Goal: Task Accomplishment & Management: Manage account settings

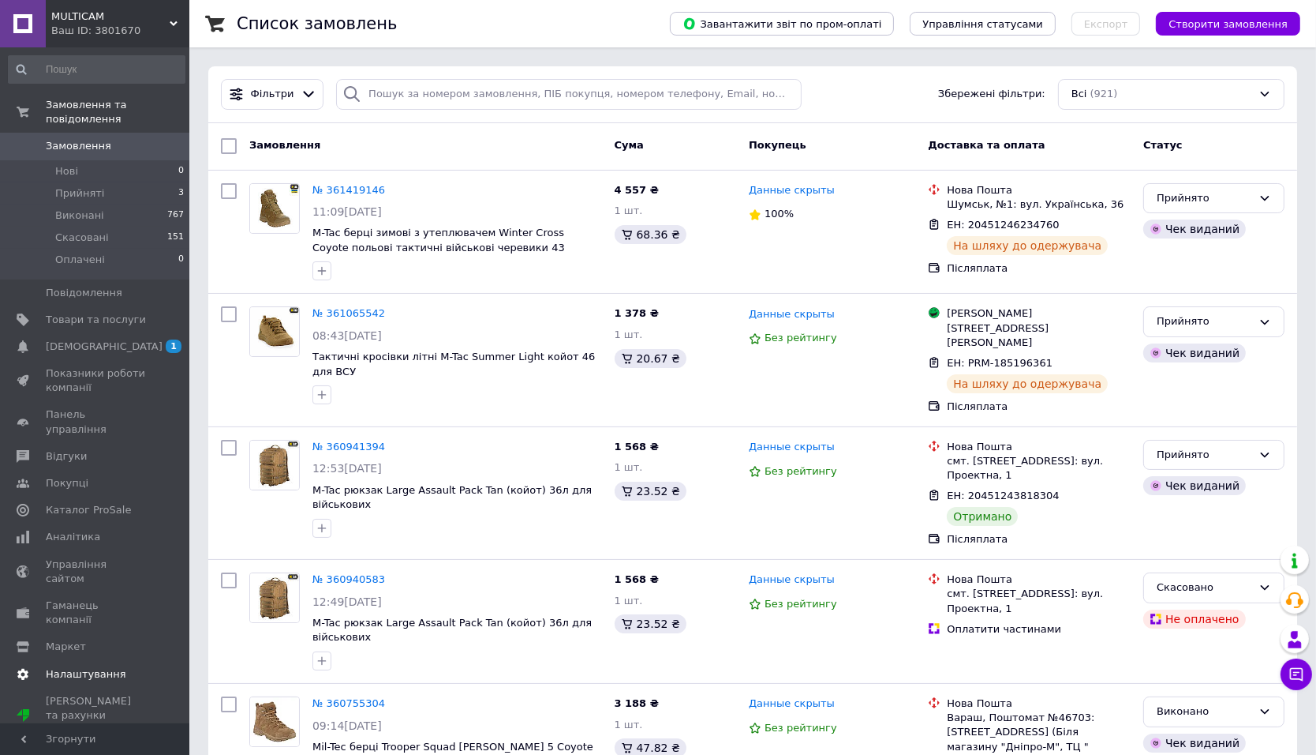
click at [78, 667] on span "Налаштування" at bounding box center [86, 674] width 81 height 14
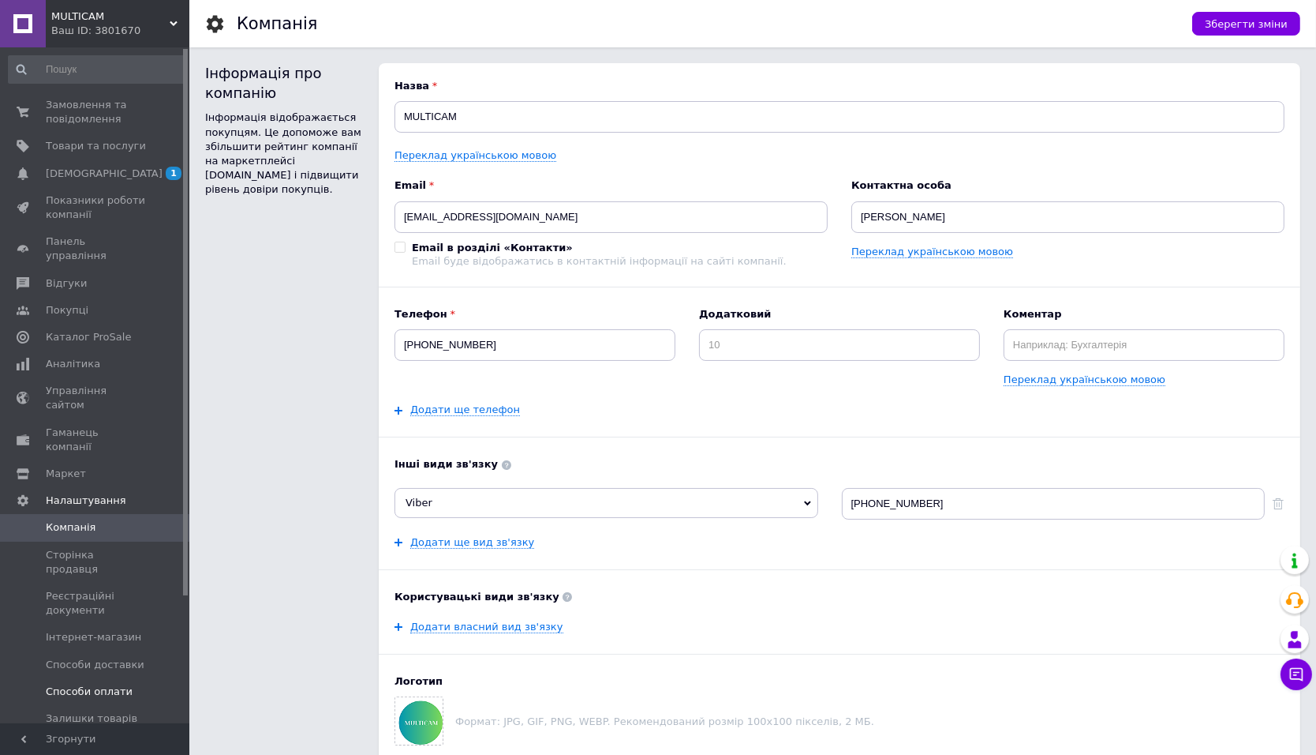
click at [102, 678] on link "Способи оплати" at bounding box center [96, 691] width 193 height 27
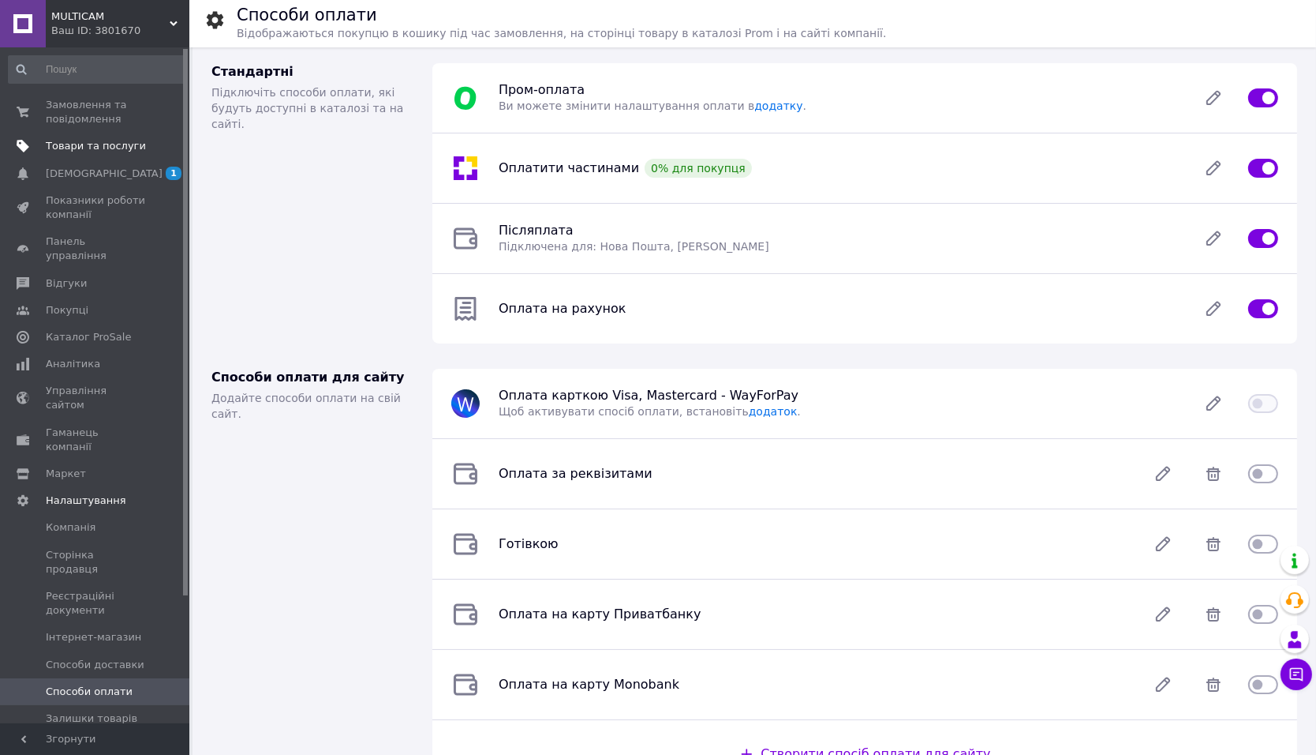
click at [82, 150] on span "Товари та послуги" at bounding box center [96, 146] width 100 height 14
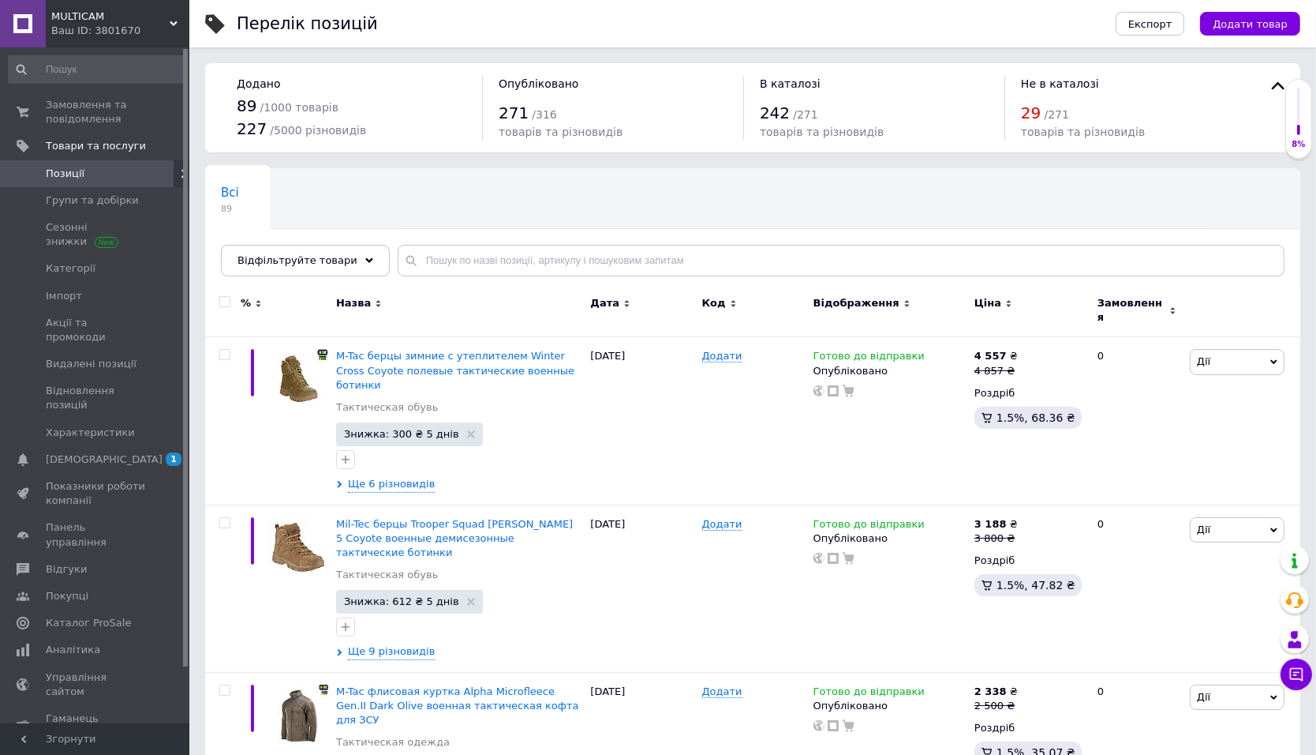
click at [89, 24] on div "Ваш ID: 3801670" at bounding box center [120, 31] width 138 height 14
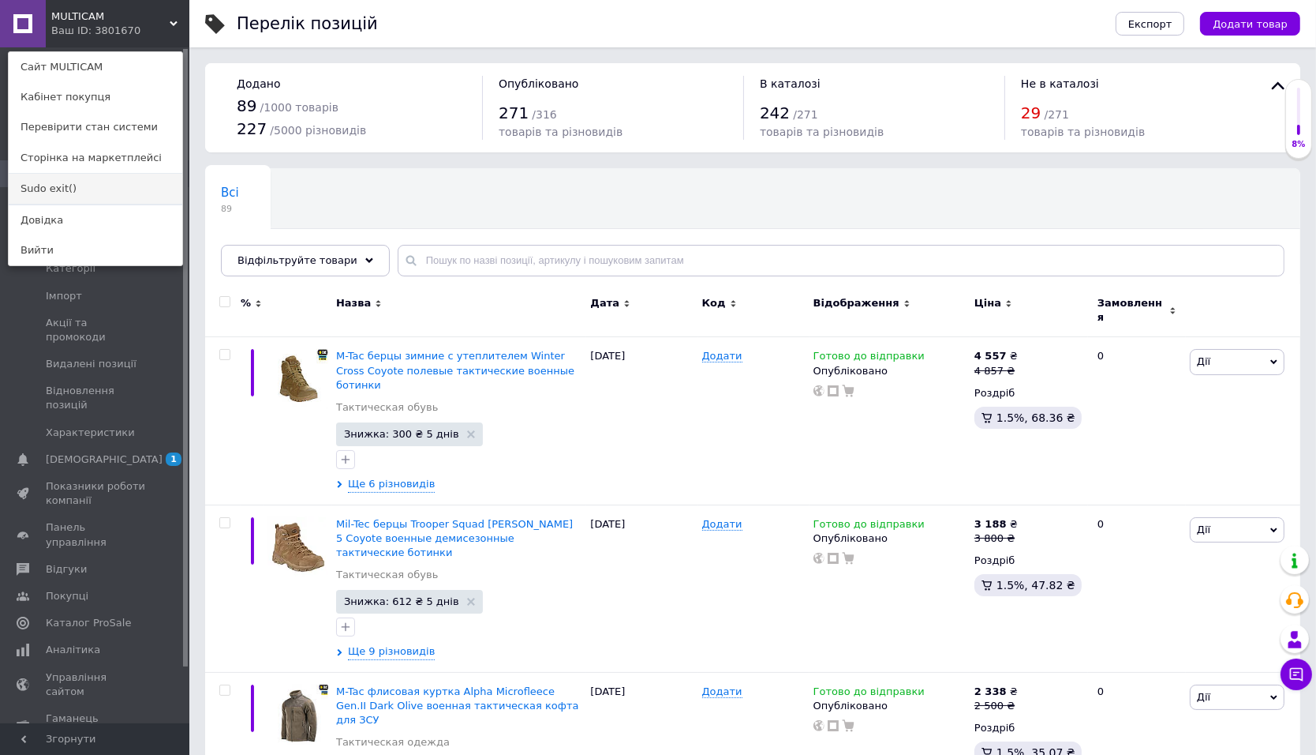
click at [39, 185] on link "Sudo exit()" at bounding box center [96, 189] width 174 height 30
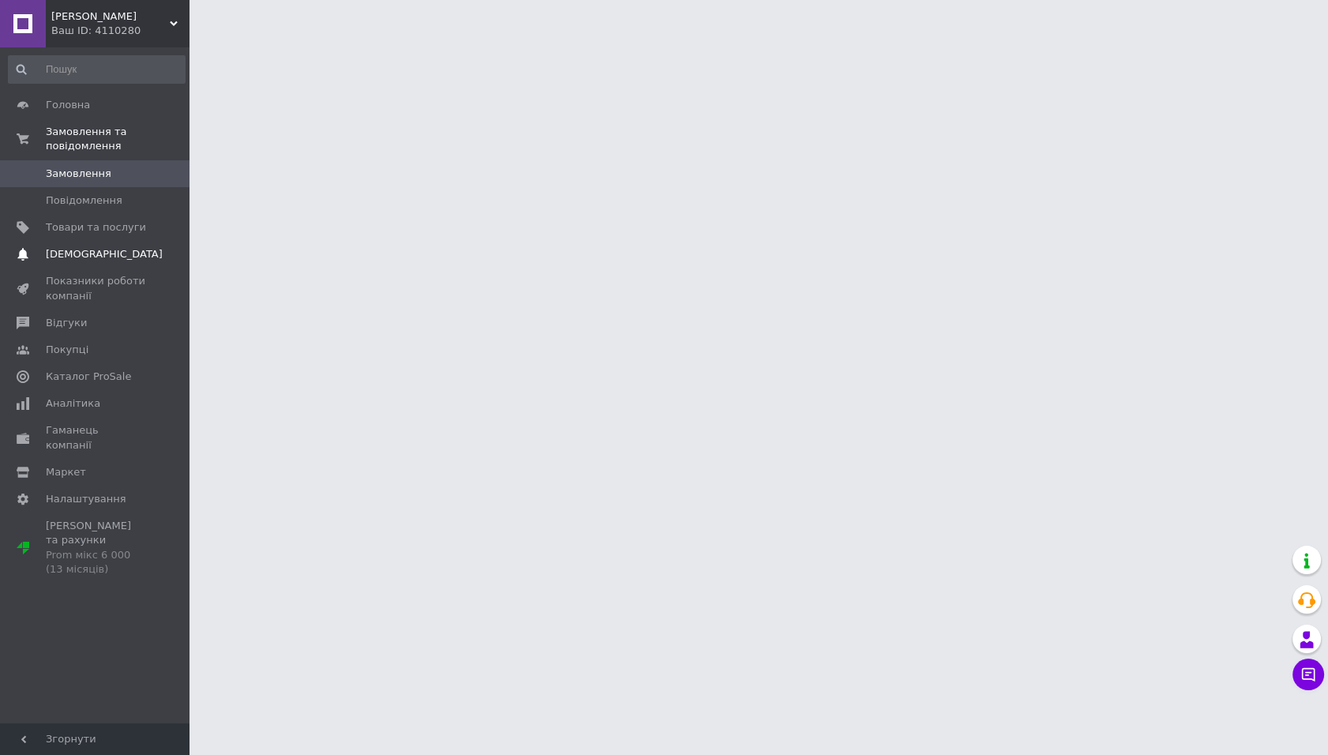
click at [85, 249] on span "[DEMOGRAPHIC_DATA]" at bounding box center [104, 254] width 117 height 14
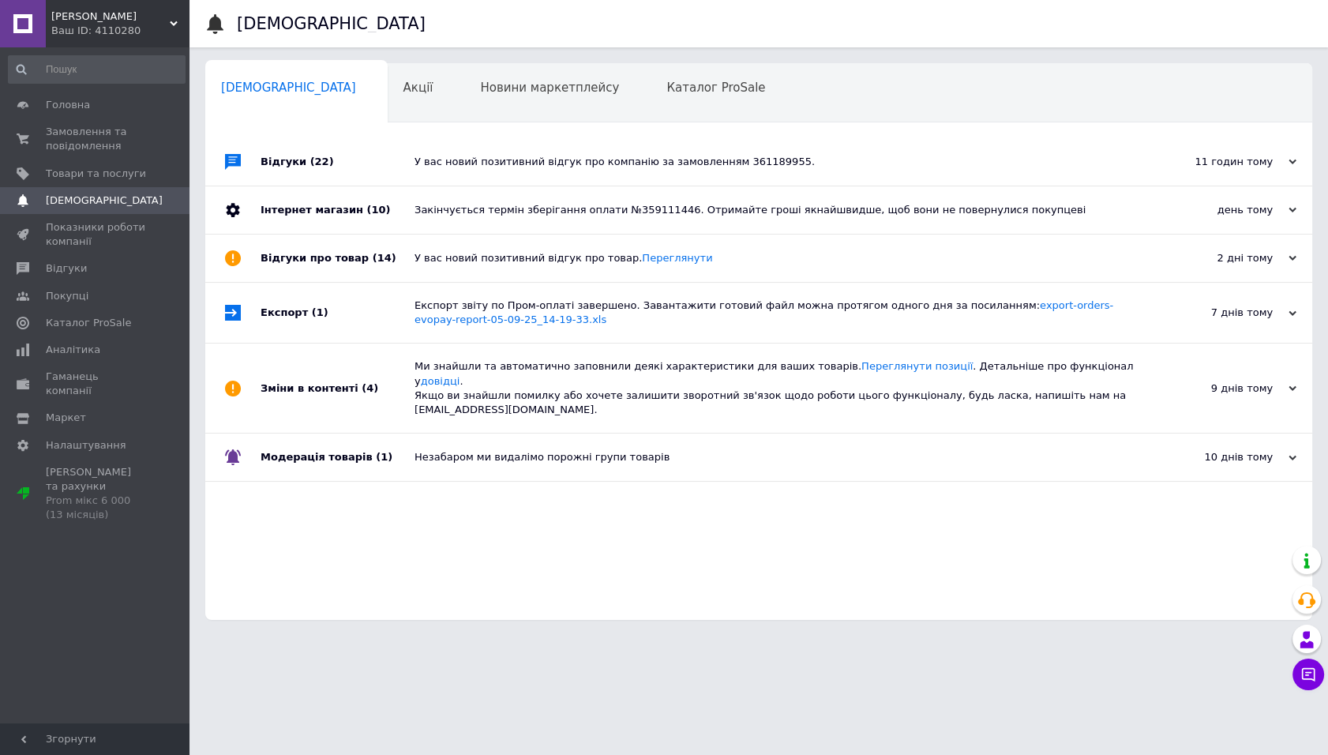
click at [530, 198] on div "Закінчується термін зберігання оплати №359111446. Отримайте гроші якнайшвидше, …" at bounding box center [776, 209] width 724 height 47
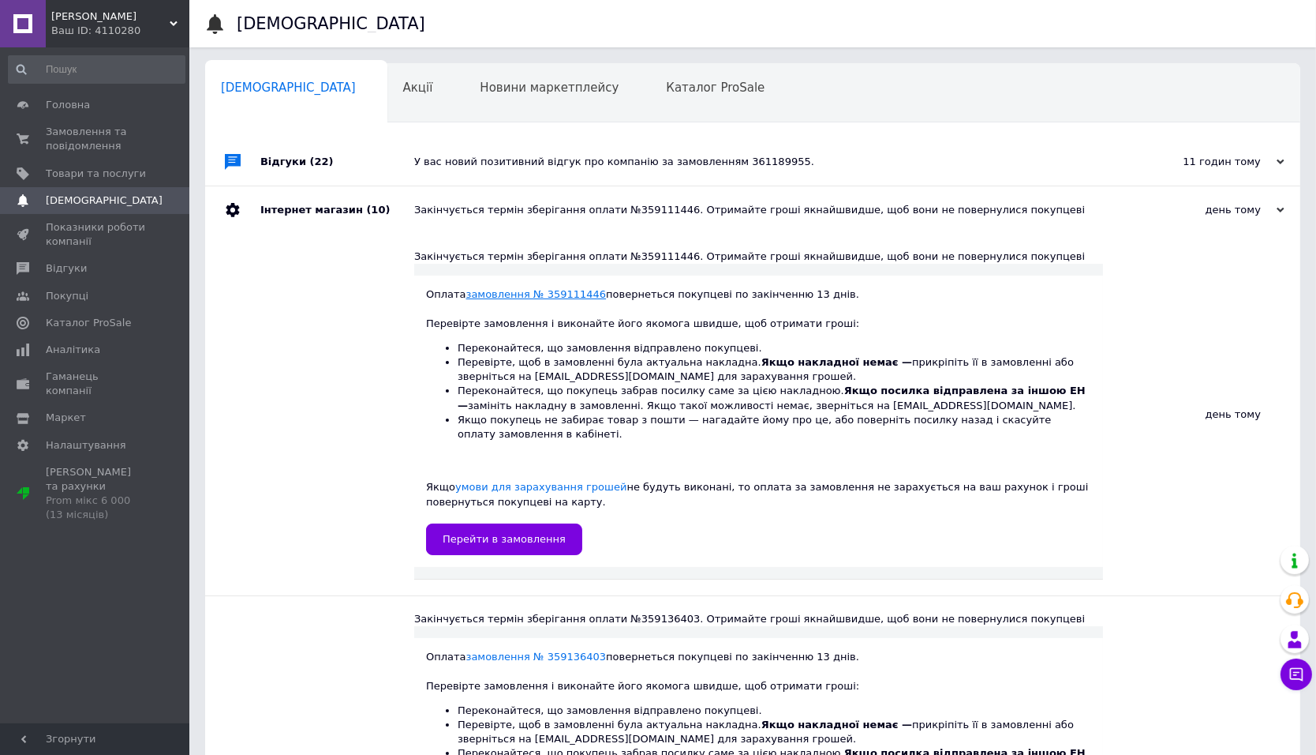
click at [547, 291] on link "замовлення № 359111446" at bounding box center [536, 294] width 140 height 12
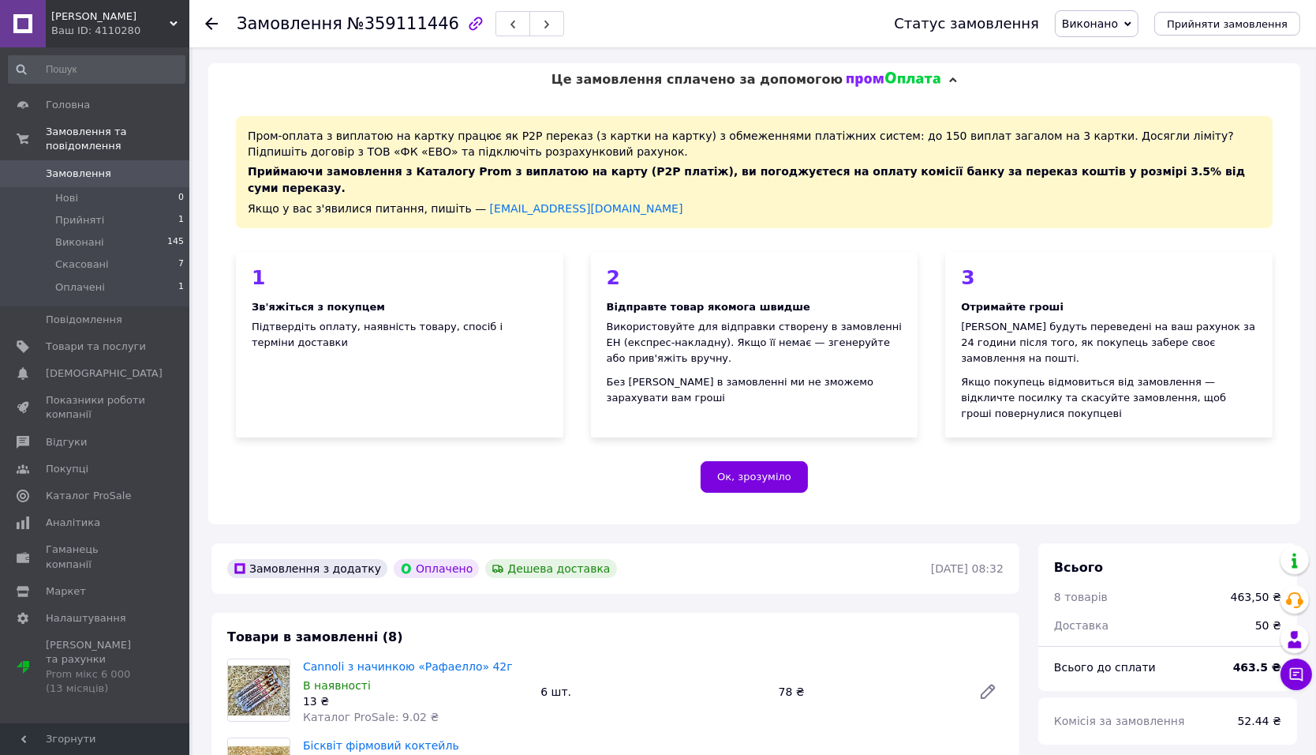
scroll to position [50, 0]
click at [633, 77] on span "Це замовлення сплачено за допомогою" at bounding box center [697, 79] width 291 height 15
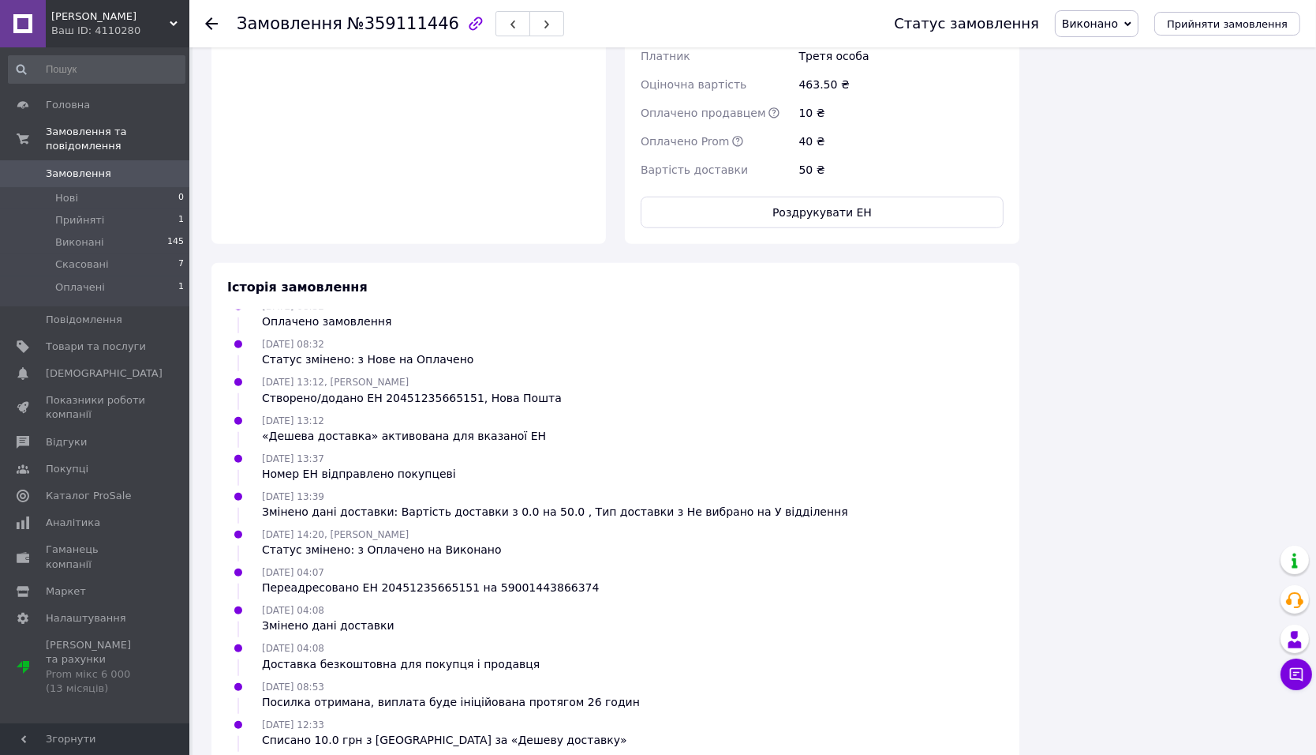
scroll to position [1421, 0]
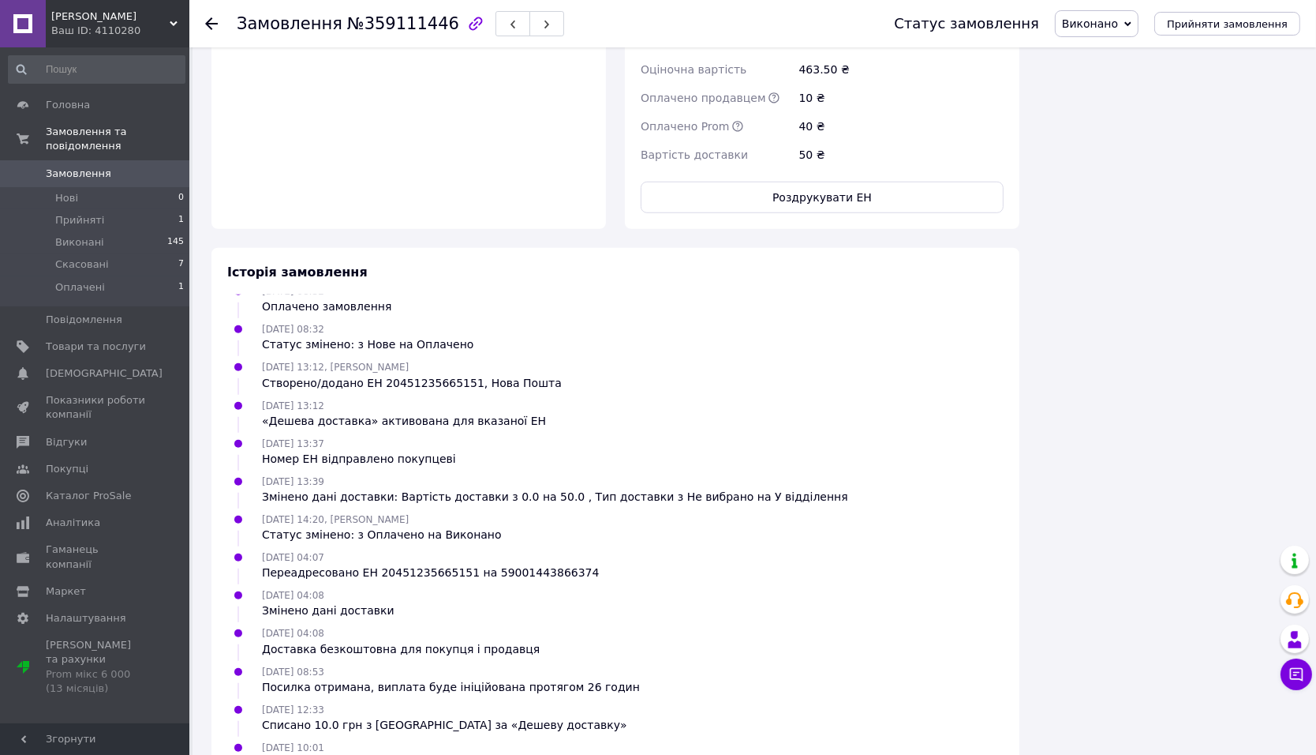
click at [203, 19] on div "Замовлення №359111446 Статус замовлення Виконано Прийнято Скасовано Оплачено Пр…" at bounding box center [752, 23] width 1127 height 47
click at [219, 16] on div at bounding box center [221, 23] width 32 height 47
click at [213, 18] on icon at bounding box center [211, 23] width 13 height 13
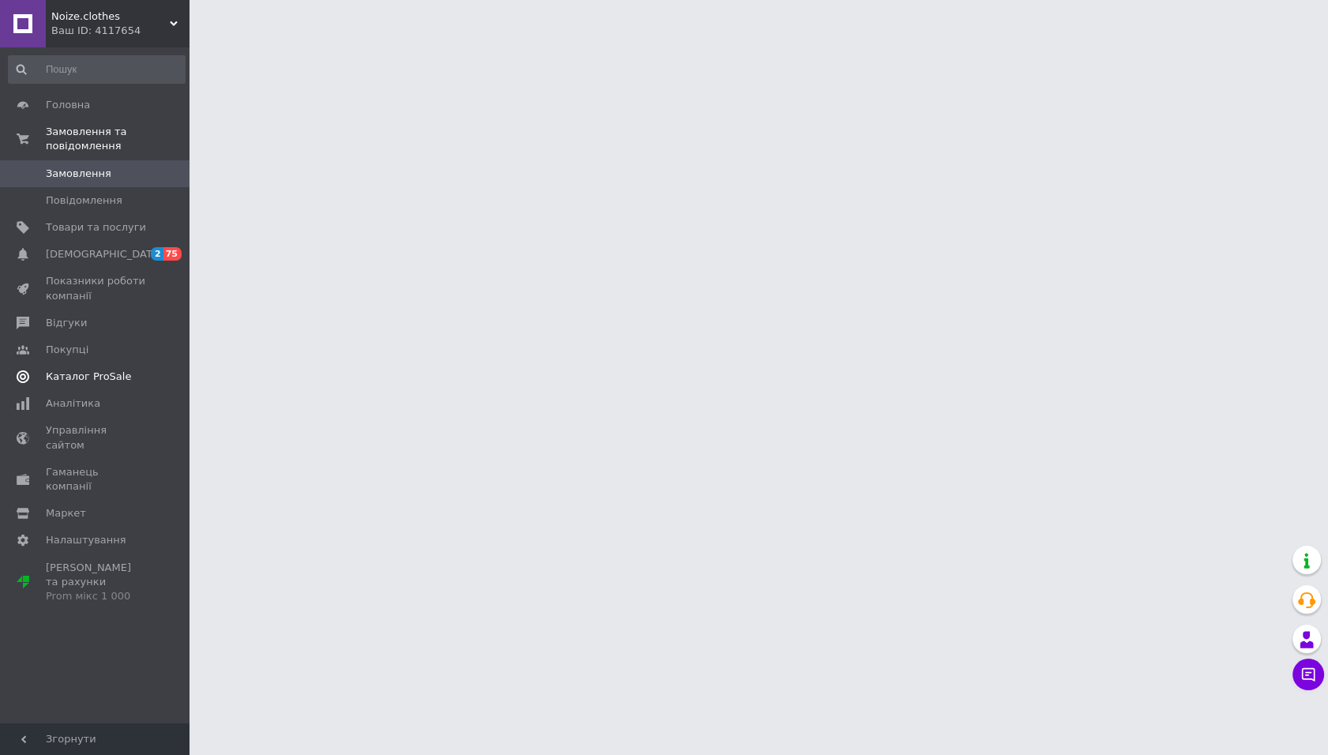
click at [104, 373] on span "Каталог ProSale" at bounding box center [88, 376] width 85 height 14
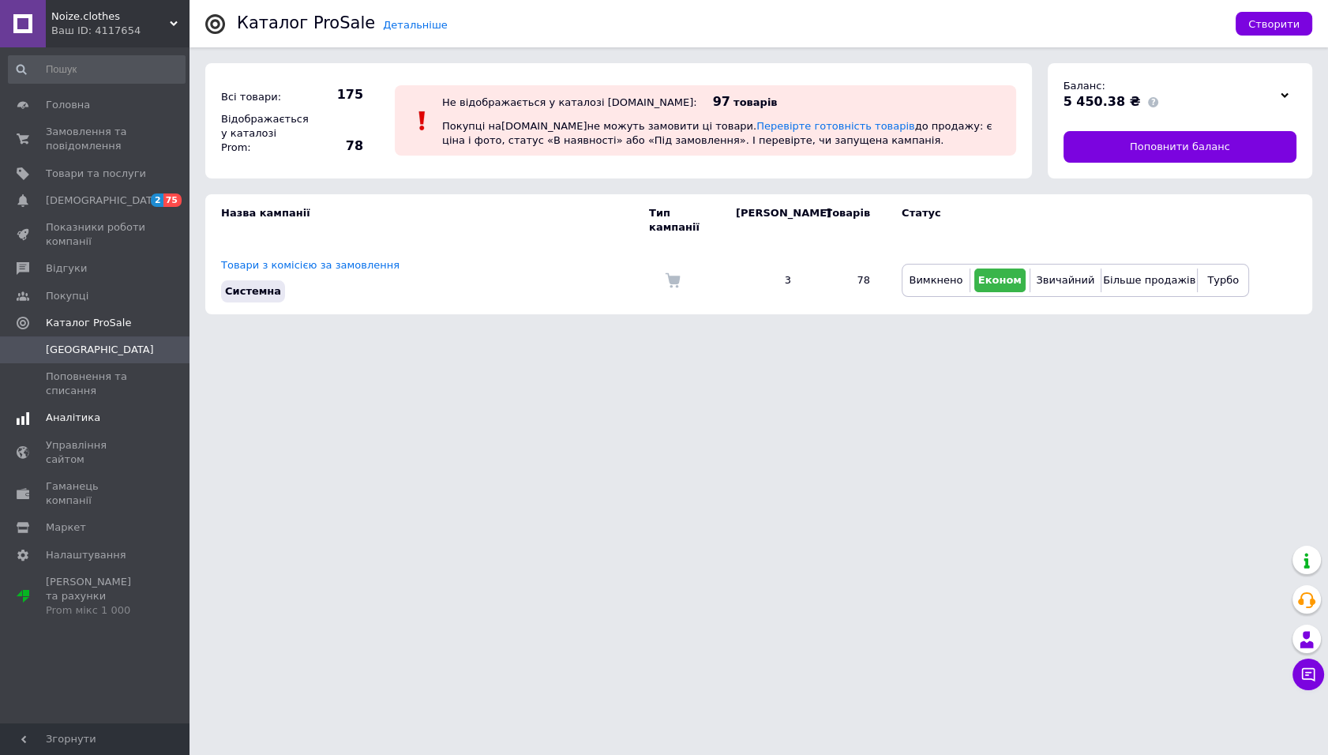
click at [126, 406] on link "Аналітика" at bounding box center [96, 417] width 193 height 27
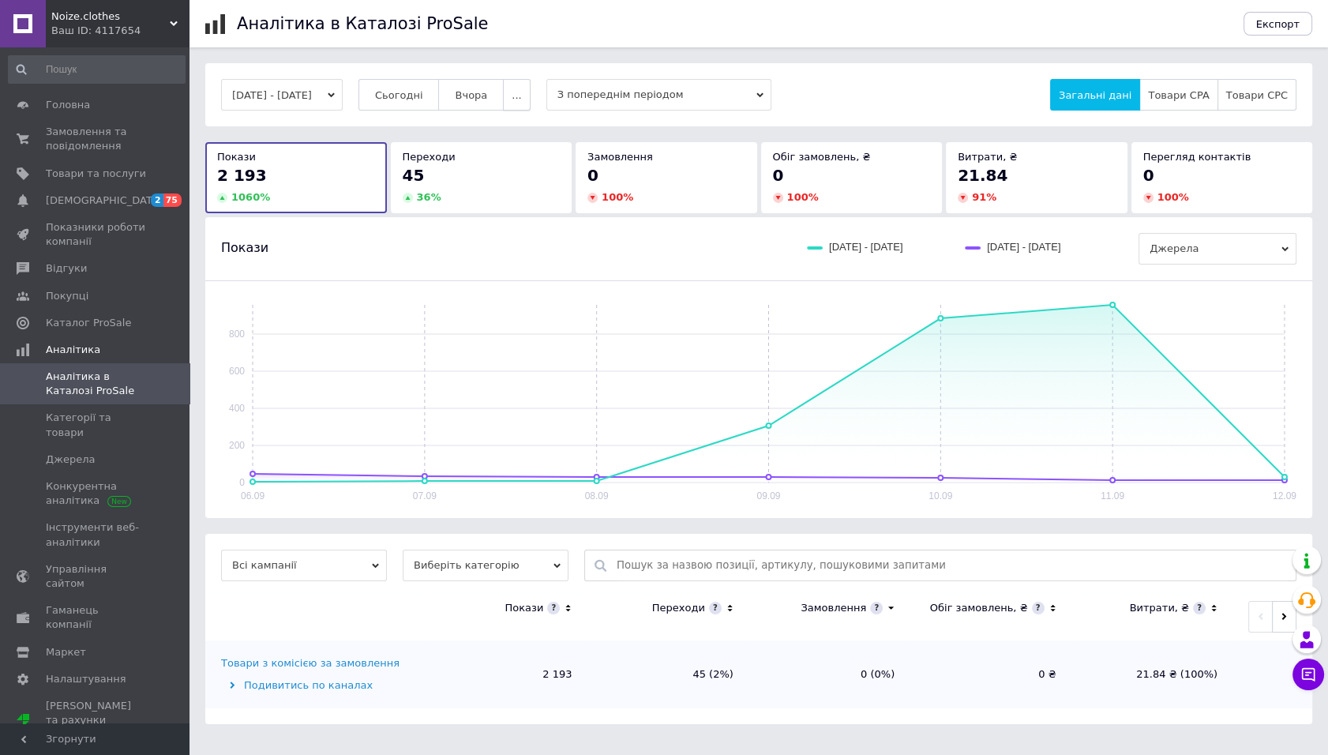
click at [521, 95] on span "..." at bounding box center [515, 95] width 9 height 12
click at [152, 325] on span at bounding box center [167, 323] width 43 height 14
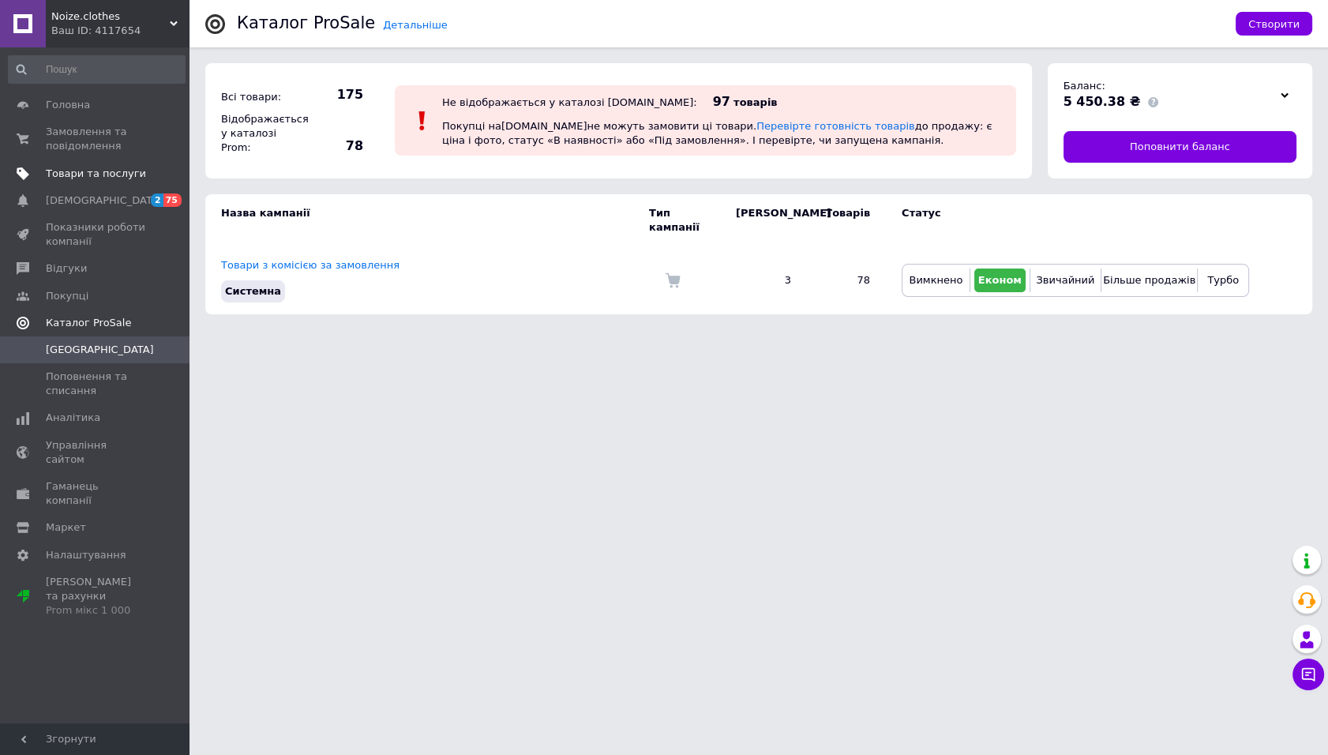
click at [107, 181] on link "Товари та послуги" at bounding box center [96, 173] width 193 height 27
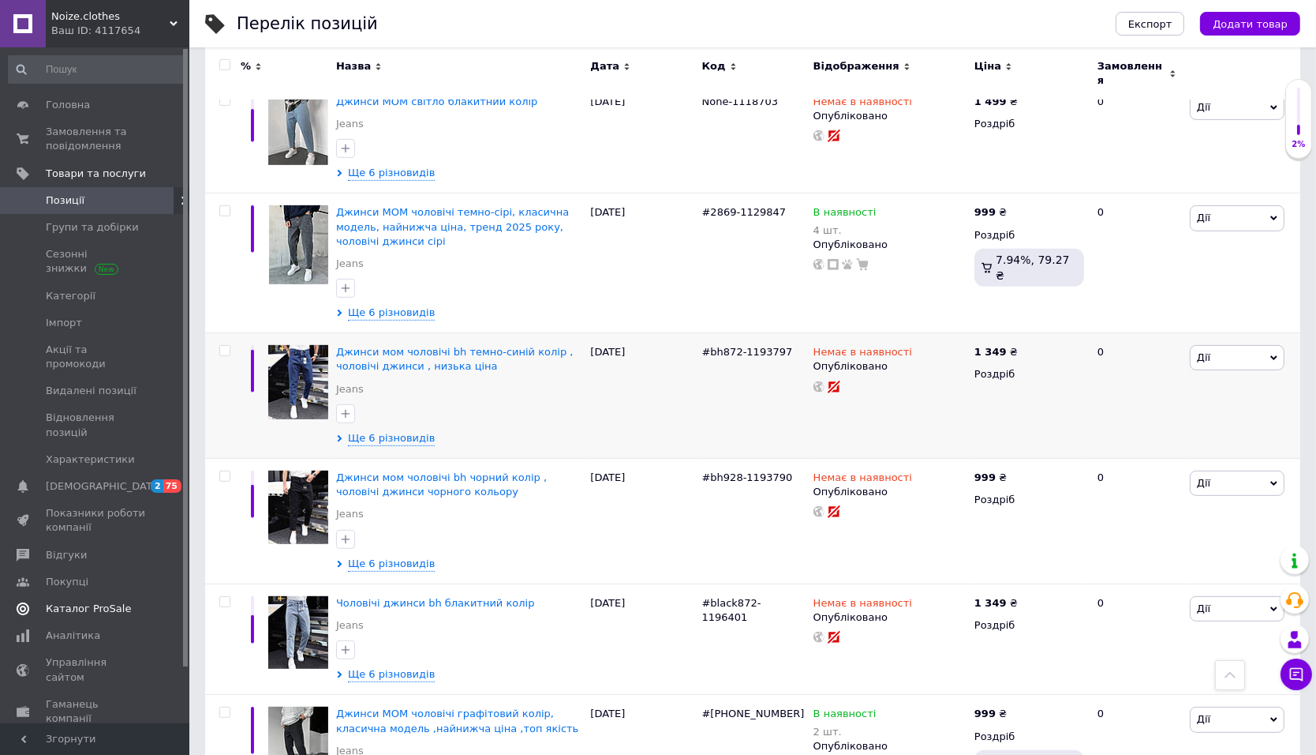
scroll to position [1119, 0]
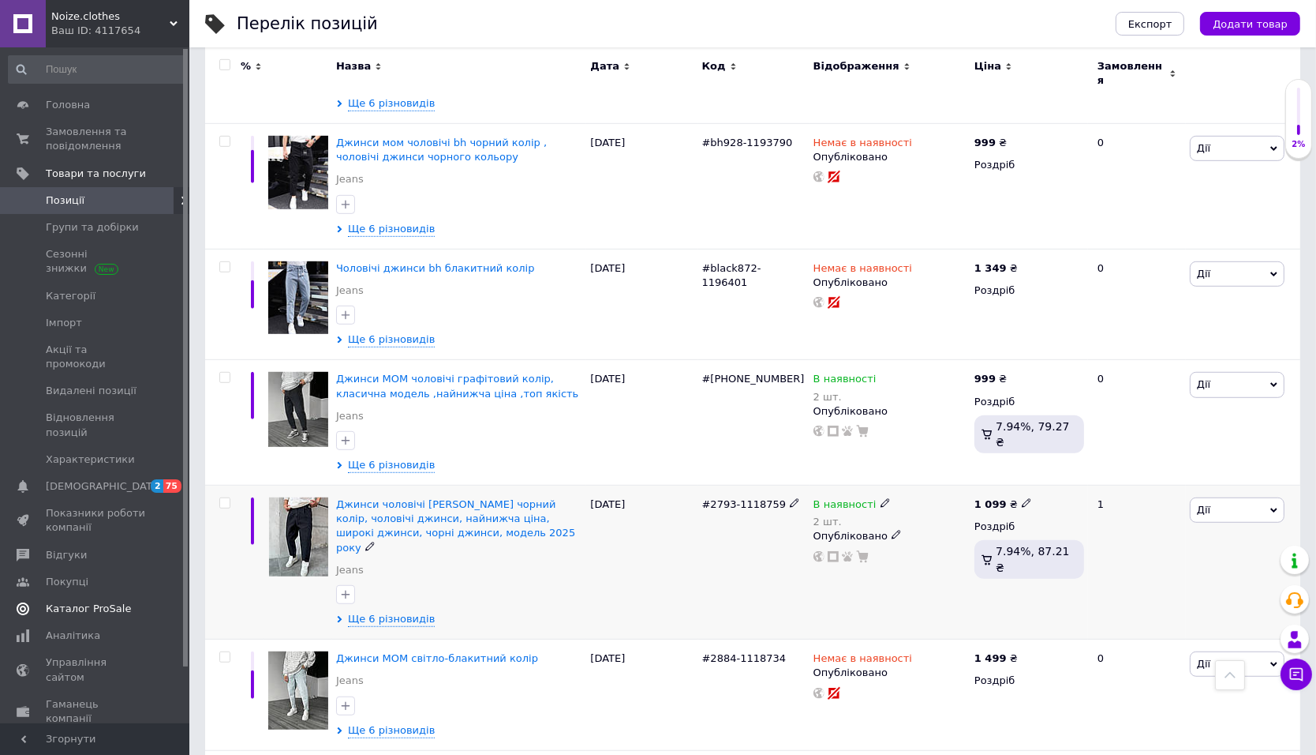
click at [881, 498] on icon at bounding box center [885, 502] width 9 height 9
click at [601, 543] on div "[DATE]" at bounding box center [641, 562] width 111 height 154
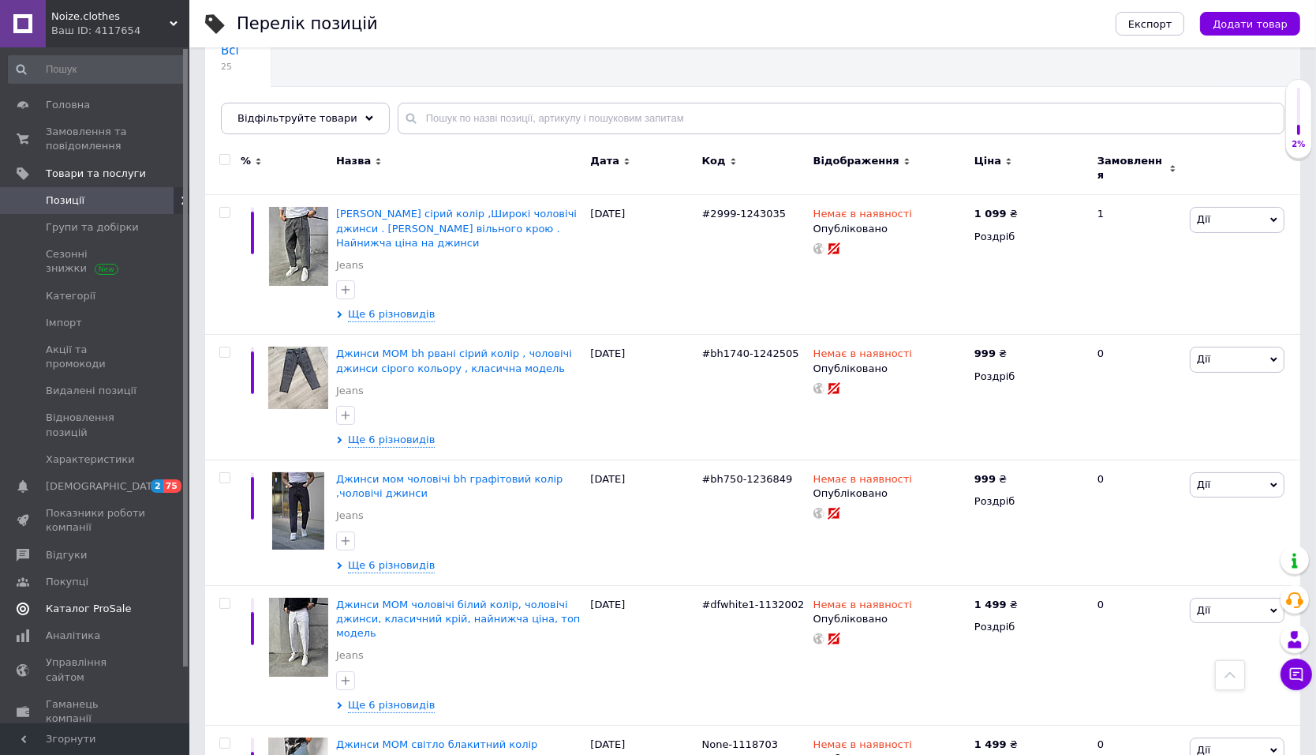
scroll to position [0, 0]
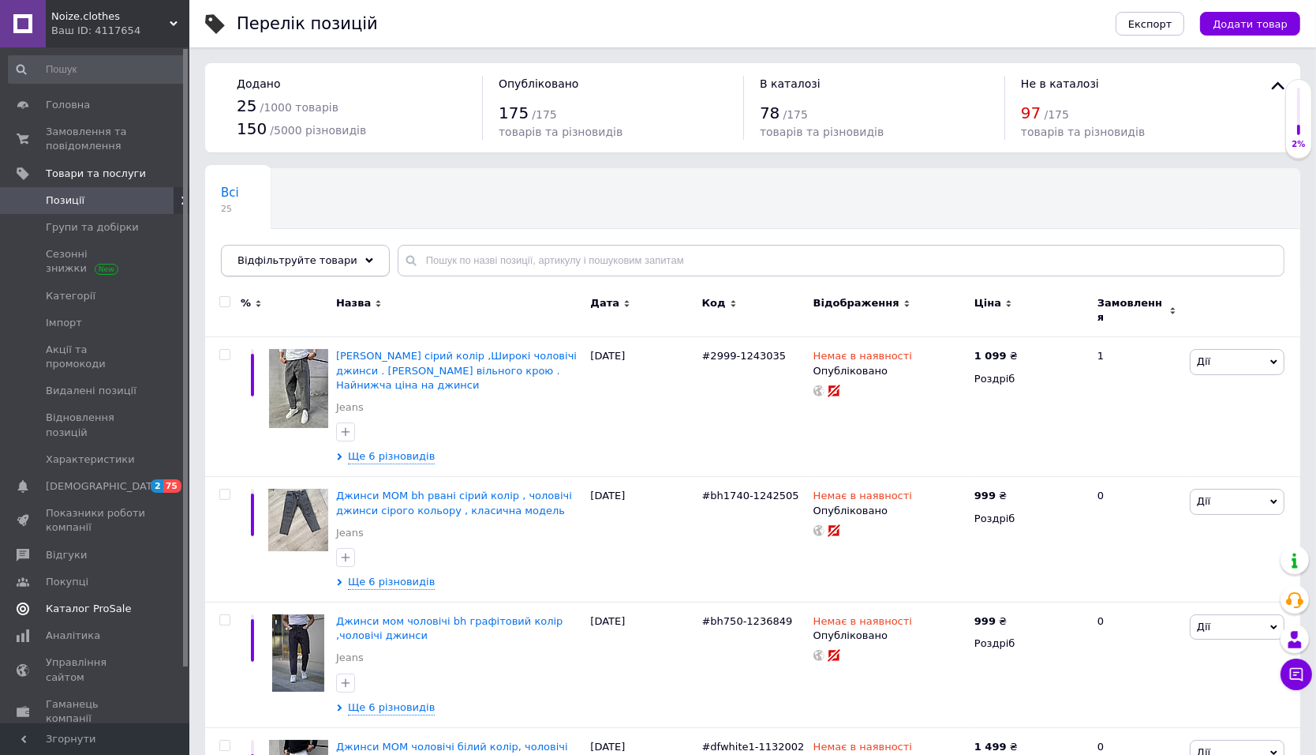
click at [320, 267] on div "Відфільтруйте товари" at bounding box center [305, 261] width 169 height 32
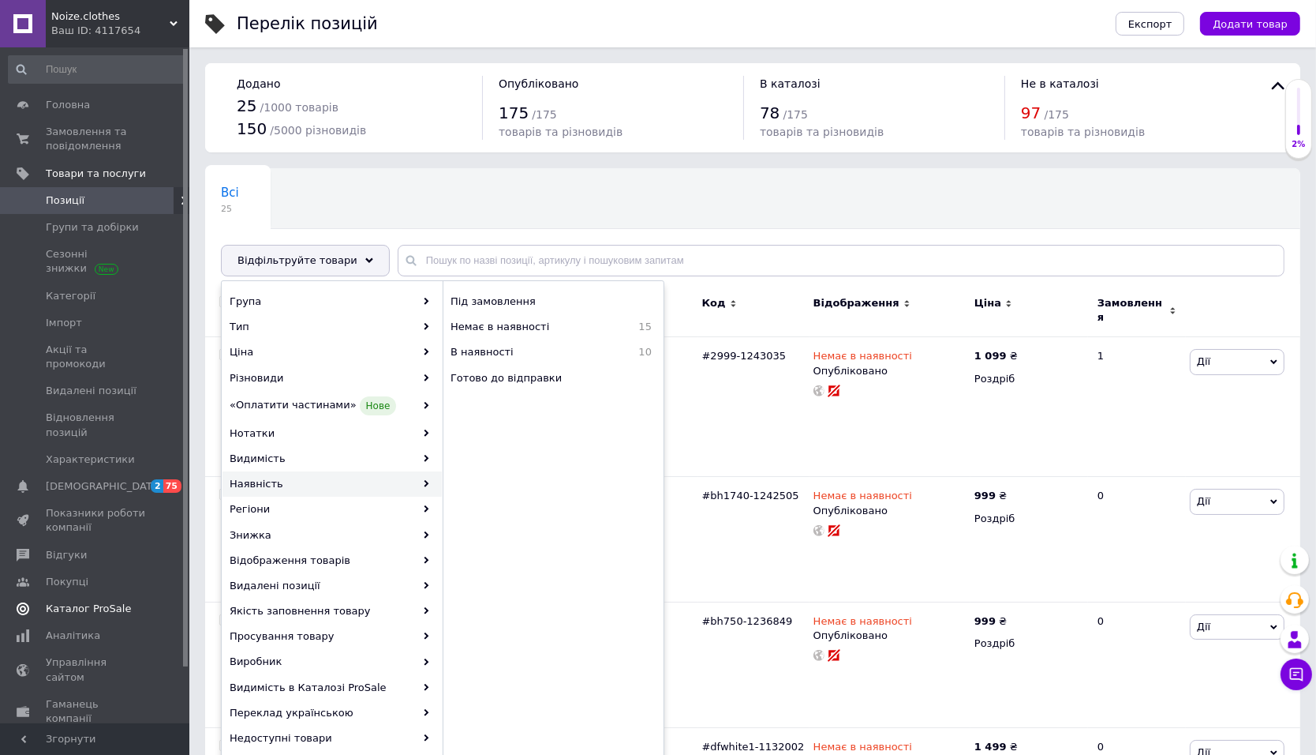
click at [719, 214] on div "Всі 25 Ok Відфільтровано... Зберегти" at bounding box center [752, 230] width 1095 height 130
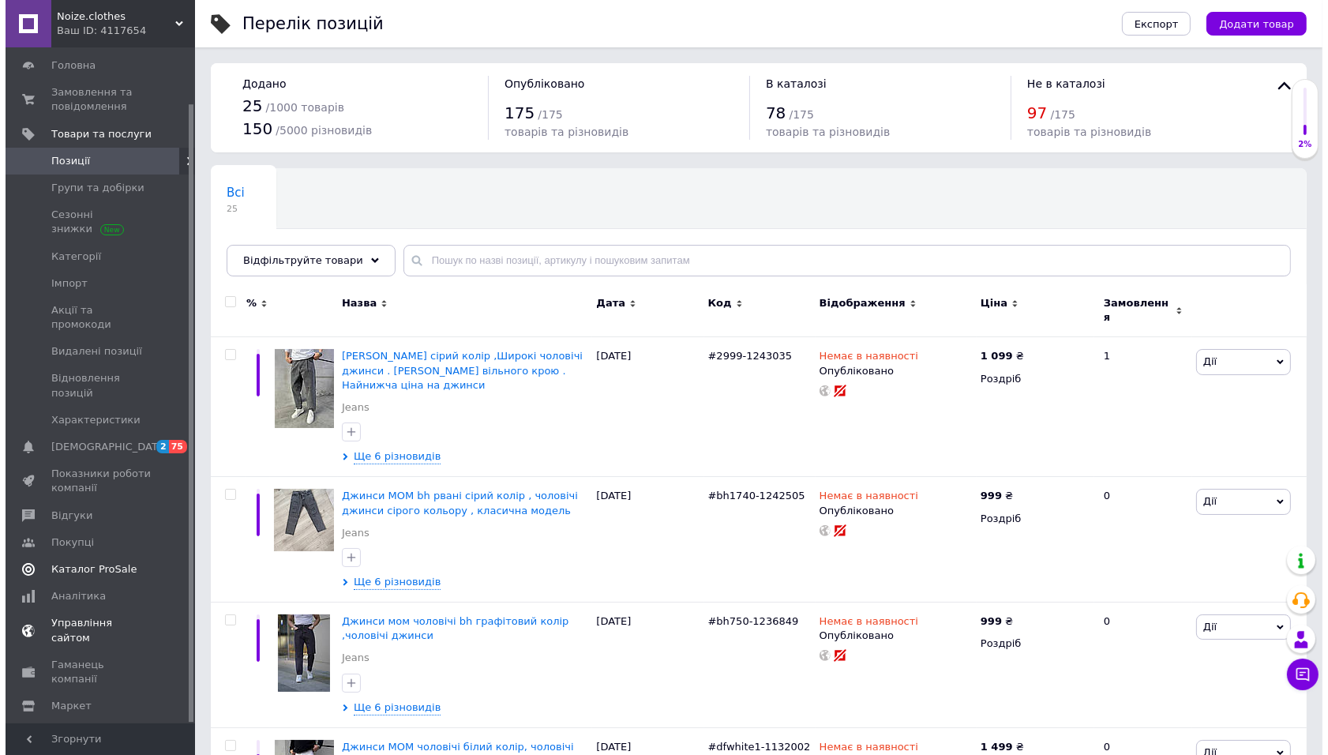
scroll to position [61, 0]
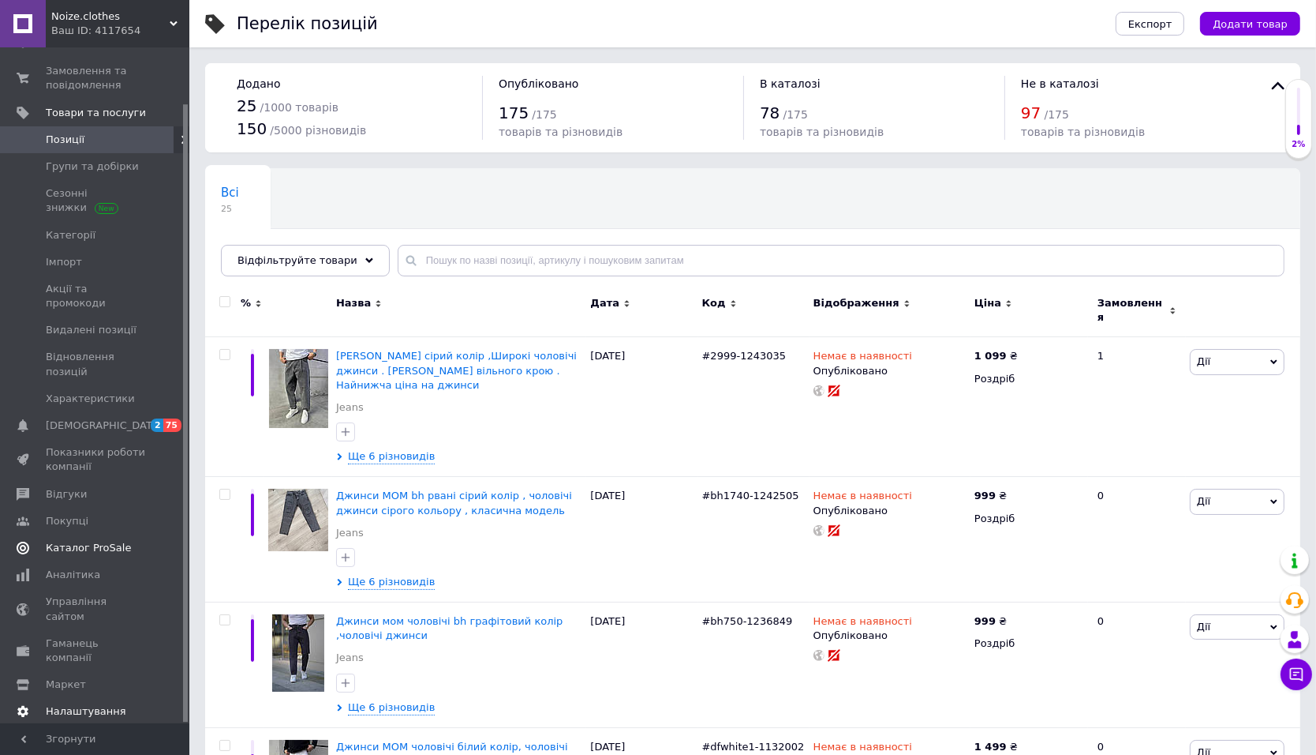
click at [144, 698] on link "Налаштування" at bounding box center [96, 711] width 193 height 27
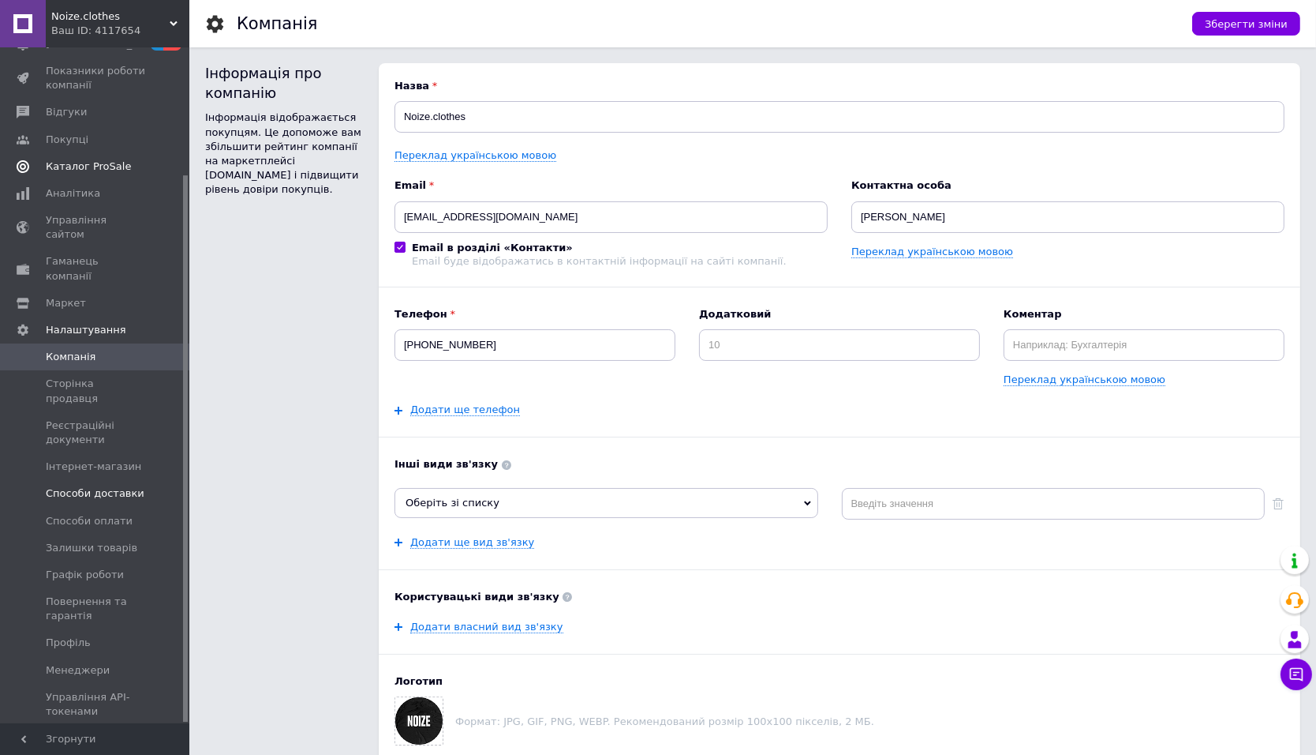
click at [129, 480] on link "Способи доставки" at bounding box center [96, 493] width 193 height 27
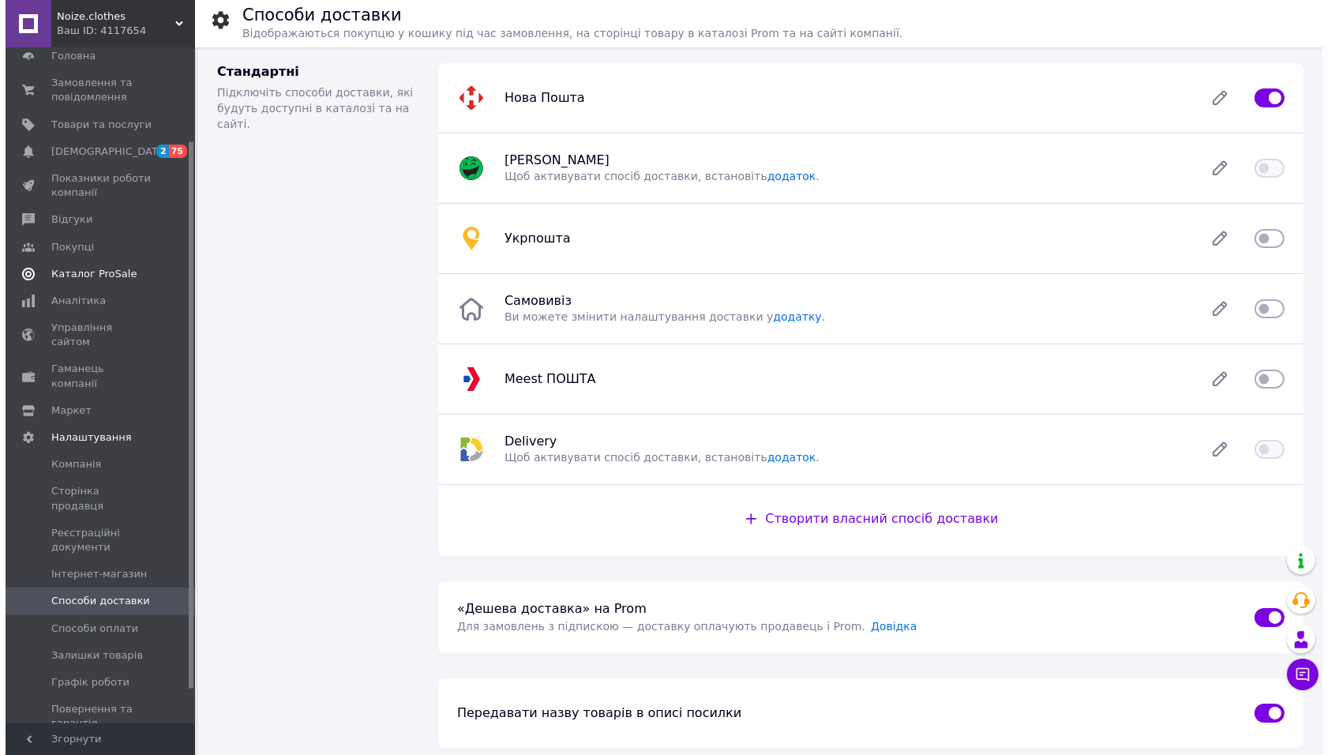
scroll to position [156, 0]
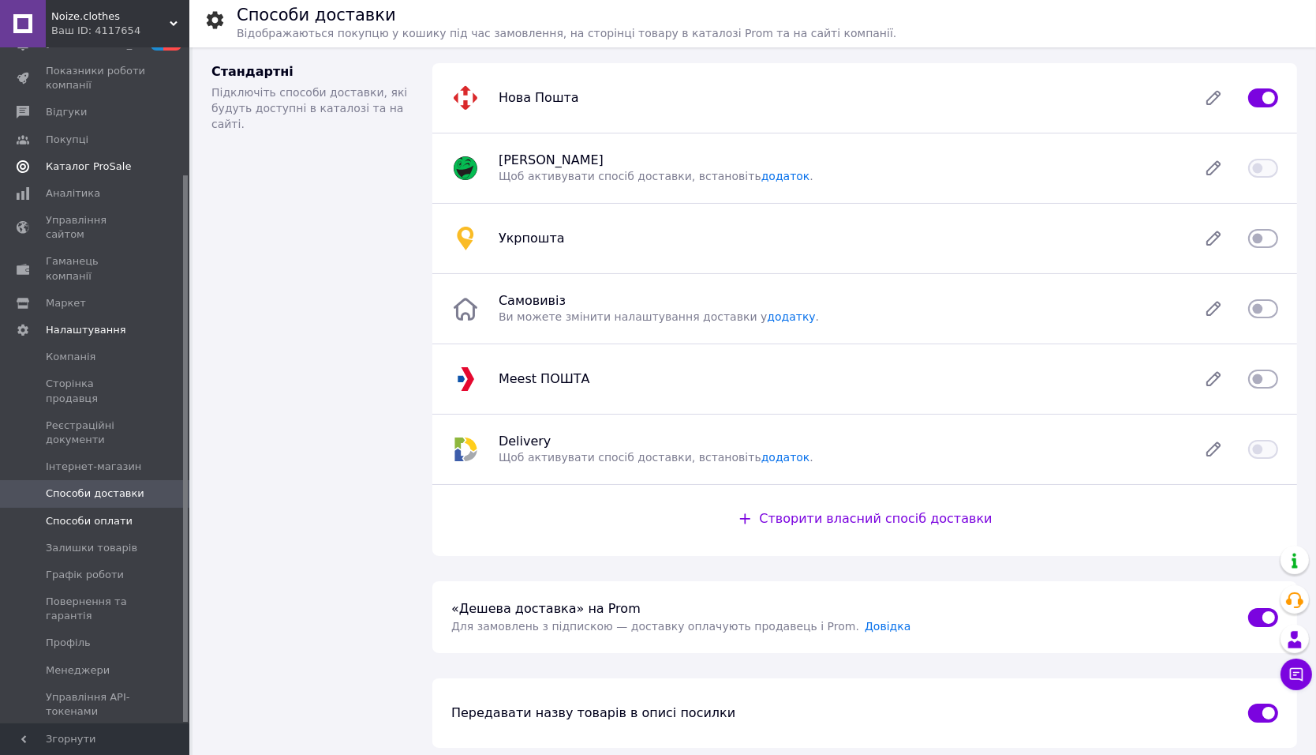
click at [140, 514] on span "Способи оплати" at bounding box center [96, 521] width 100 height 14
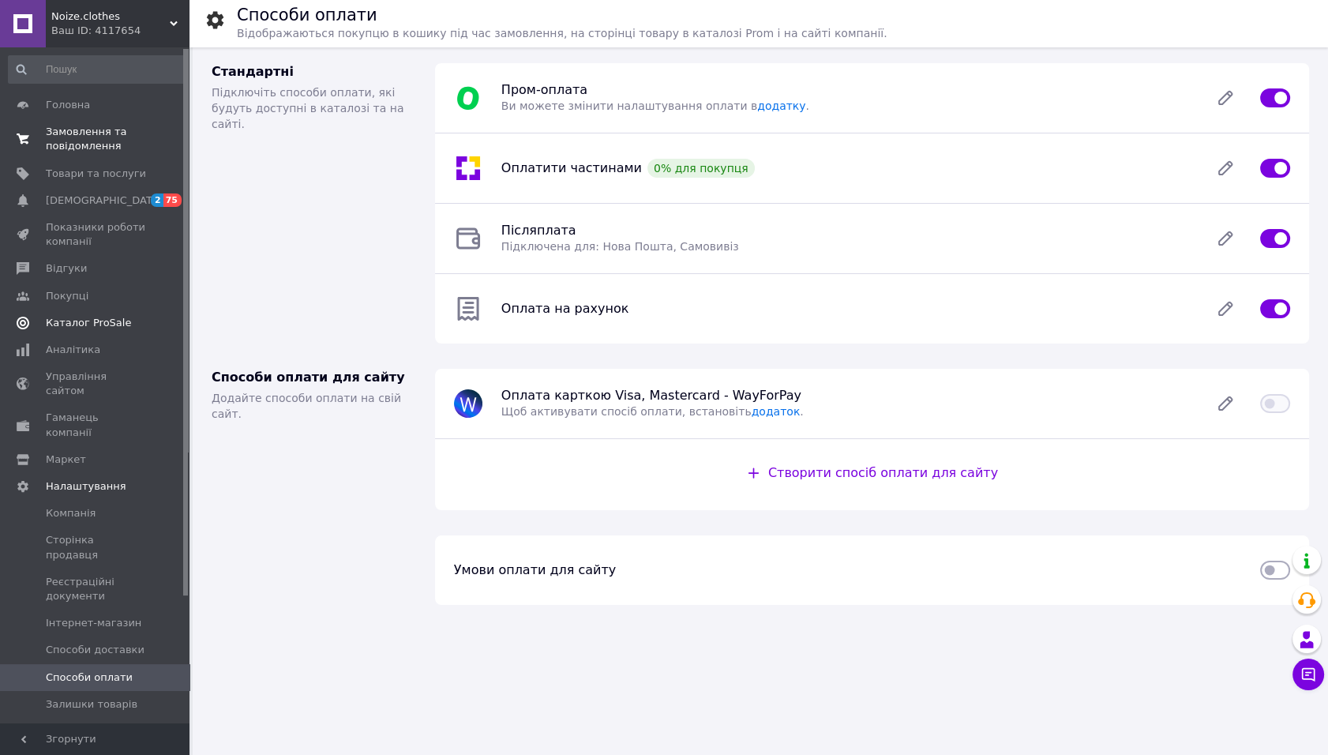
click at [139, 155] on link "Замовлення та повідомлення 0 0" at bounding box center [96, 138] width 193 height 41
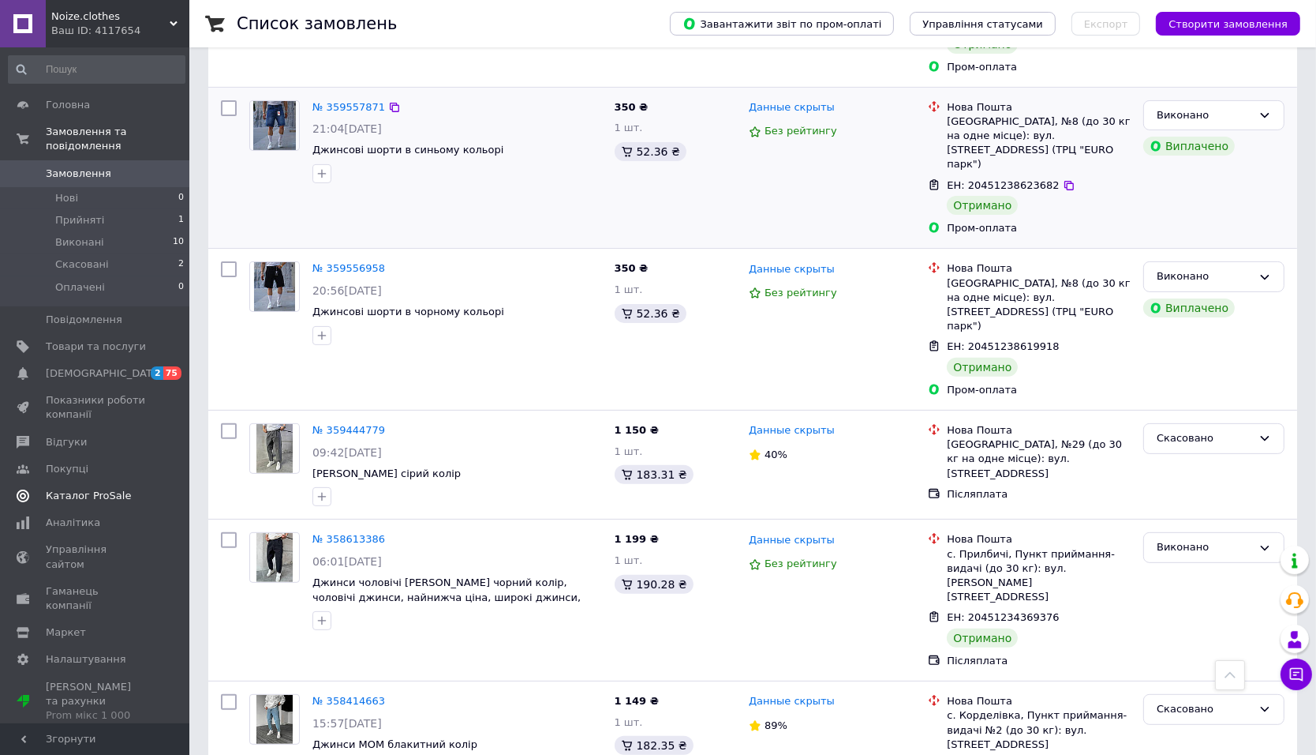
scroll to position [430, 0]
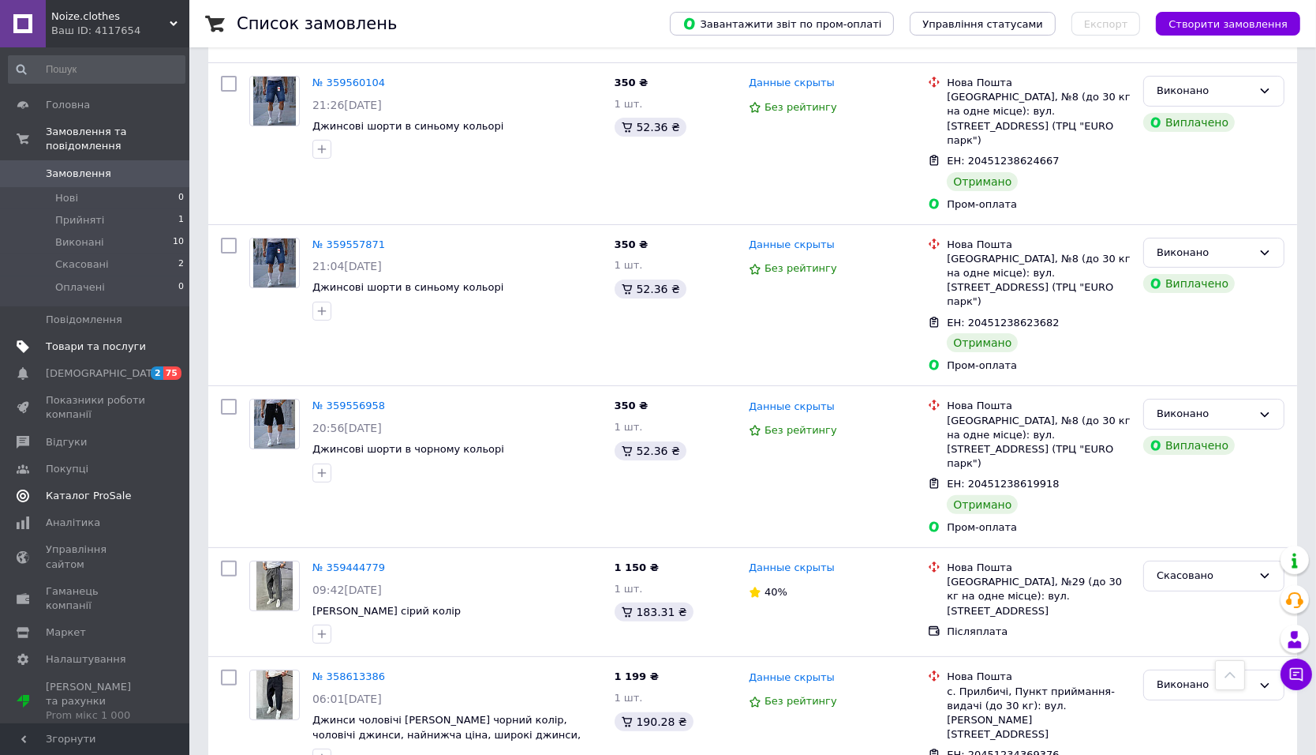
click at [133, 335] on link "Товари та послуги" at bounding box center [96, 346] width 193 height 27
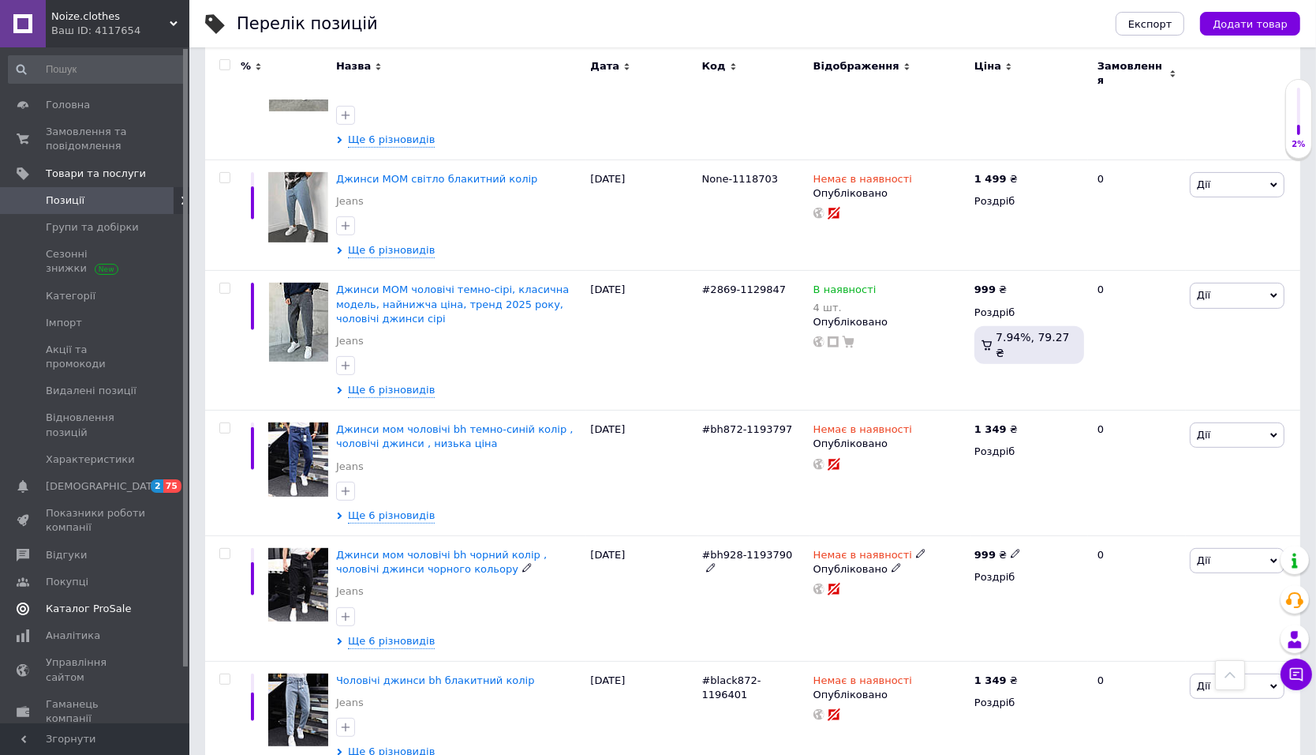
scroll to position [516, 0]
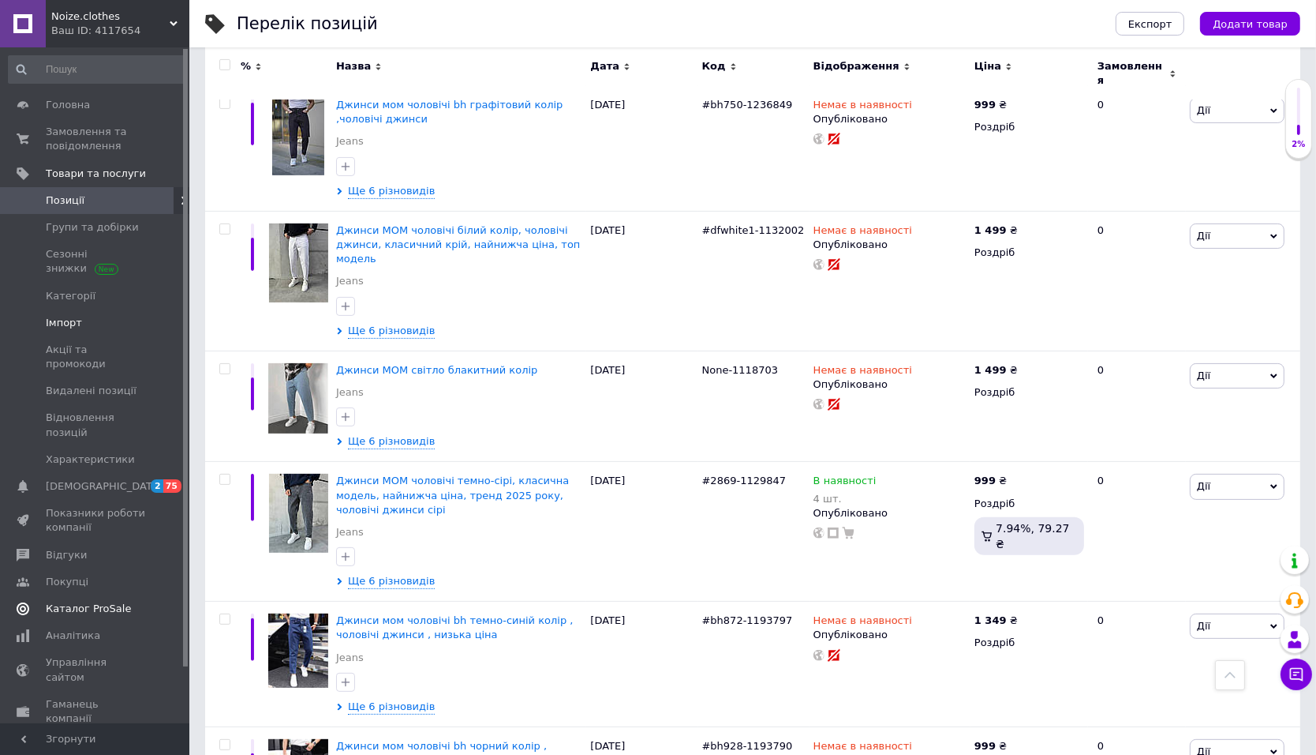
click at [129, 310] on link "Імпорт" at bounding box center [96, 322] width 193 height 27
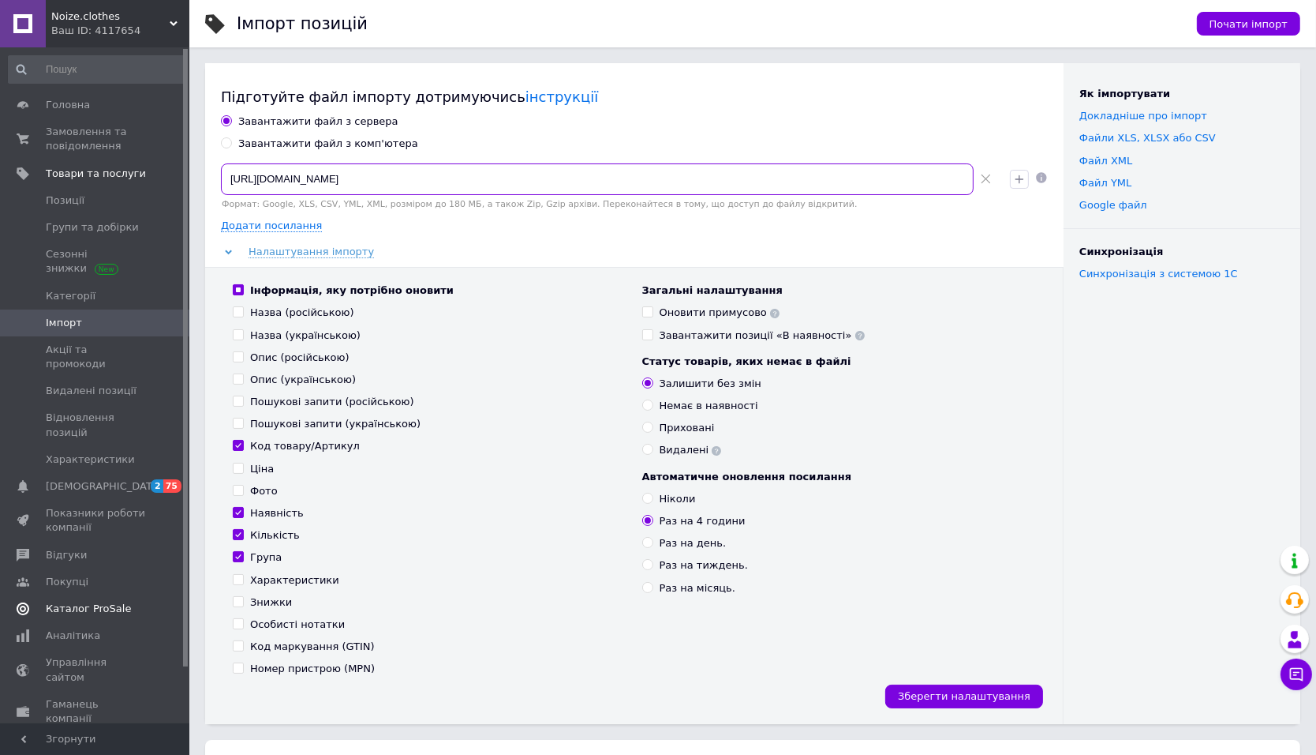
click at [425, 185] on input "https://easydrop.one/prom-export?key=98317948861007" at bounding box center [597, 179] width 753 height 32
click at [84, 622] on link "Аналітика" at bounding box center [96, 635] width 193 height 27
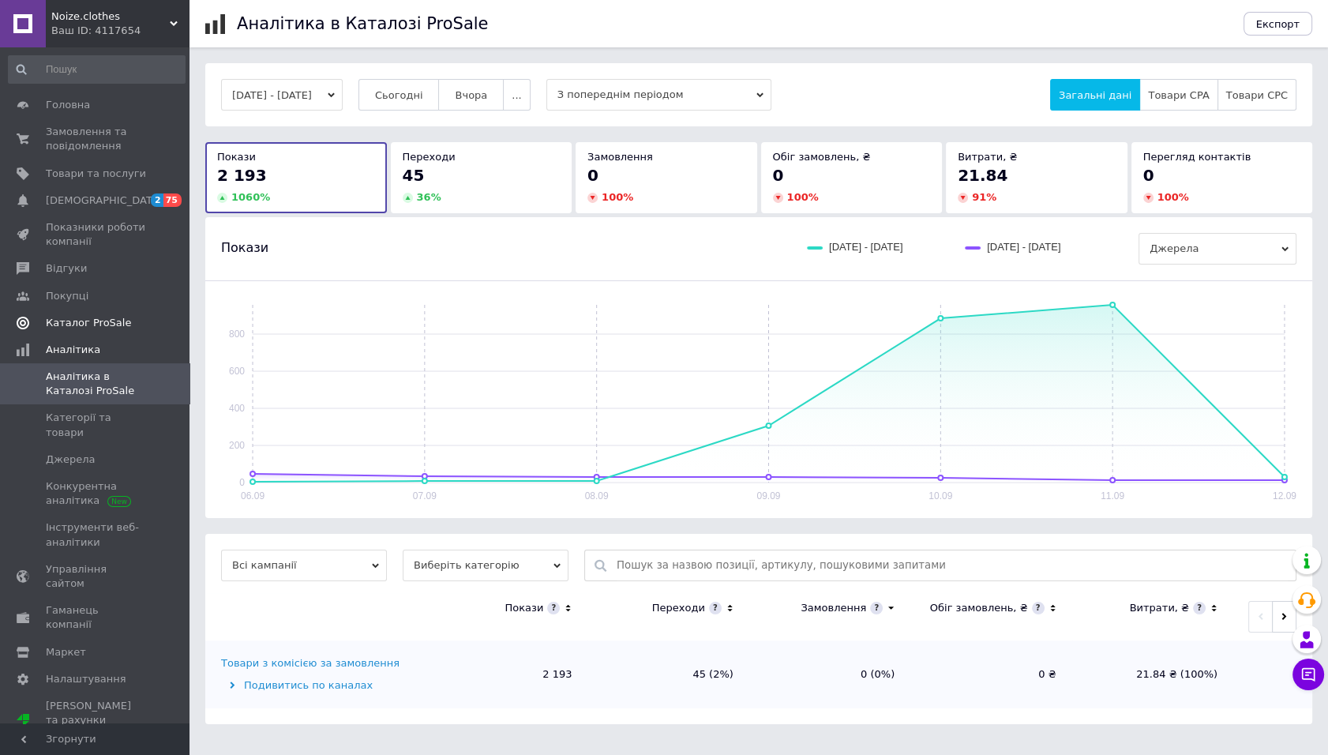
click at [103, 332] on link "Каталог ProSale" at bounding box center [96, 322] width 193 height 27
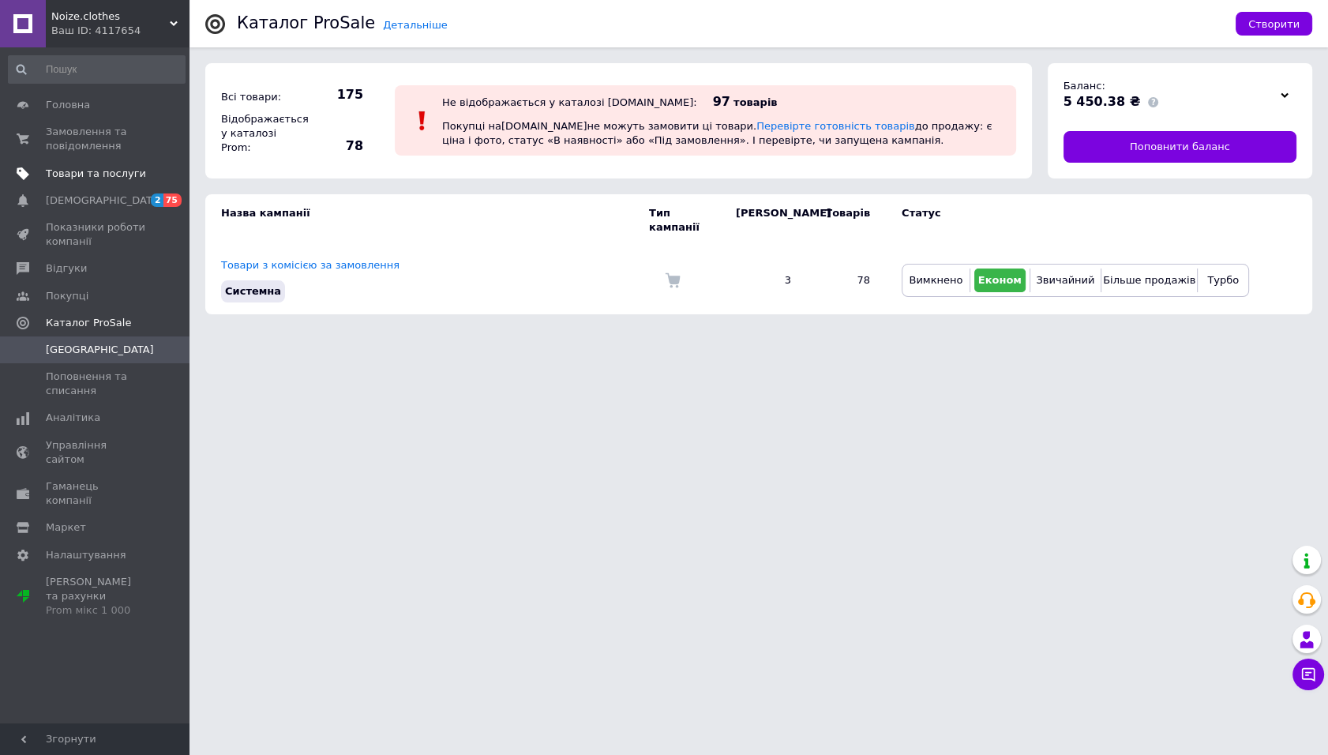
click at [147, 174] on span at bounding box center [167, 174] width 43 height 14
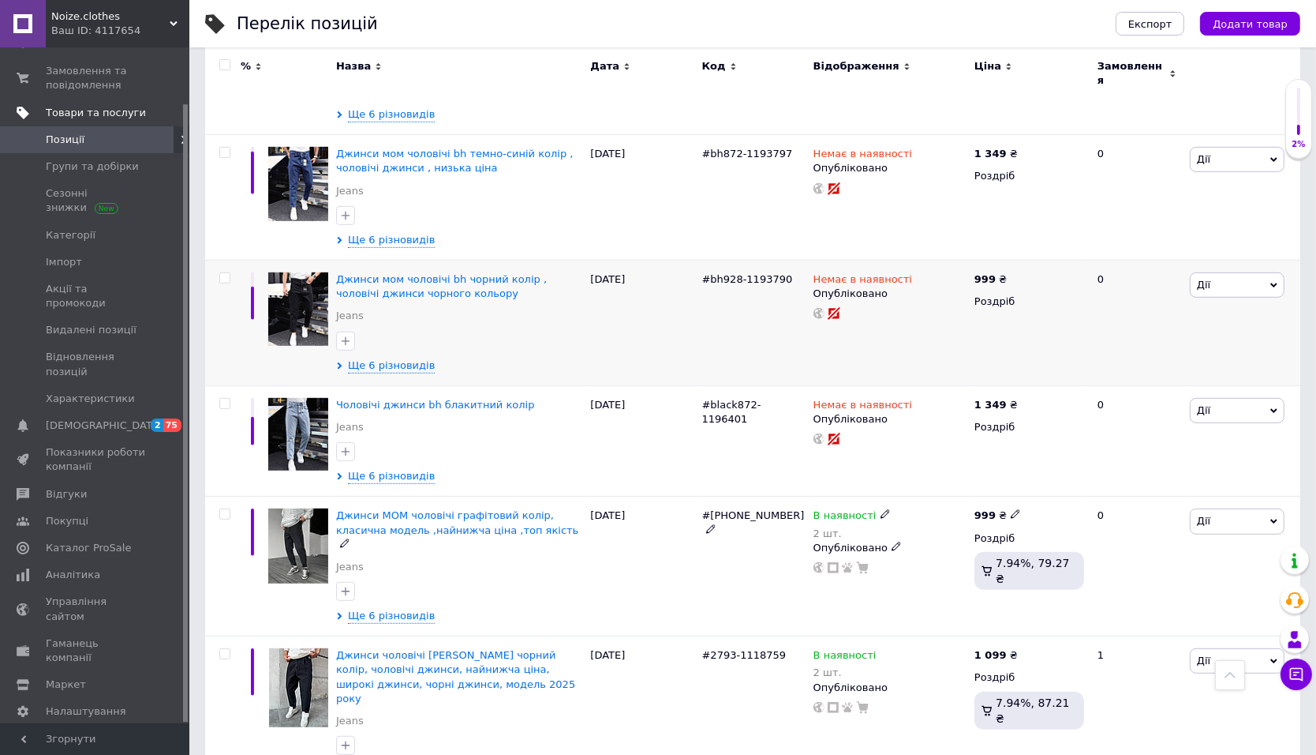
scroll to position [1205, 0]
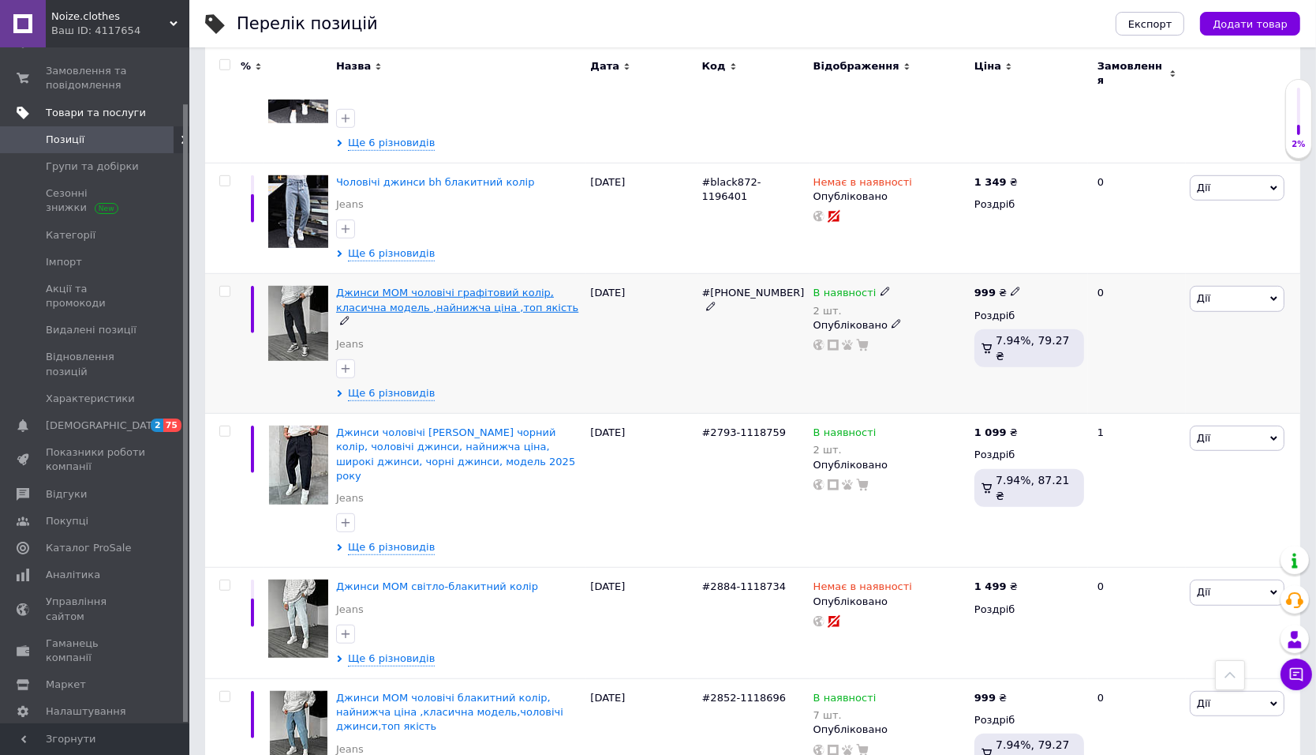
click at [355, 287] on span "Джинси МОМ чоловічі графітовий колір, класична модель ,найнижча ціна ,топ якість" at bounding box center [457, 299] width 242 height 26
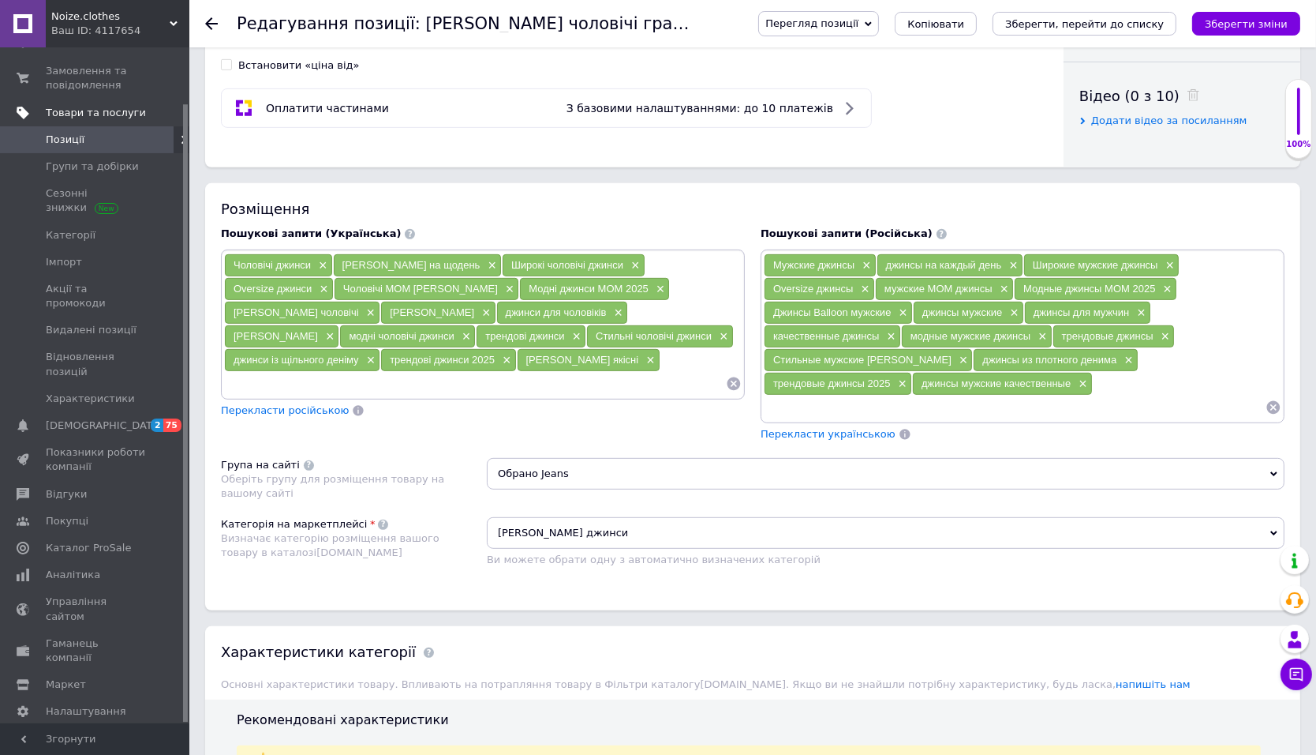
scroll to position [860, 0]
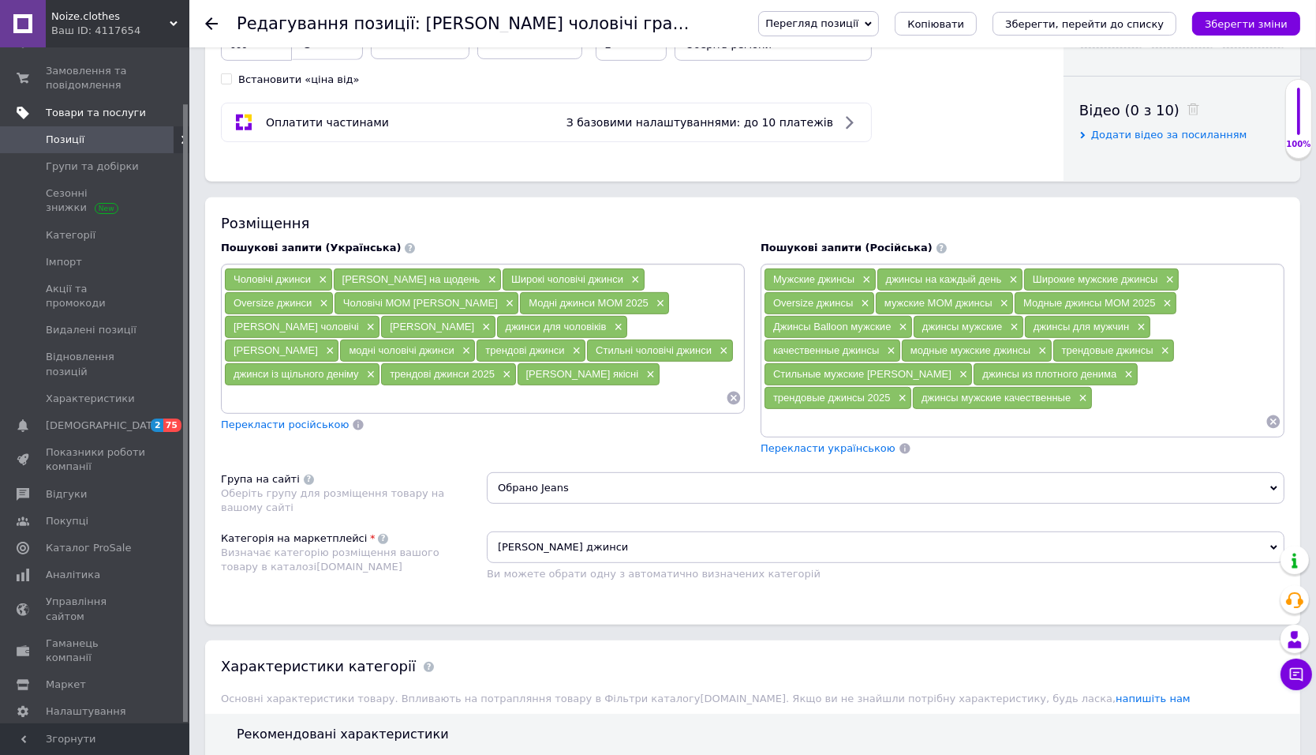
click at [552, 386] on input at bounding box center [475, 398] width 502 height 24
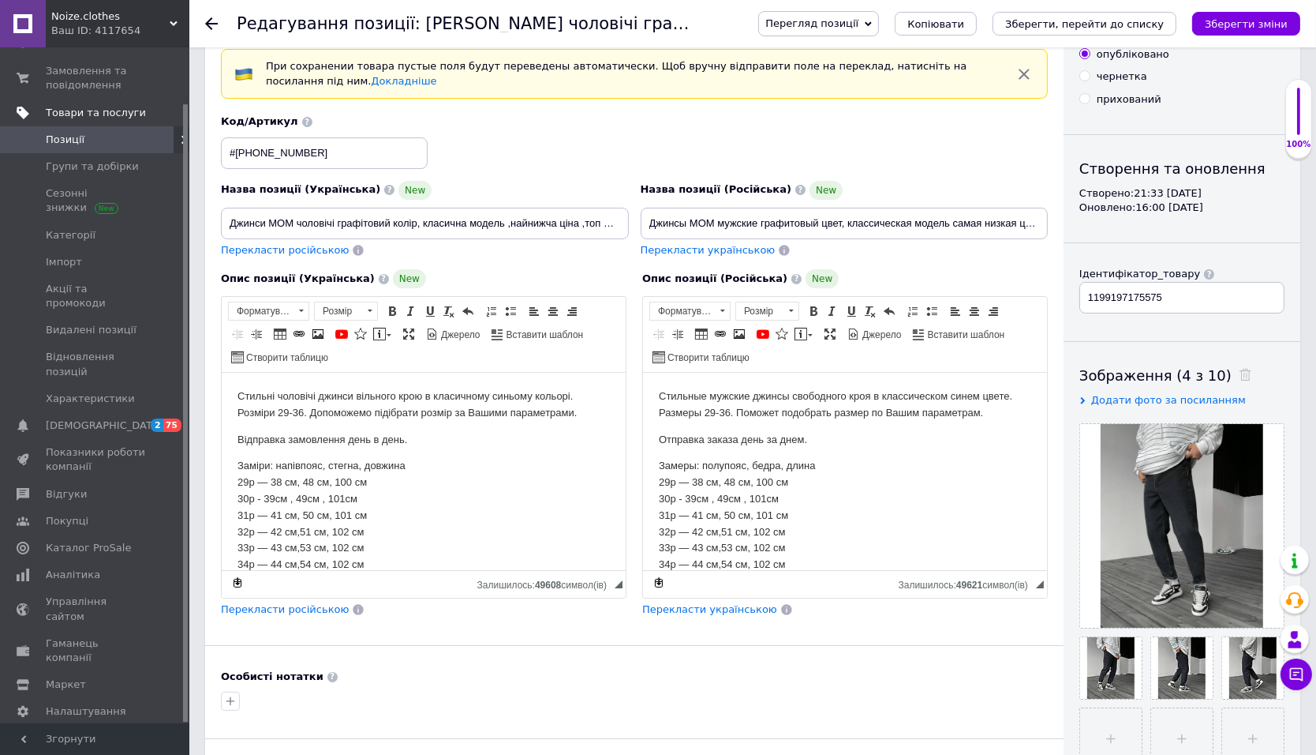
scroll to position [0, 0]
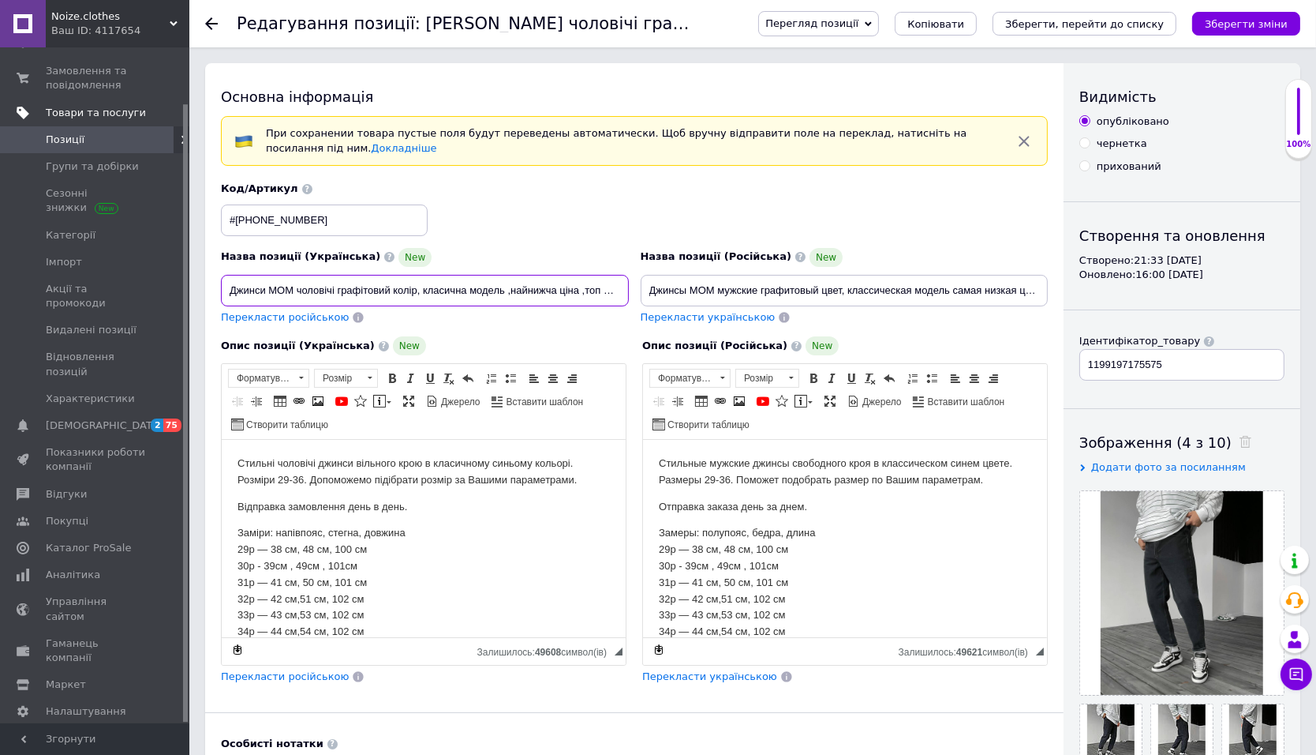
drag, startPoint x: 478, startPoint y: 276, endPoint x: 567, endPoint y: 290, distance: 89.4
click at [567, 290] on input "Джинси МОМ чоловічі графітовий колір, класична модель ,найнижча ціна ,топ якість" at bounding box center [425, 291] width 408 height 32
click at [537, 293] on input "Джинси МОМ чоловічі графітовий колір, класична модель ,найнижча ціна ,топ якість" at bounding box center [425, 291] width 408 height 32
drag, startPoint x: 584, startPoint y: 296, endPoint x: 659, endPoint y: 296, distance: 75.0
click at [659, 296] on div "Назва позиції (Українська) New Джинси МОМ чоловічі графітовий колір, класична м…" at bounding box center [634, 253] width 839 height 155
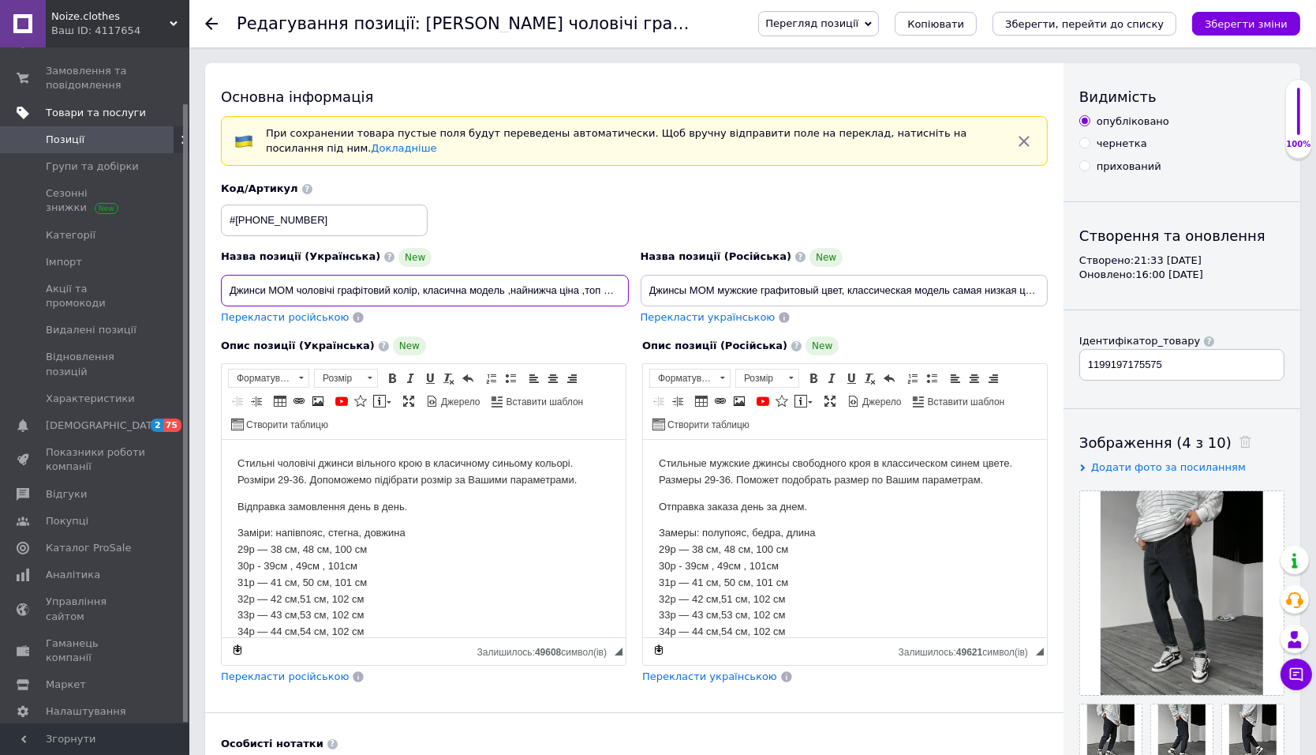
click at [579, 287] on input "Джинси МОМ чоловічі графітовий колір, класична модель ,найнижча ціна ,топ якість" at bounding box center [425, 291] width 408 height 32
drag, startPoint x: 562, startPoint y: 287, endPoint x: 691, endPoint y: 289, distance: 128.7
click at [691, 289] on div "Назва позиції (Українська) New Джинси МОМ чоловічі графітовий колір, класична м…" at bounding box center [634, 253] width 839 height 155
click at [605, 289] on input "Джинси МОМ чоловічі графітовий колір, класична модель ,найнижча ціна ,топ якість" at bounding box center [425, 291] width 408 height 32
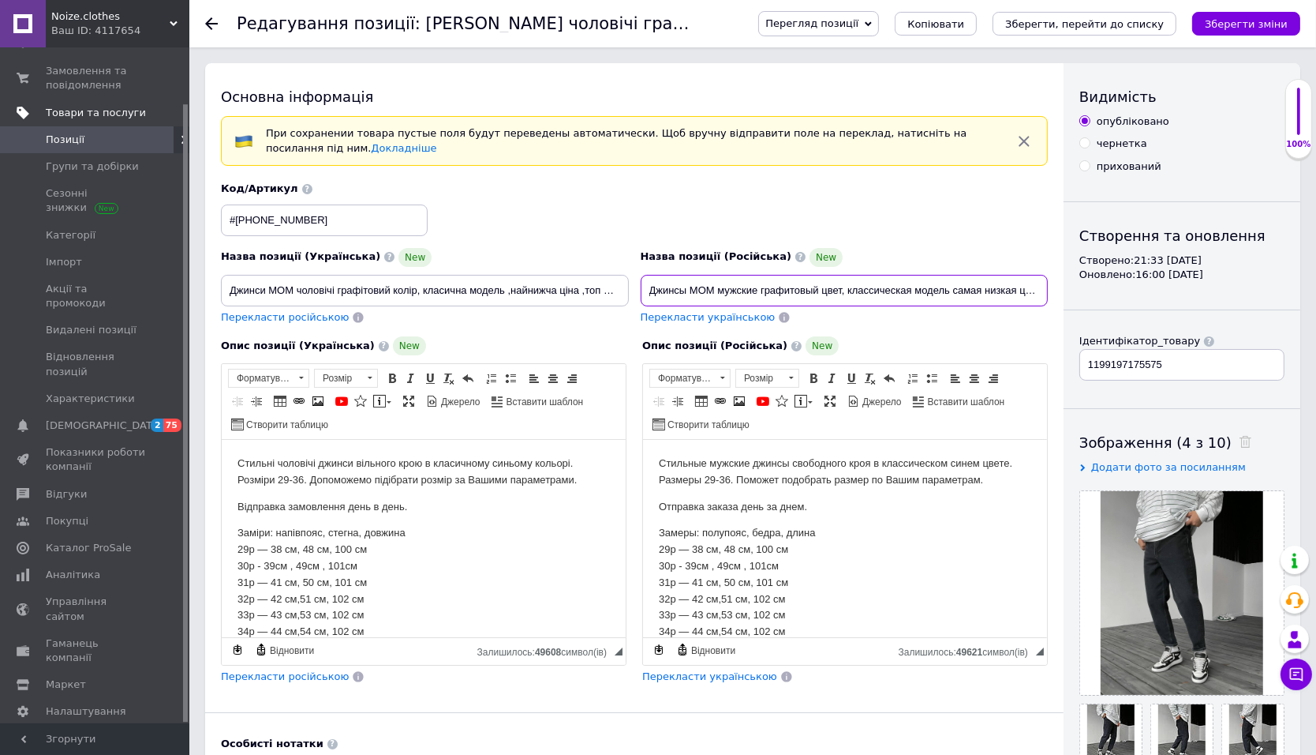
scroll to position [0, 68]
drag, startPoint x: 939, startPoint y: 294, endPoint x: 1064, endPoint y: 297, distance: 124.7
click at [1064, 297] on div "Основна інформація При сохранении товара пустые поля будут переведены автоматич…" at bounding box center [752, 552] width 1095 height 979
click at [1028, 298] on input "Джинсы МОМ мужские графитовый цвет, классическая модель самая низкая цена,топ к…" at bounding box center [845, 291] width 408 height 32
click at [995, 321] on div "Перекласти українською" at bounding box center [845, 317] width 408 height 15
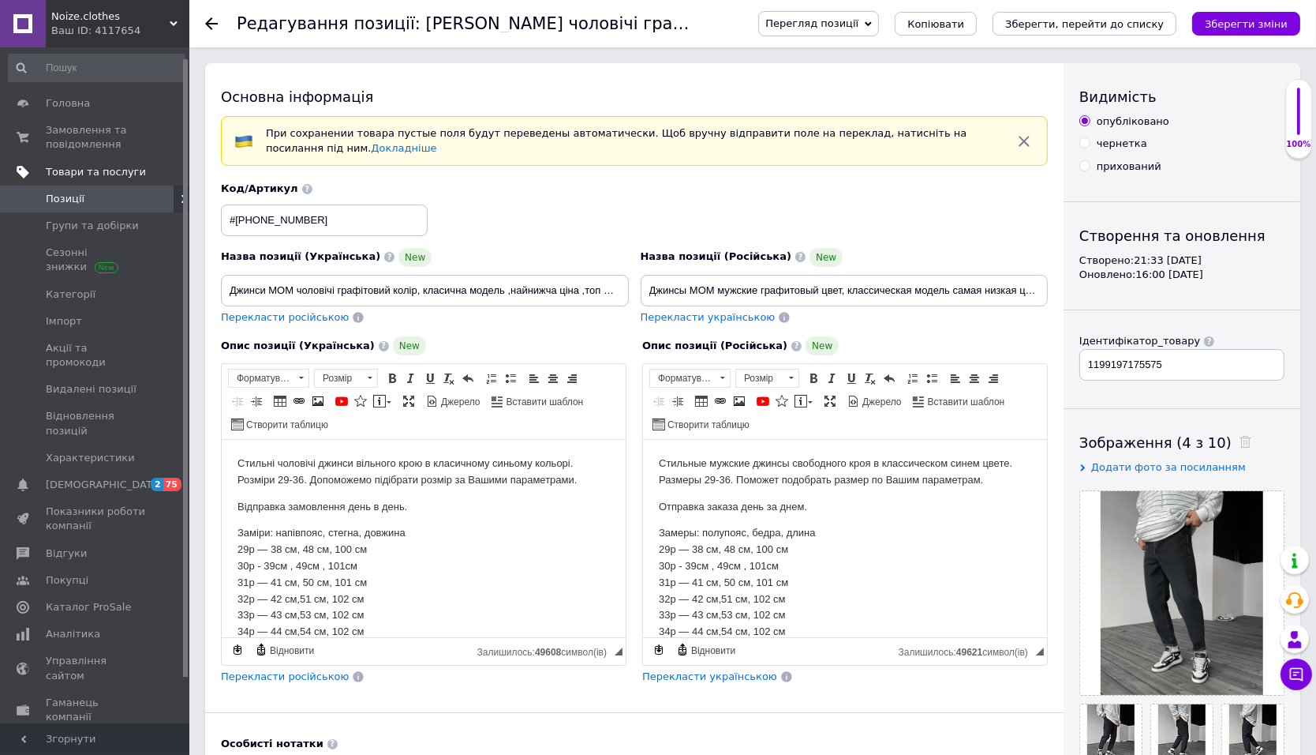
scroll to position [0, 0]
drag, startPoint x: 186, startPoint y: 204, endPoint x: 193, endPoint y: 138, distance: 65.8
click at [475, 294] on input "Джинси МОМ чоловічі графітовий колір, класична модель ,найнижча ціна ,топ якість" at bounding box center [425, 291] width 408 height 32
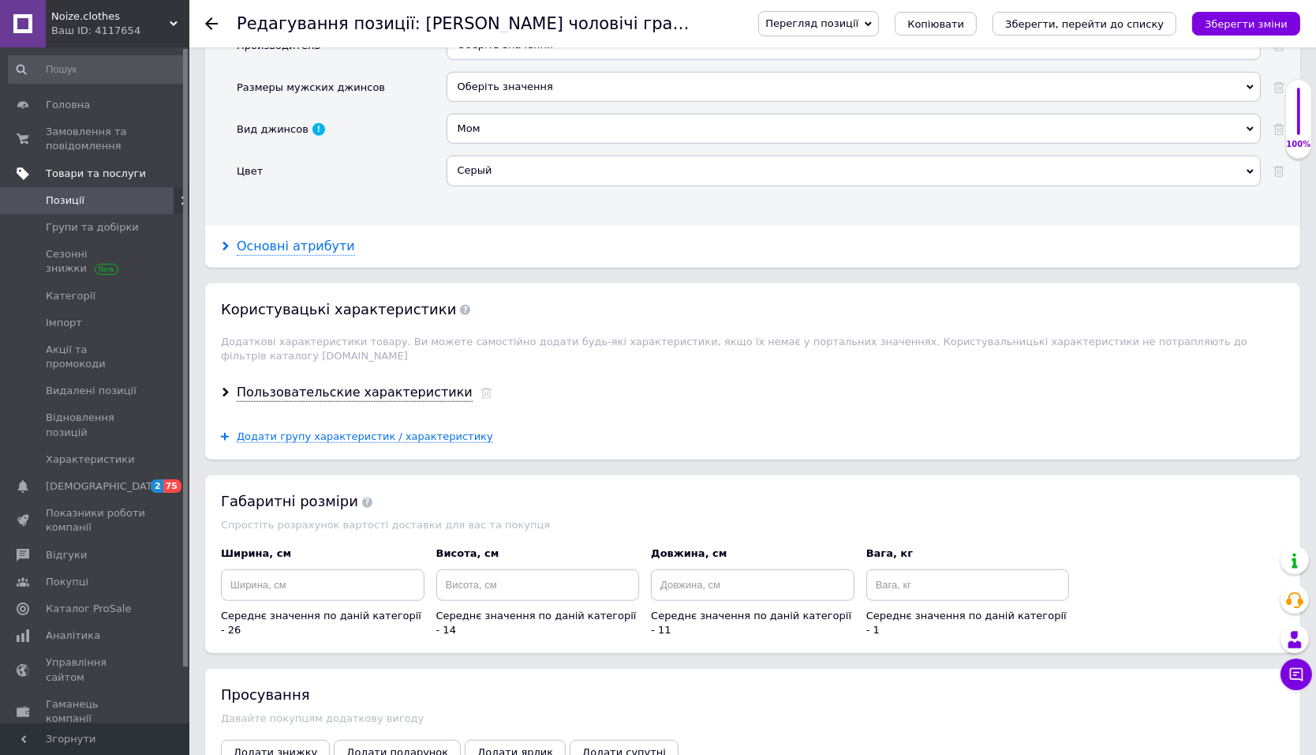
click at [304, 238] on div "Основні атрибути" at bounding box center [296, 247] width 118 height 18
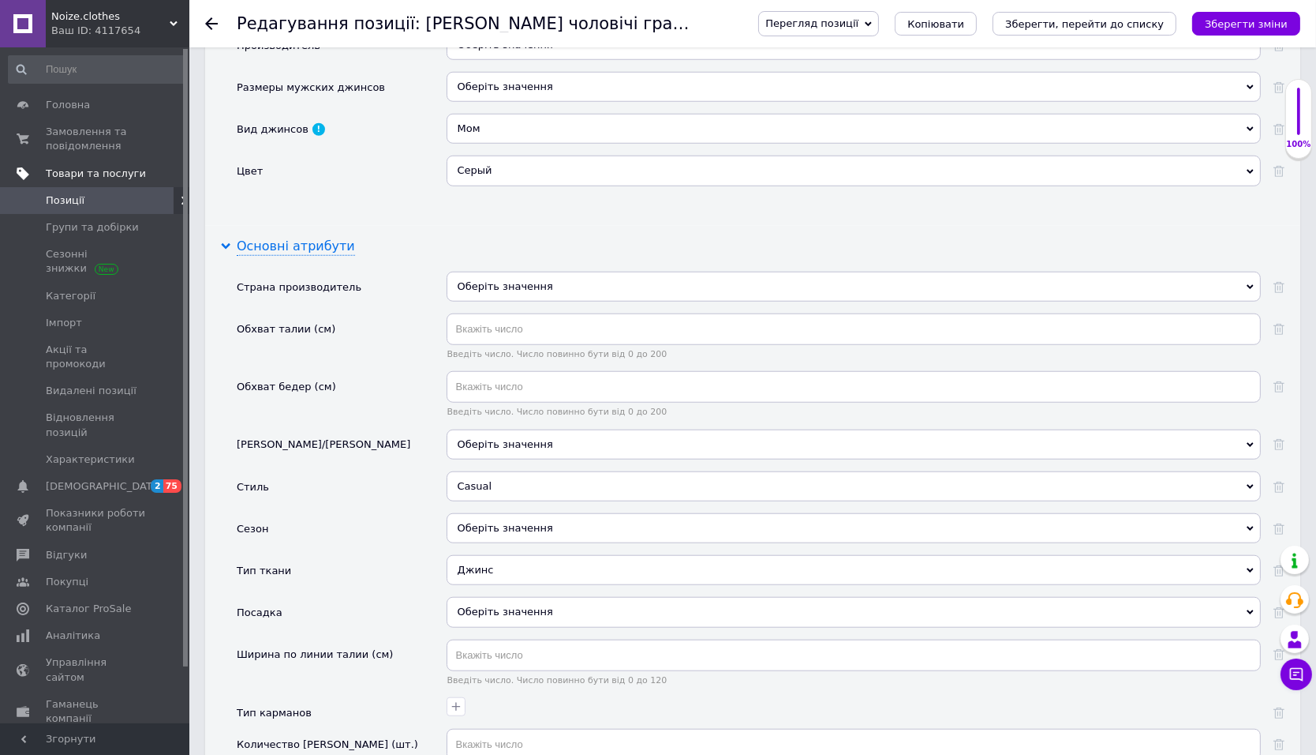
click at [304, 238] on div "Основні атрибути" at bounding box center [296, 247] width 118 height 18
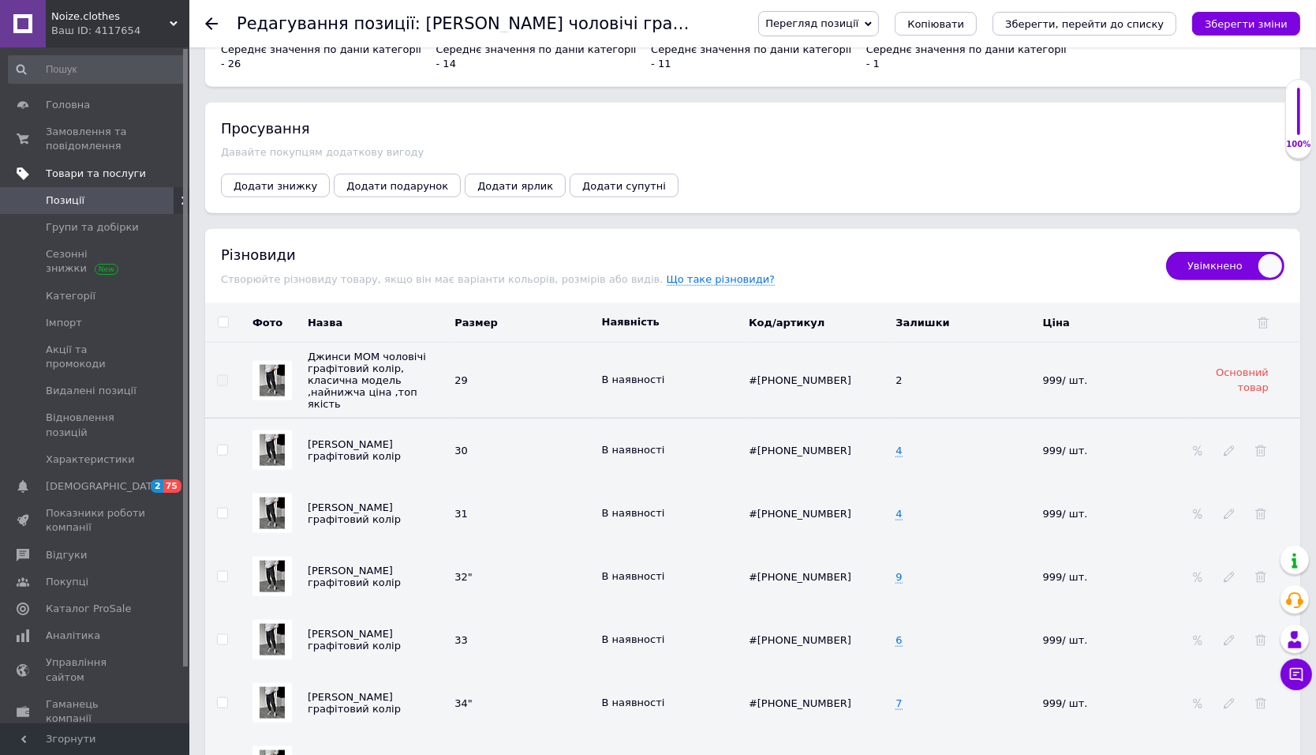
scroll to position [2238, 0]
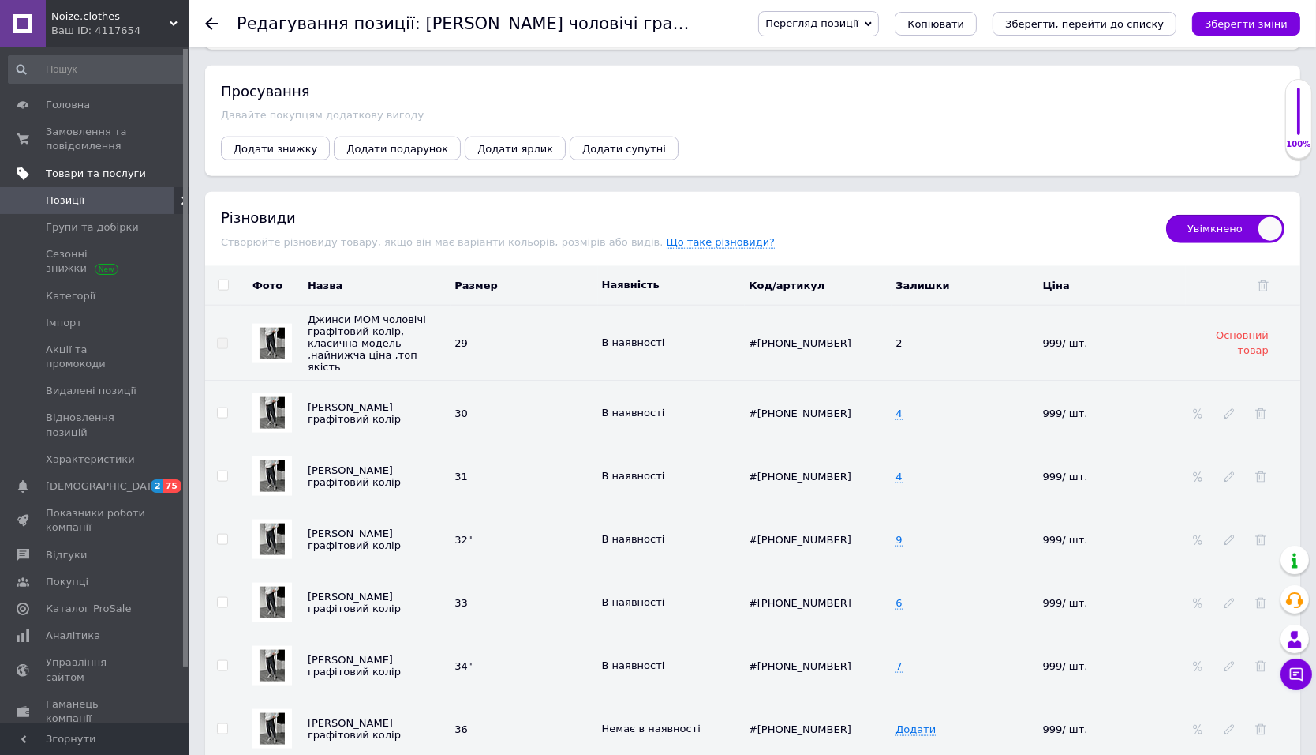
click at [212, 22] on icon at bounding box center [211, 23] width 13 height 13
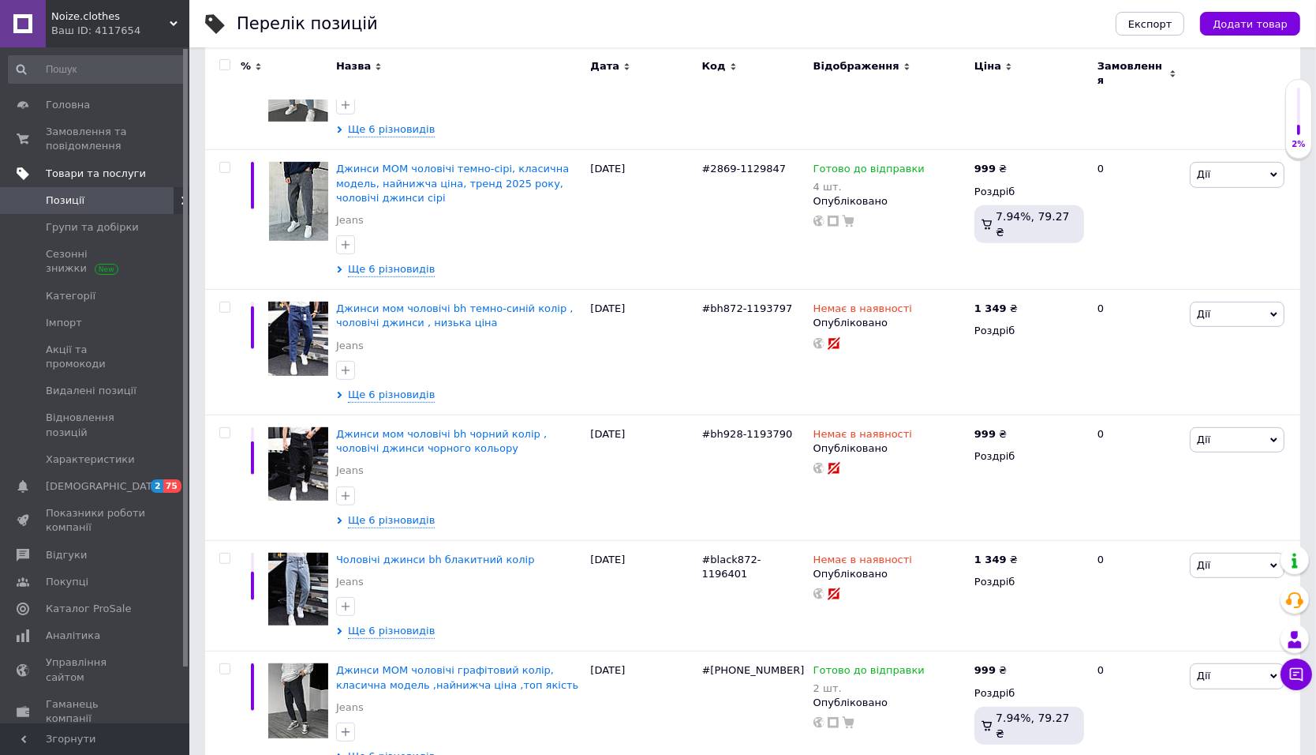
scroll to position [1120, 0]
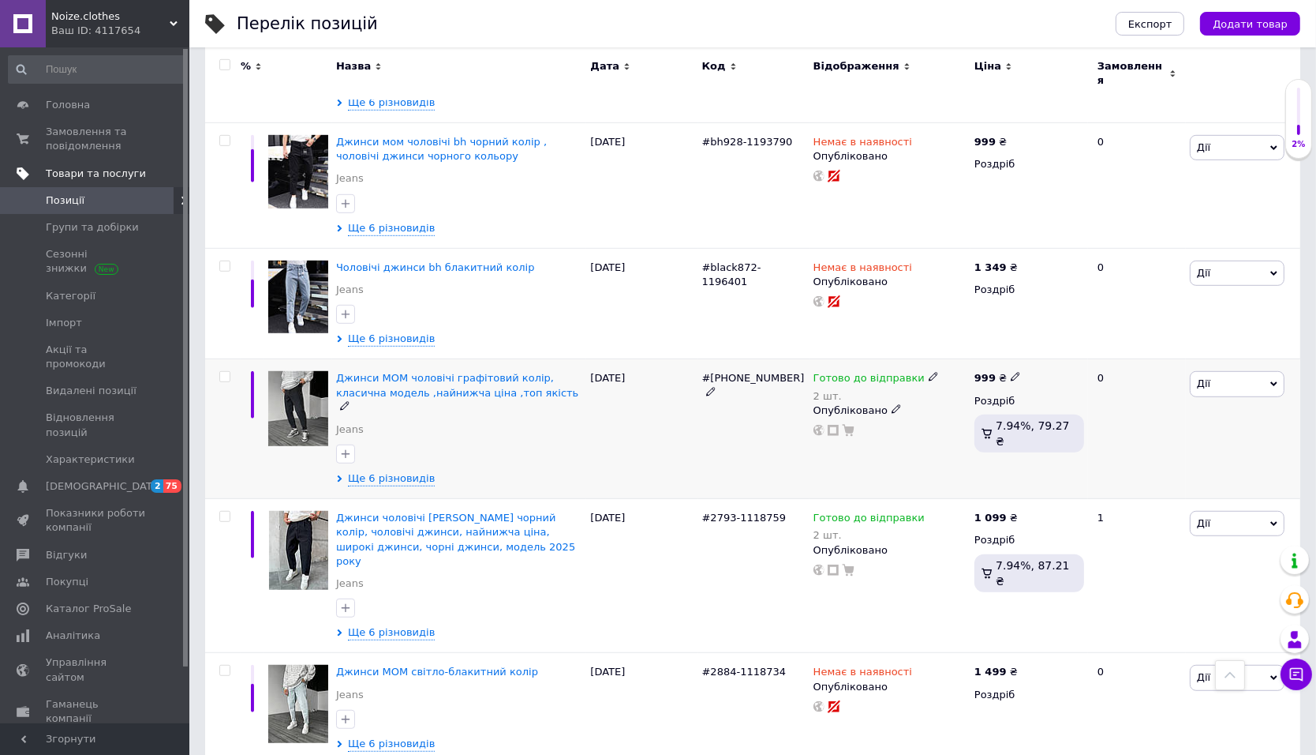
click at [373, 462] on div "Джинси МОМ чоловічі графітовий колір, класична модель ,найнижча ціна ,топ якіст…" at bounding box center [459, 429] width 254 height 140
click at [384, 471] on span "Ще 6 різновидів" at bounding box center [391, 478] width 87 height 14
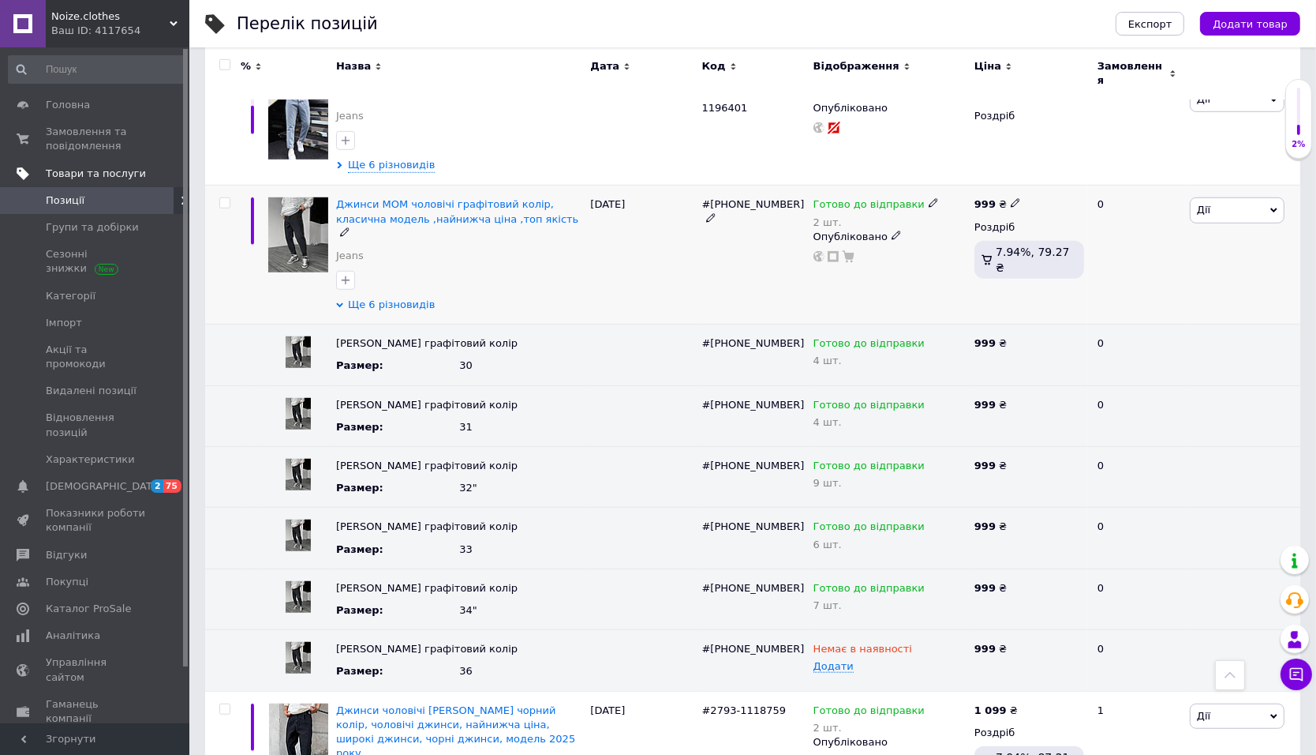
scroll to position [1378, 0]
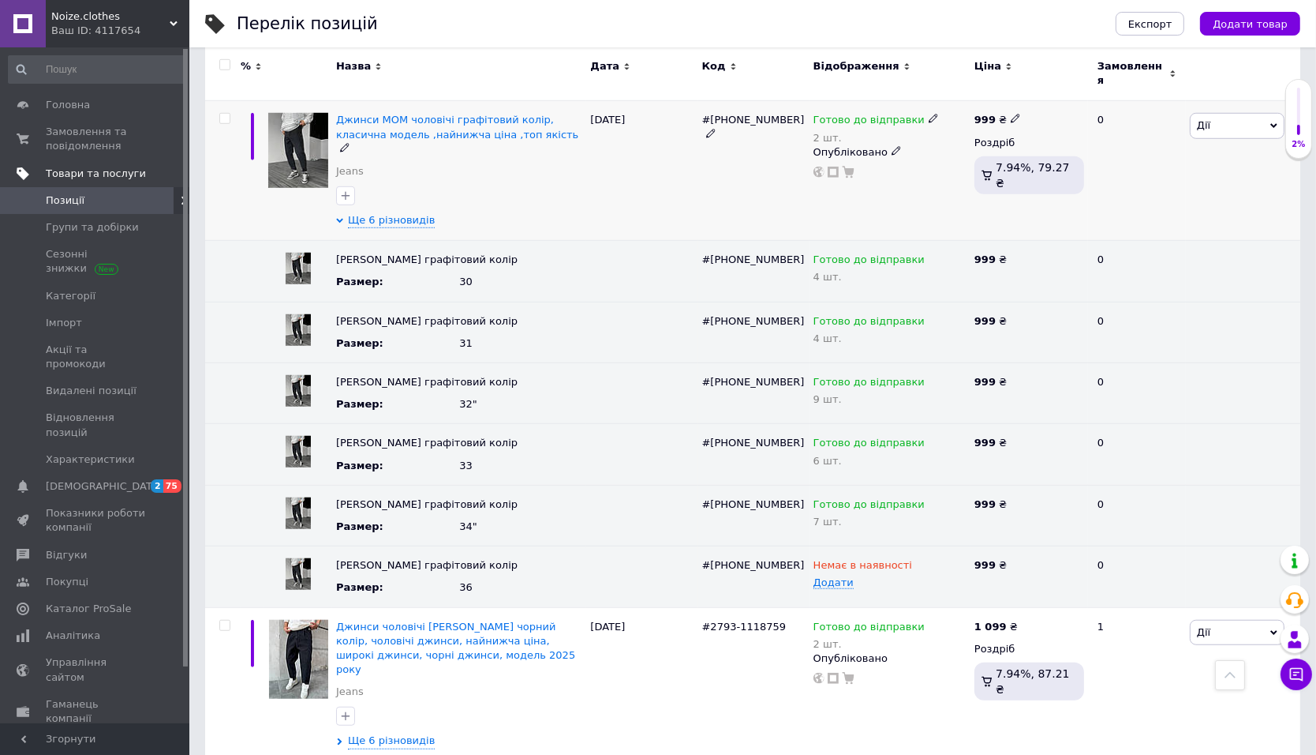
click at [434, 135] on div "Джинси МОМ чоловічі графітовий колір, класична модель ,найнижча ціна ,топ якіст…" at bounding box center [459, 149] width 246 height 73
click at [433, 125] on span "Джинси МОМ чоловічі графітовий колір, класична модель ,найнижча ціна ,топ якість" at bounding box center [457, 127] width 242 height 26
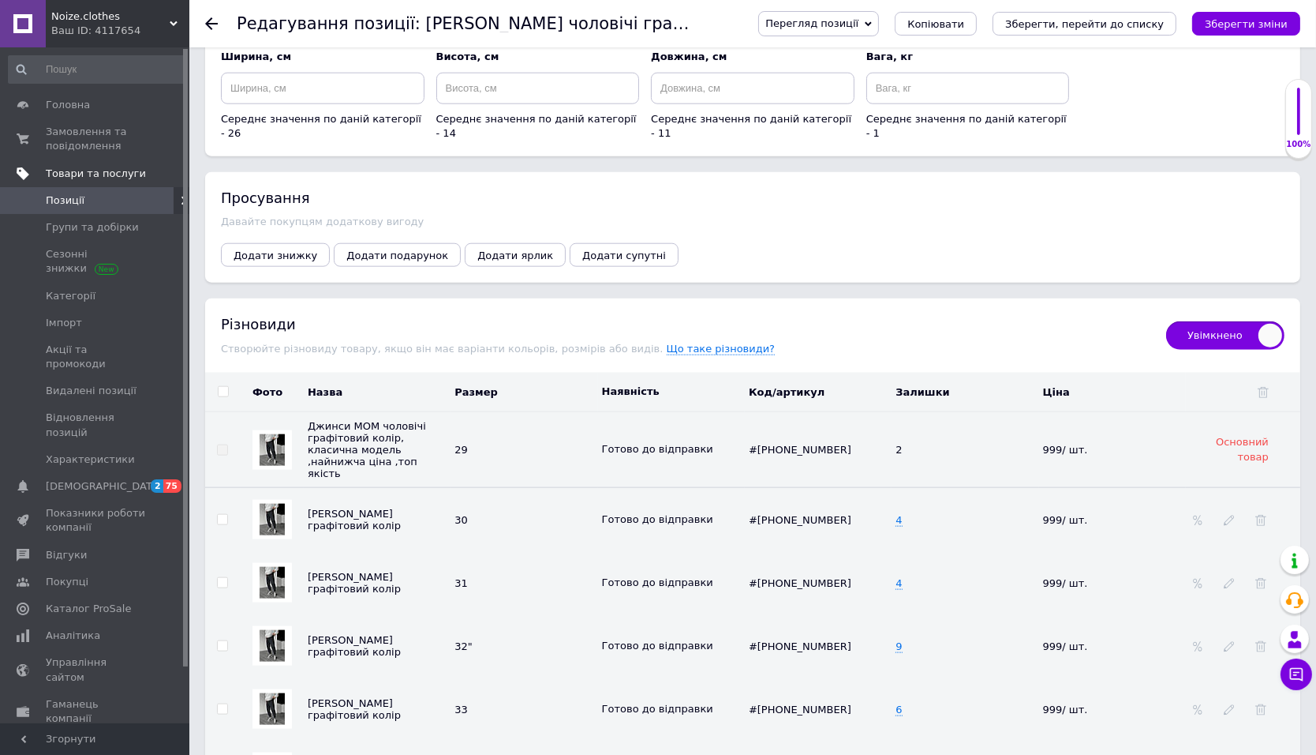
scroll to position [1894, 0]
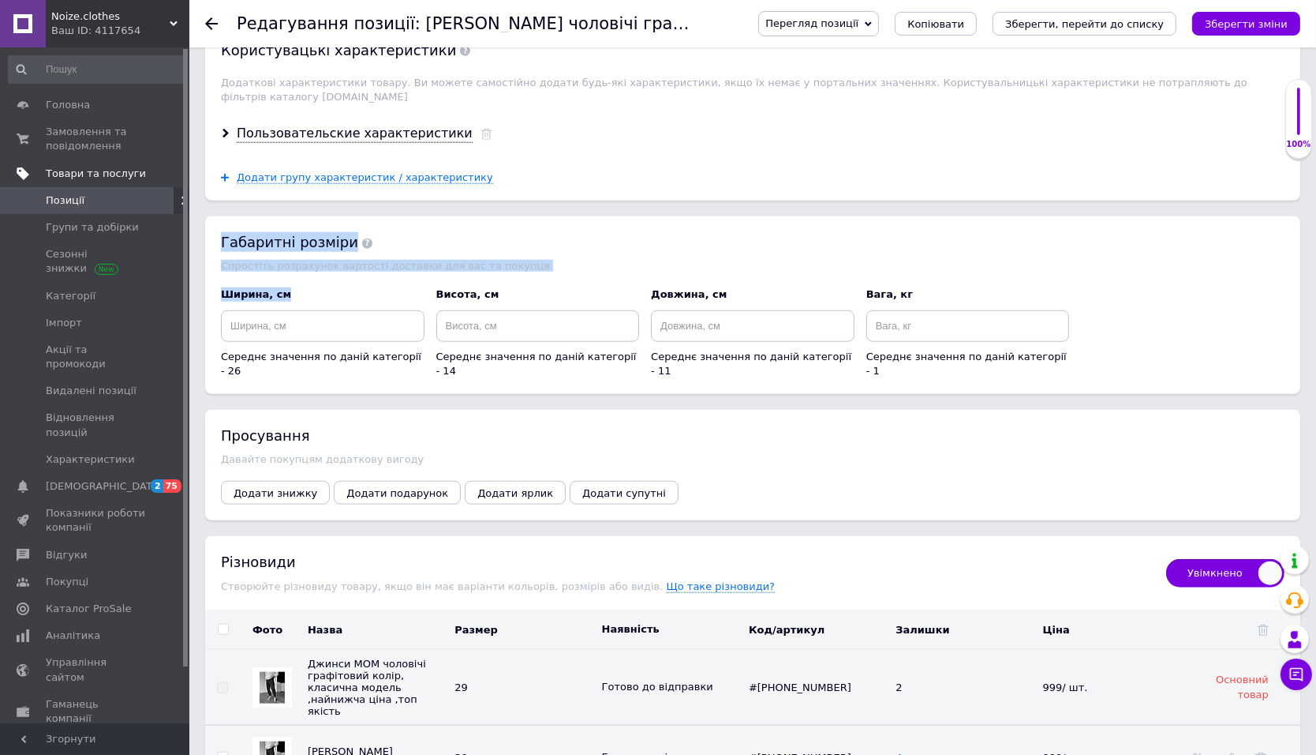
drag, startPoint x: 223, startPoint y: 196, endPoint x: 286, endPoint y: 253, distance: 85.5
click at [286, 253] on div "Габаритні розміри Спростіть розрахунок вартості доставки для вас та покупця Шир…" at bounding box center [752, 305] width 1095 height 178
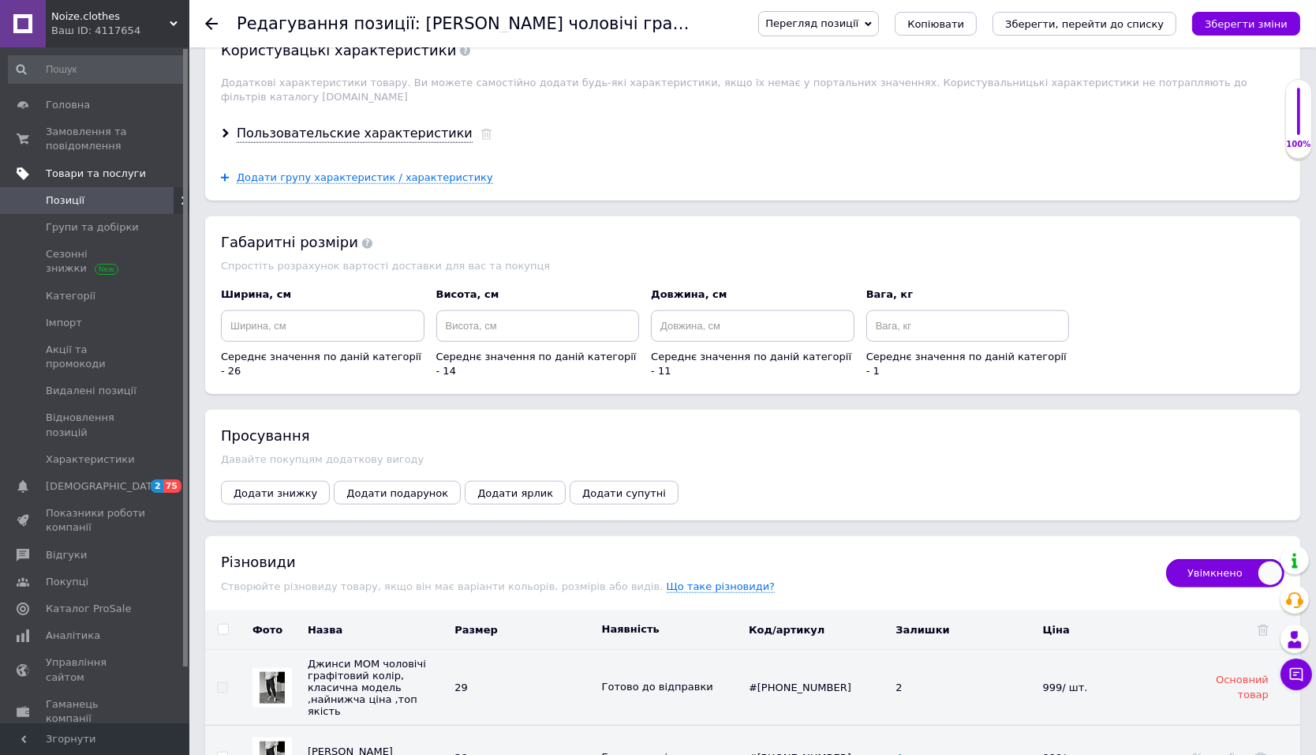
click at [286, 287] on div "Ширина, см" at bounding box center [323, 294] width 204 height 14
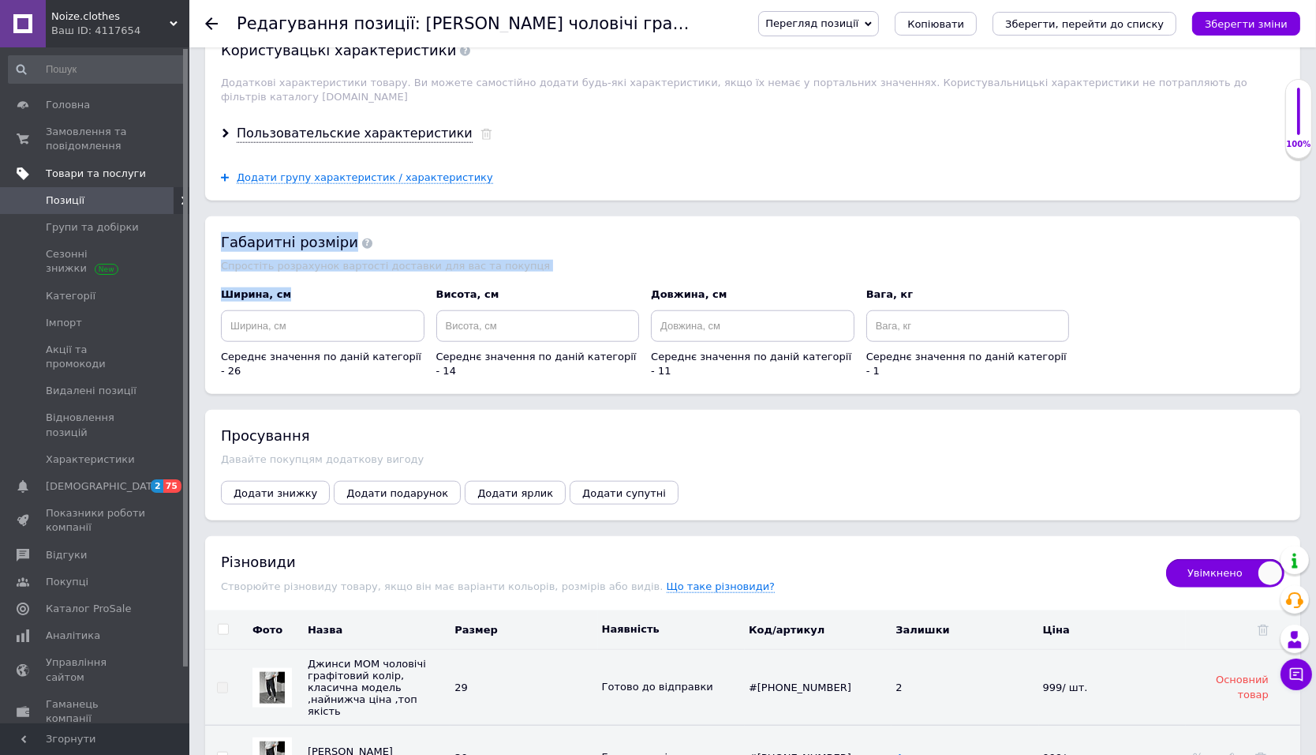
drag, startPoint x: 284, startPoint y: 253, endPoint x: 236, endPoint y: 201, distance: 70.9
click at [236, 216] on div "Габаритні розміри Спростіть розрахунок вартості доставки для вас та покупця Шир…" at bounding box center [752, 305] width 1095 height 178
drag, startPoint x: 236, startPoint y: 201, endPoint x: 224, endPoint y: 205, distance: 12.5
click at [235, 232] on div "Габаритні розміри" at bounding box center [753, 242] width 1064 height 20
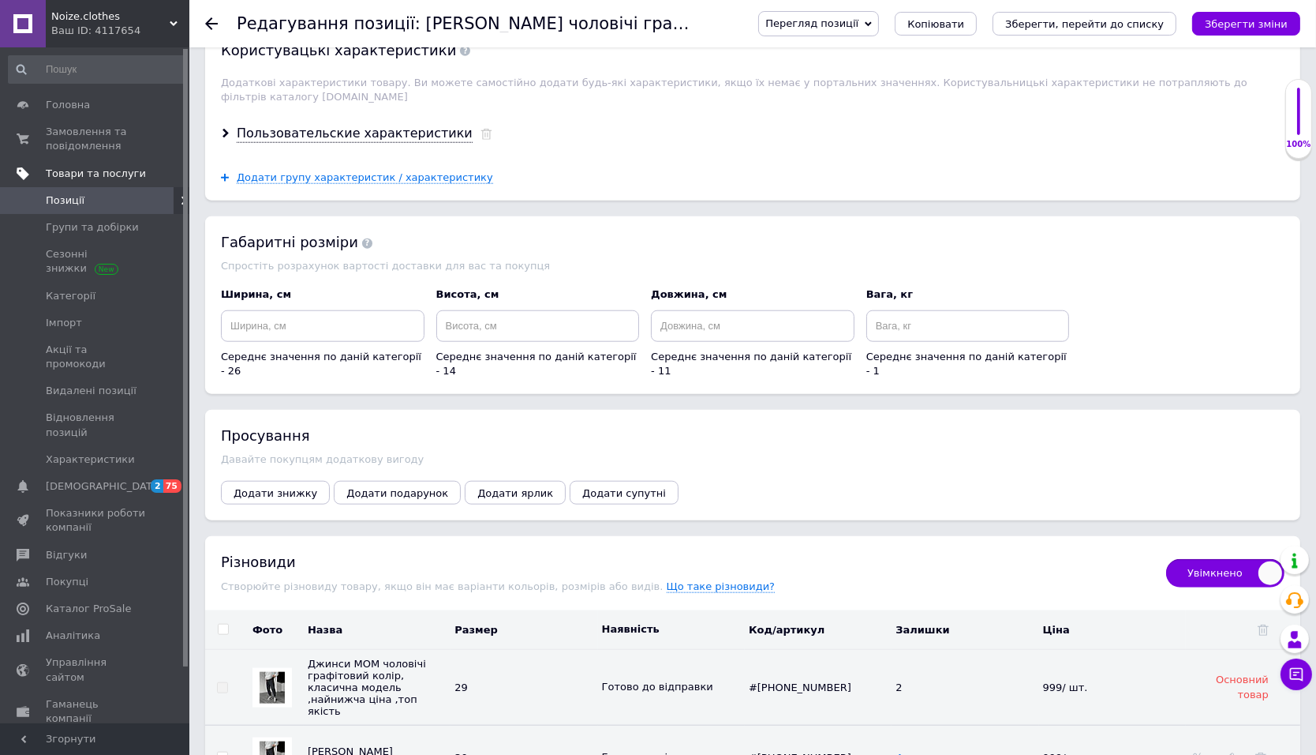
click at [129, 19] on span "Noize.clothes" at bounding box center [110, 16] width 118 height 14
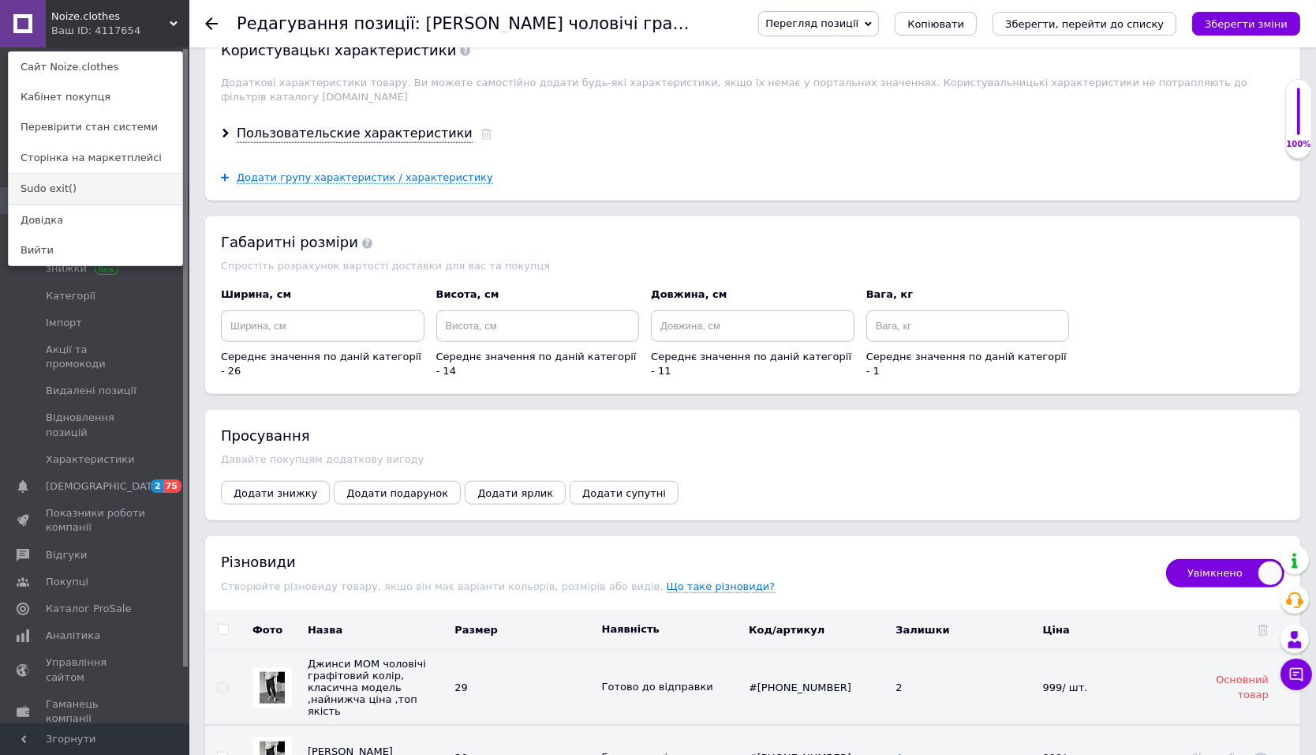
click at [69, 183] on link "Sudo exit()" at bounding box center [96, 189] width 174 height 30
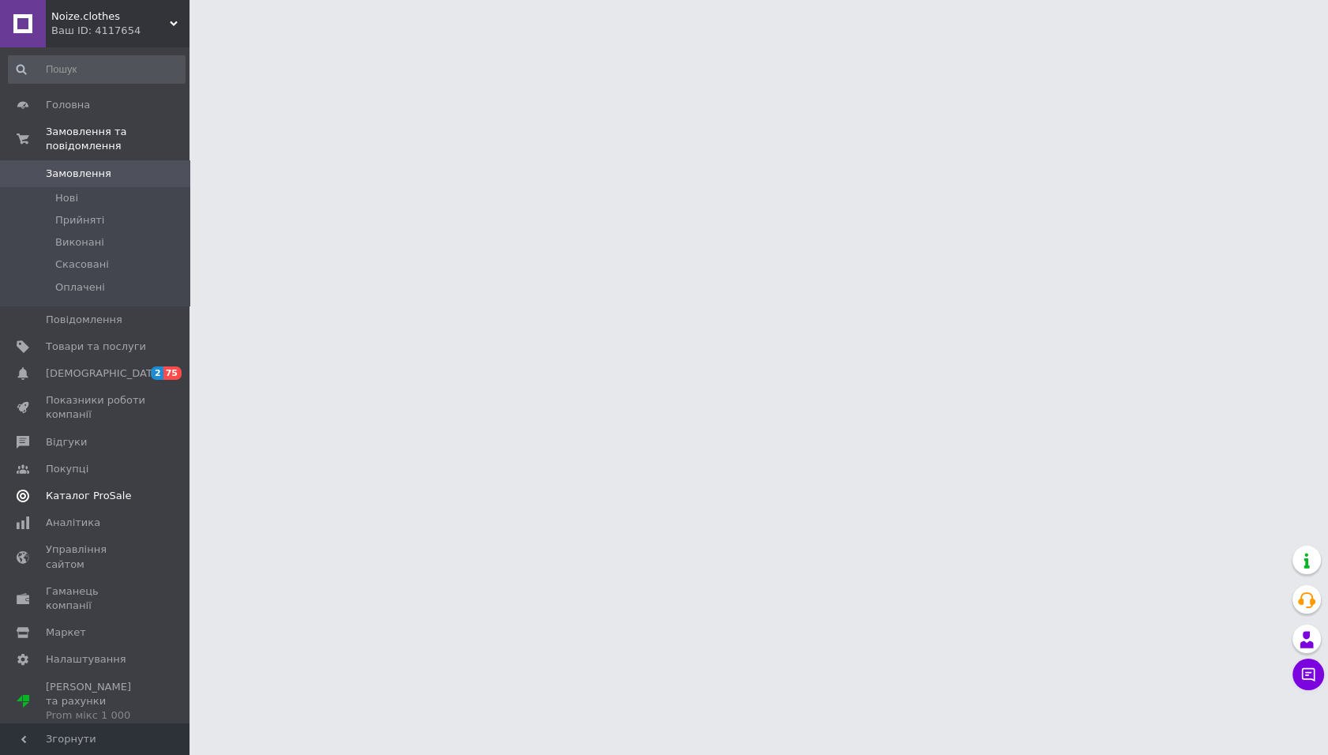
click at [95, 505] on link "Каталог ProSale" at bounding box center [96, 495] width 193 height 27
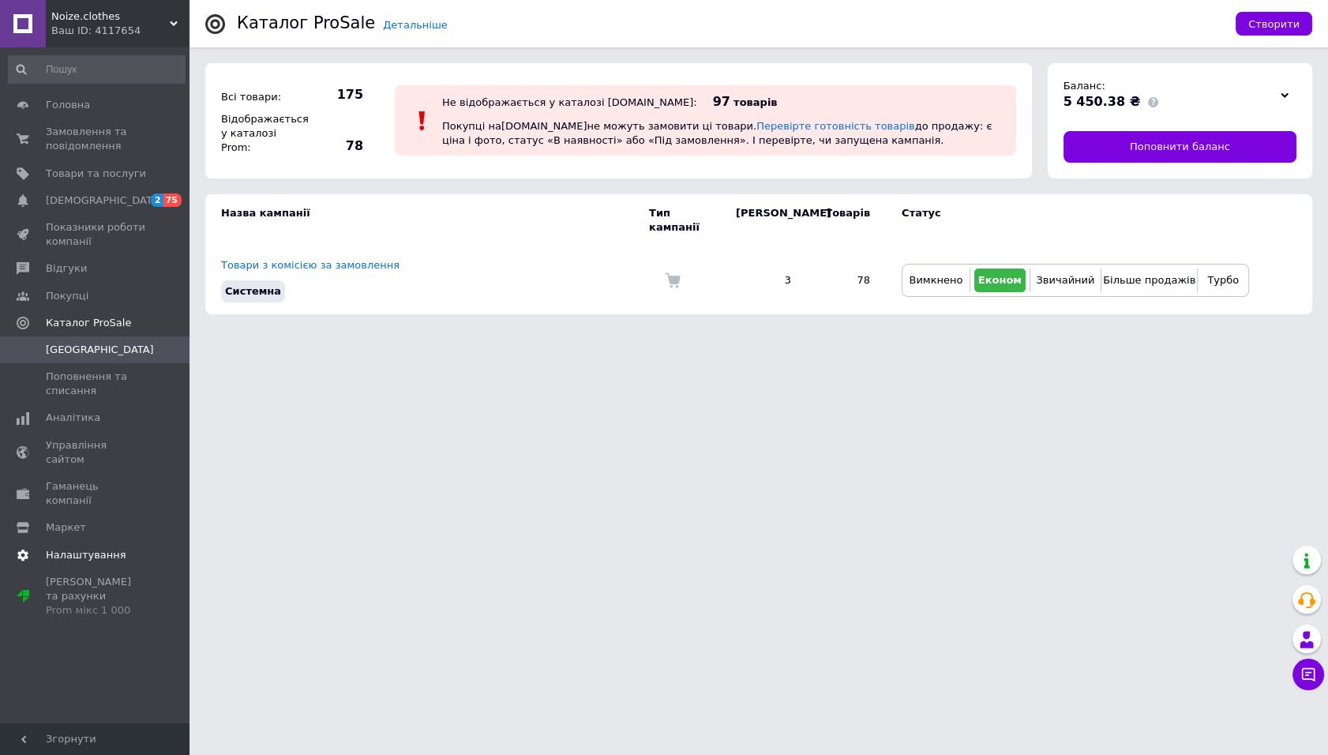
click at [92, 541] on link "Налаштування" at bounding box center [96, 554] width 193 height 27
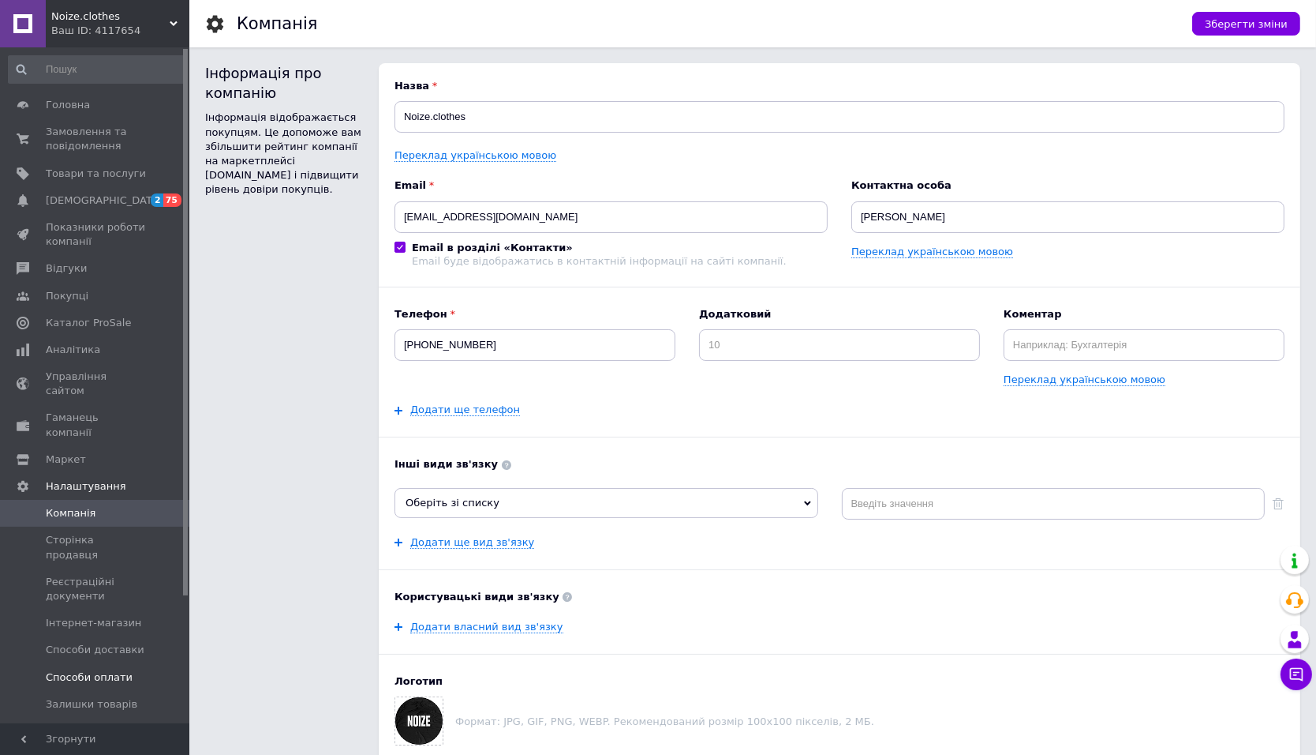
click at [118, 664] on link "Способи оплати" at bounding box center [96, 677] width 193 height 27
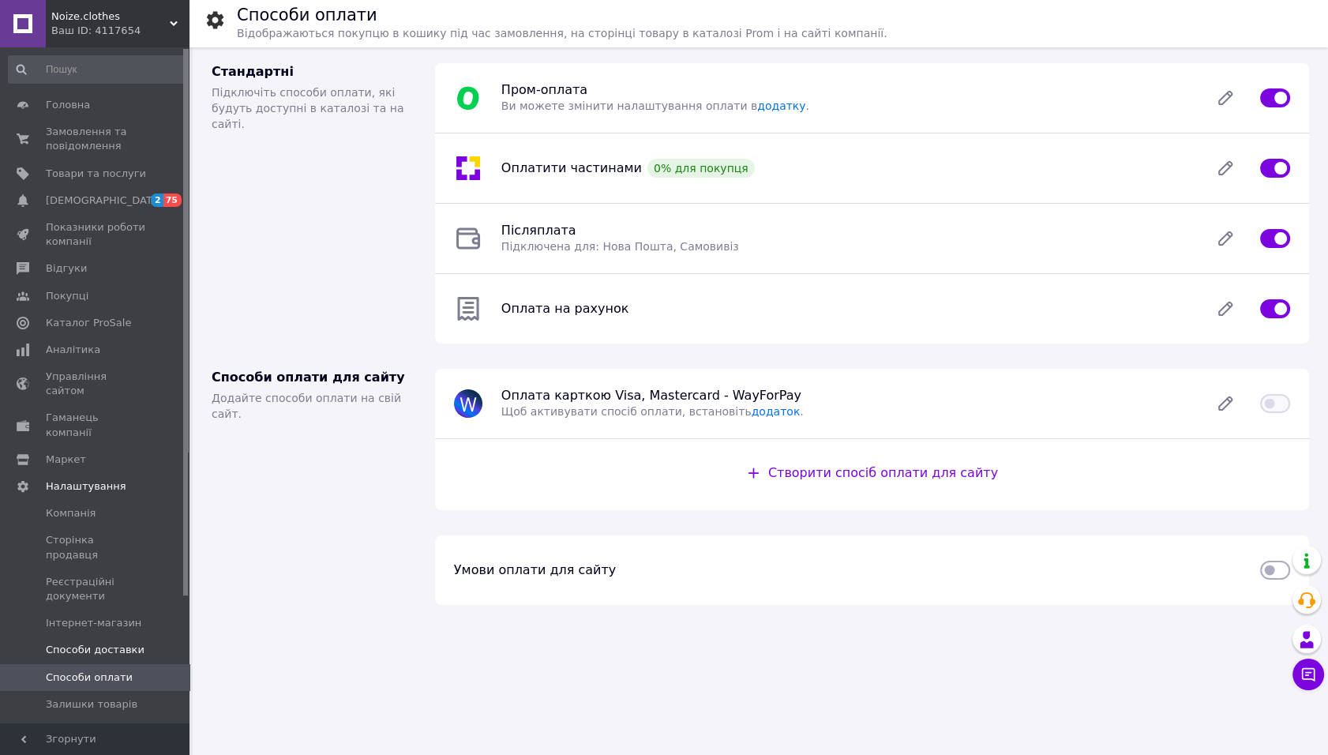
click at [103, 642] on span "Способи доставки" at bounding box center [95, 649] width 99 height 14
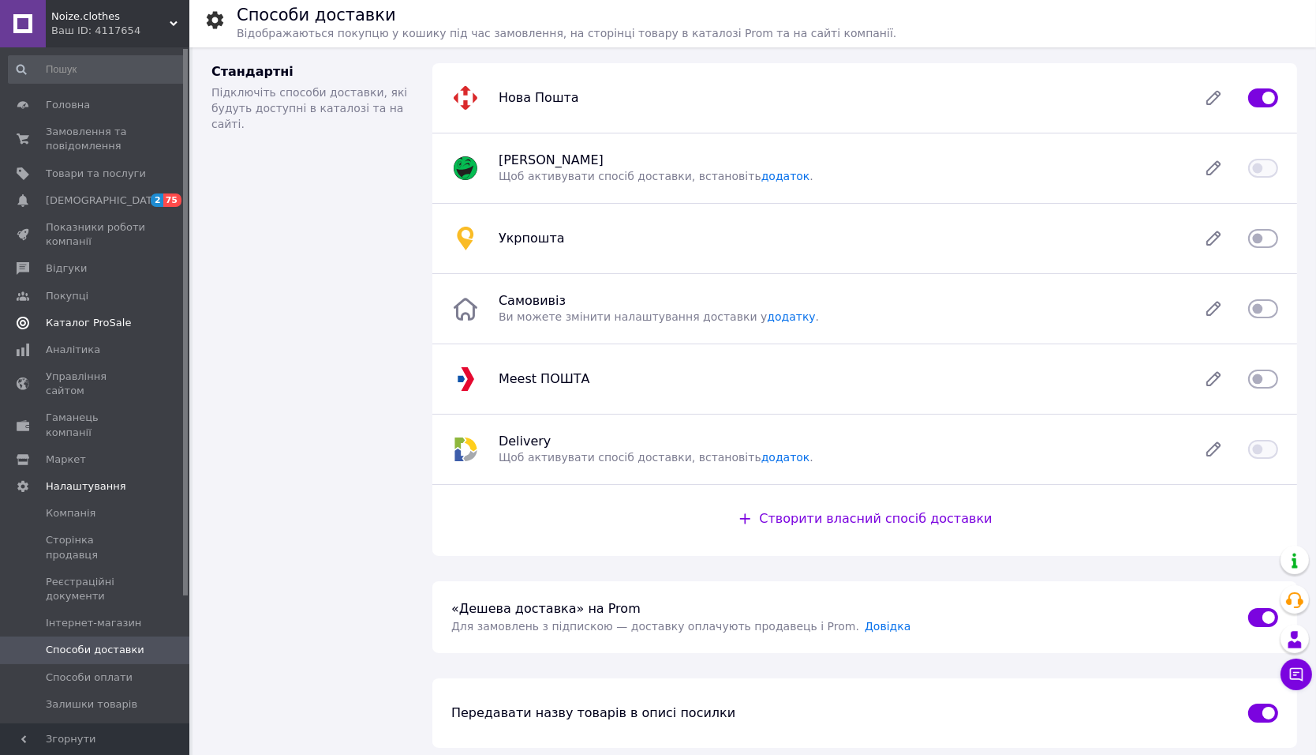
click at [92, 331] on link "Каталог ProSale" at bounding box center [96, 322] width 193 height 27
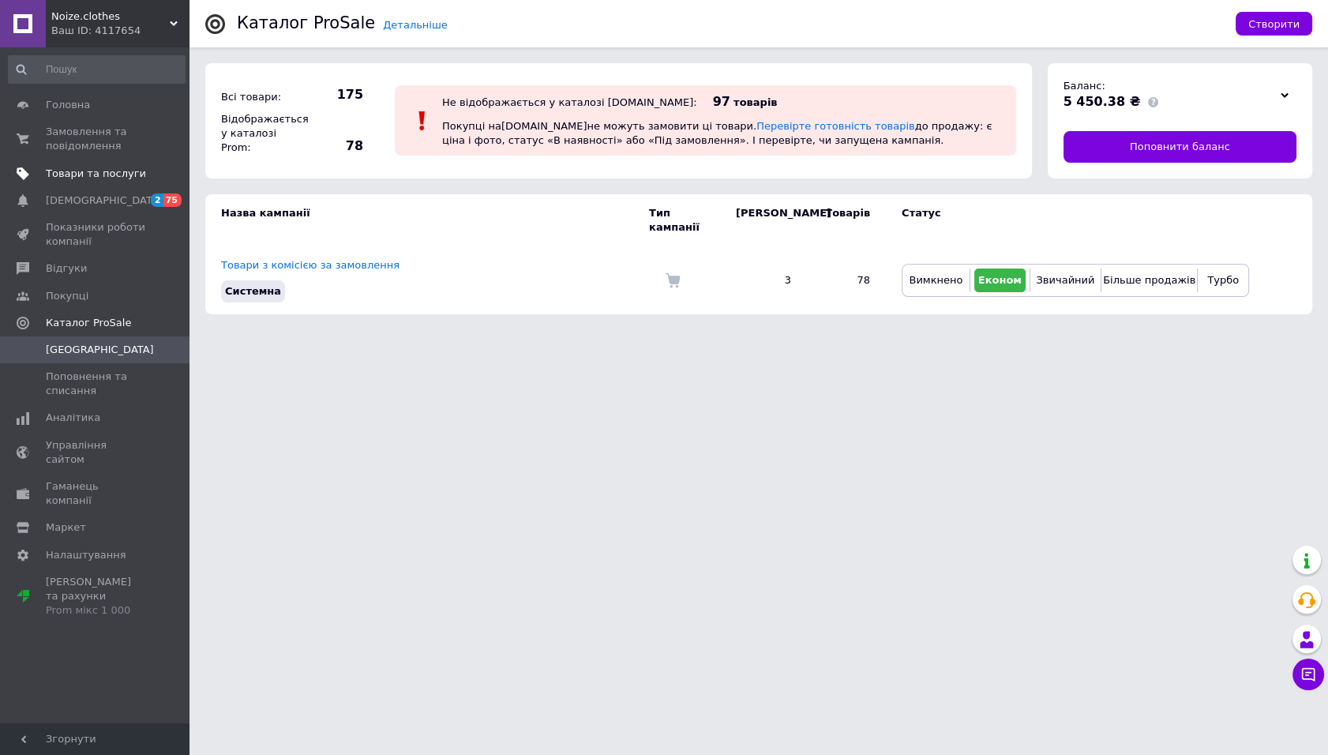
click at [126, 167] on span "Товари та послуги" at bounding box center [96, 174] width 100 height 14
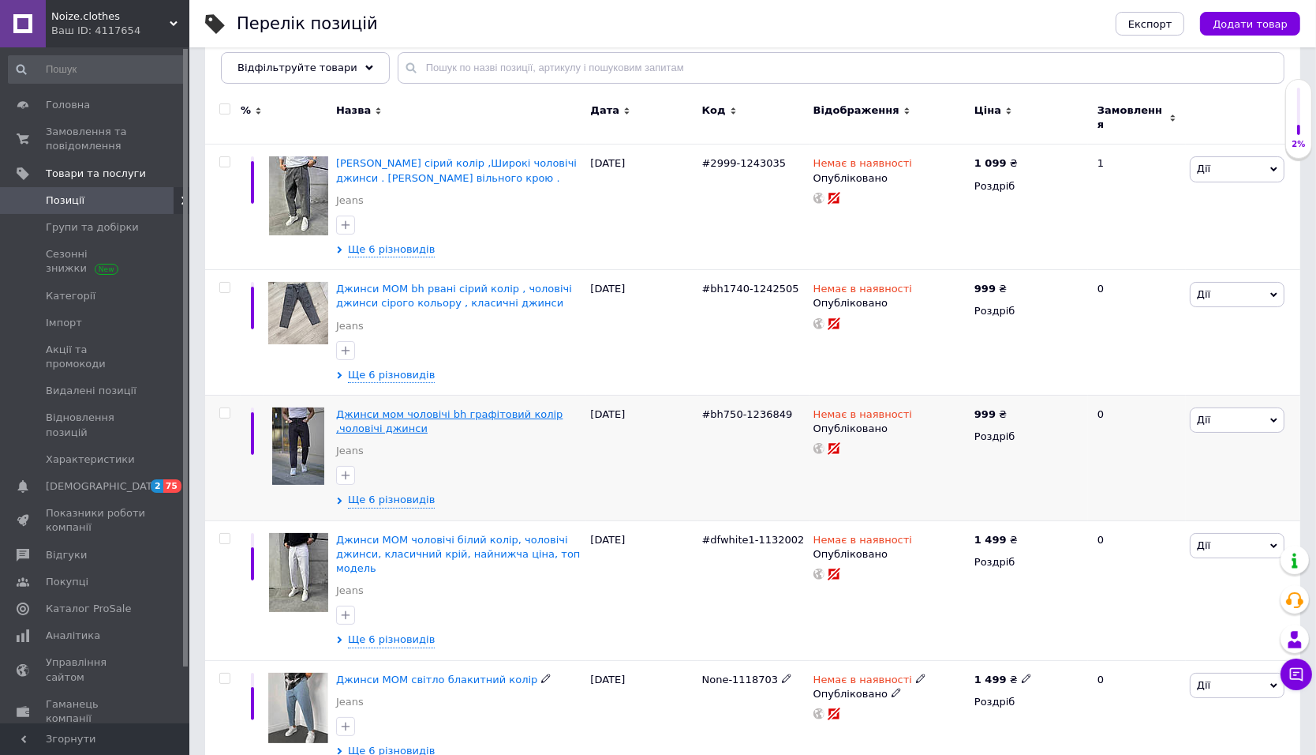
scroll to position [602, 0]
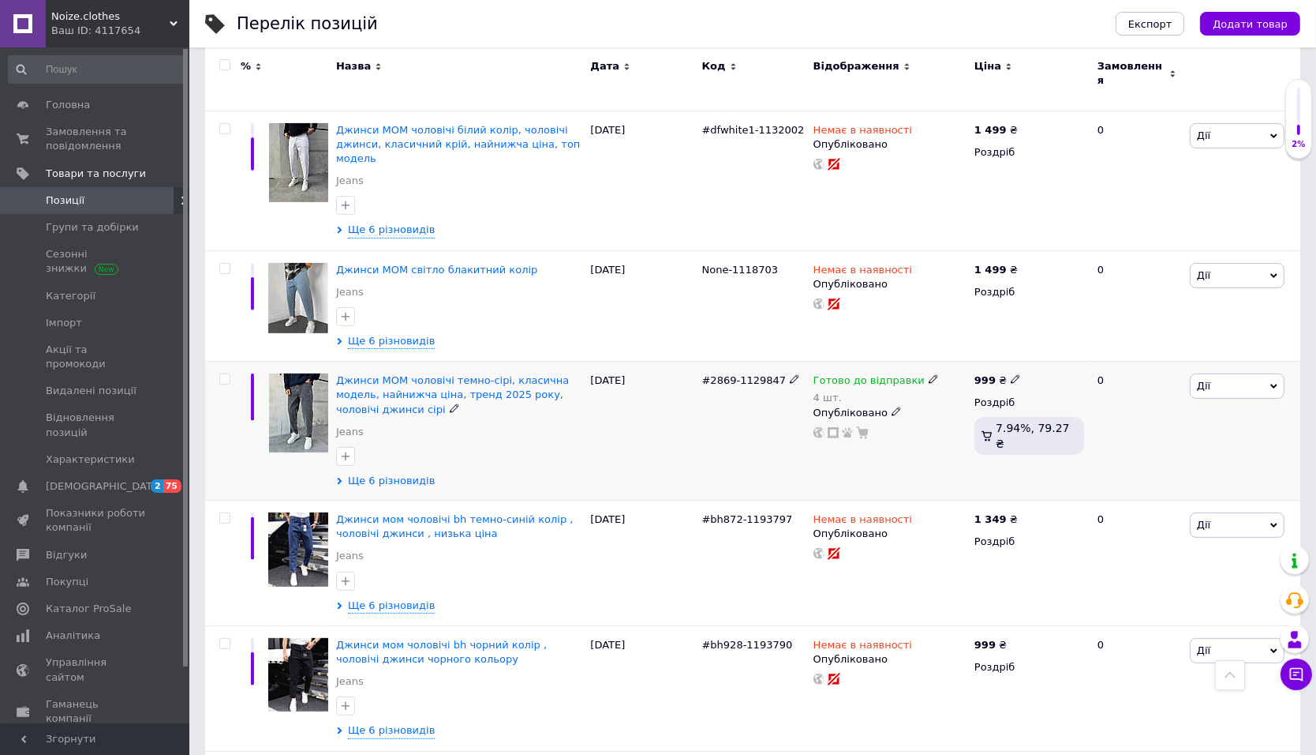
click at [381, 474] on span "Ще 6 різновидів" at bounding box center [391, 481] width 87 height 14
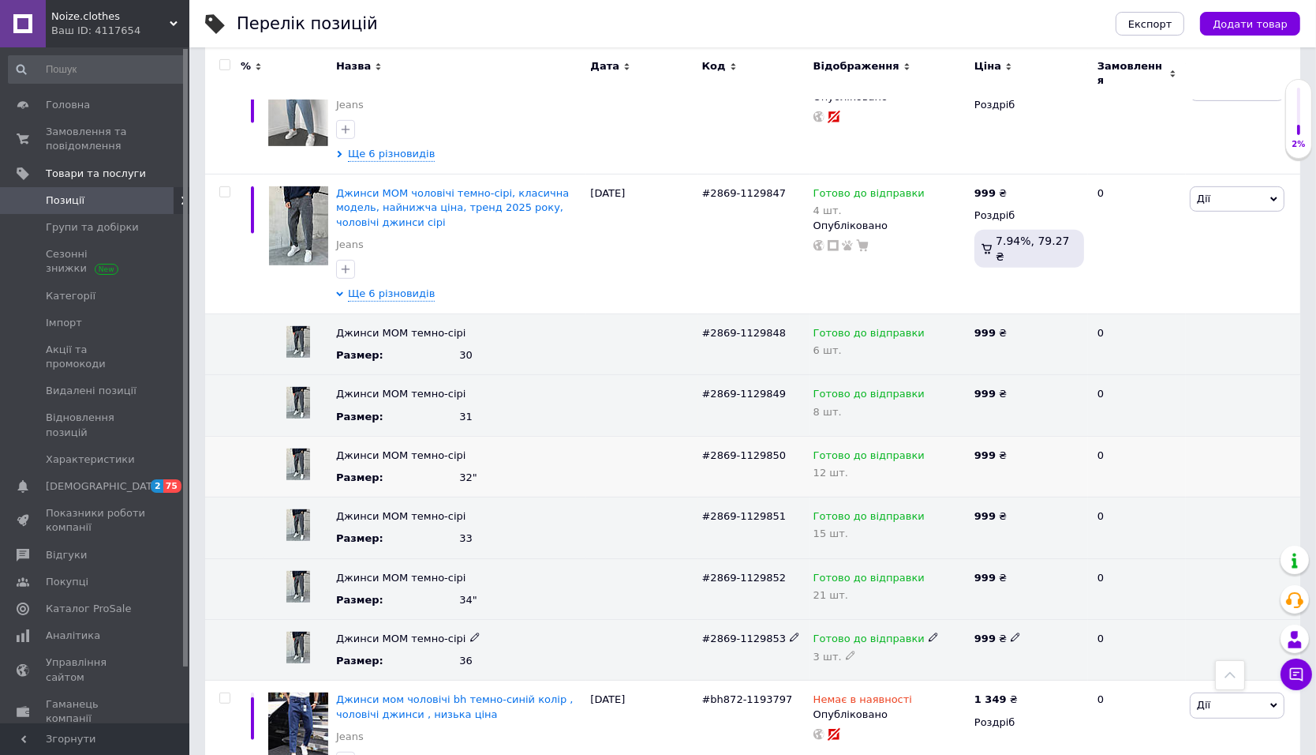
scroll to position [688, 0]
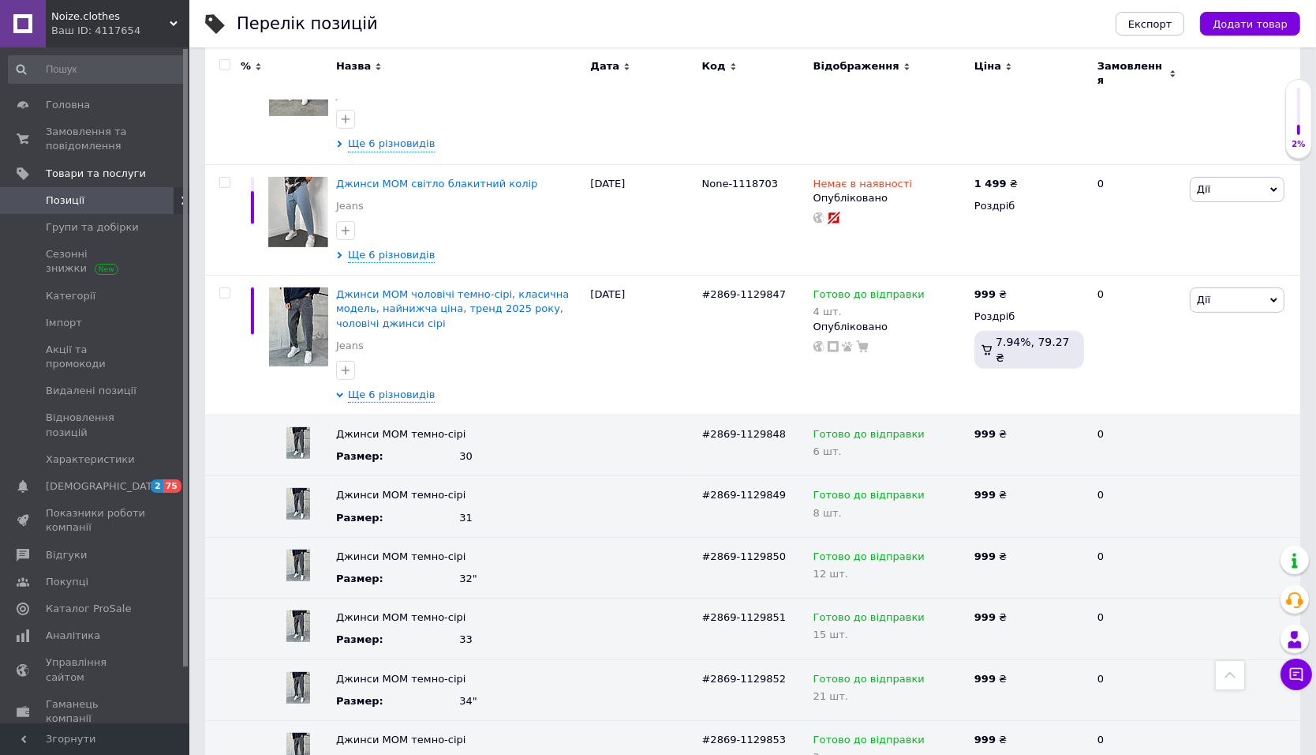
click at [151, 17] on span "Noize.clothes" at bounding box center [110, 16] width 118 height 14
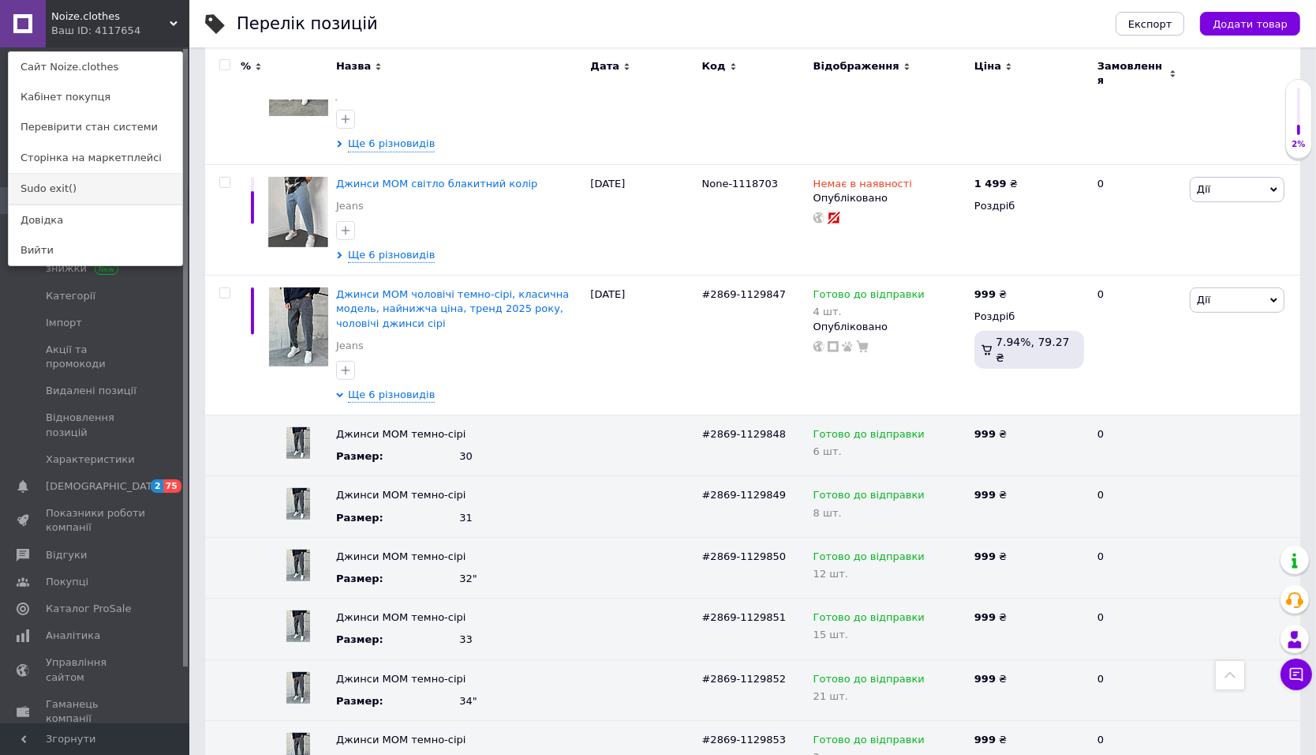
click at [86, 180] on link "Sudo exit()" at bounding box center [96, 189] width 174 height 30
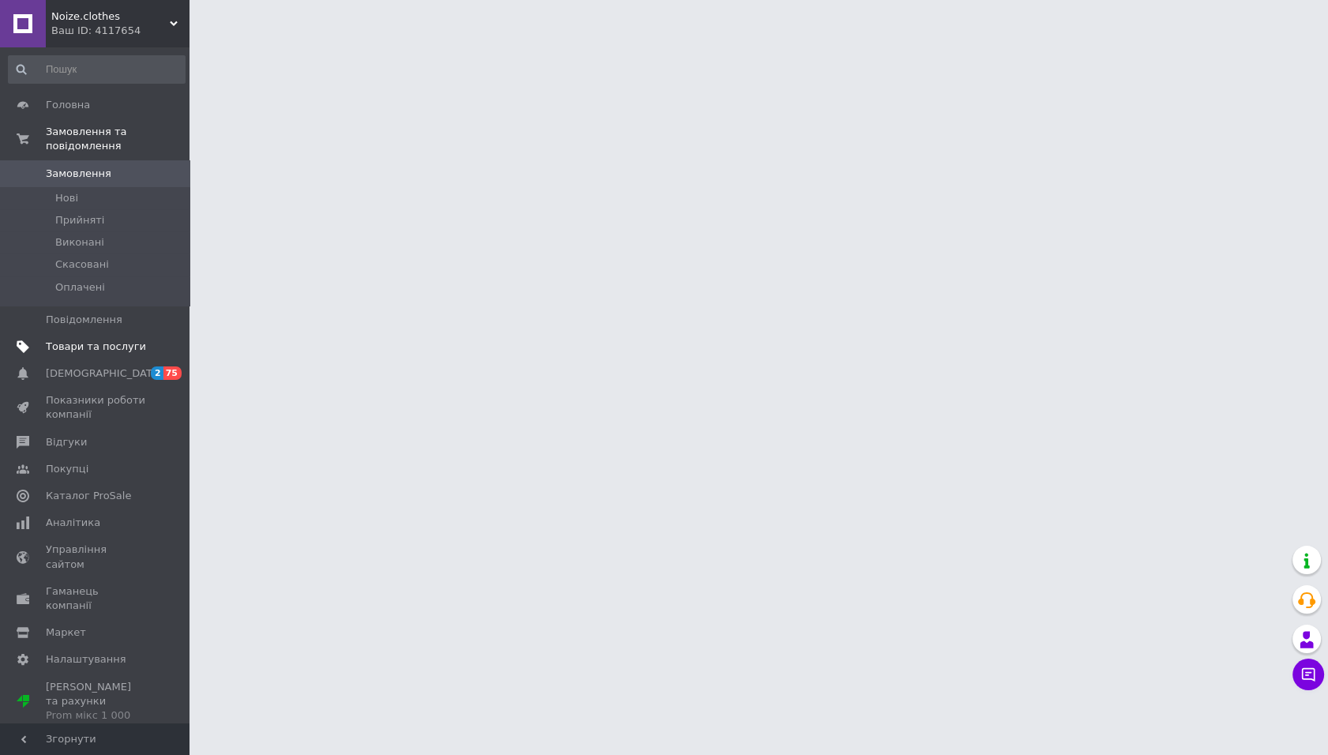
click at [128, 341] on span "Товари та послуги" at bounding box center [96, 346] width 100 height 14
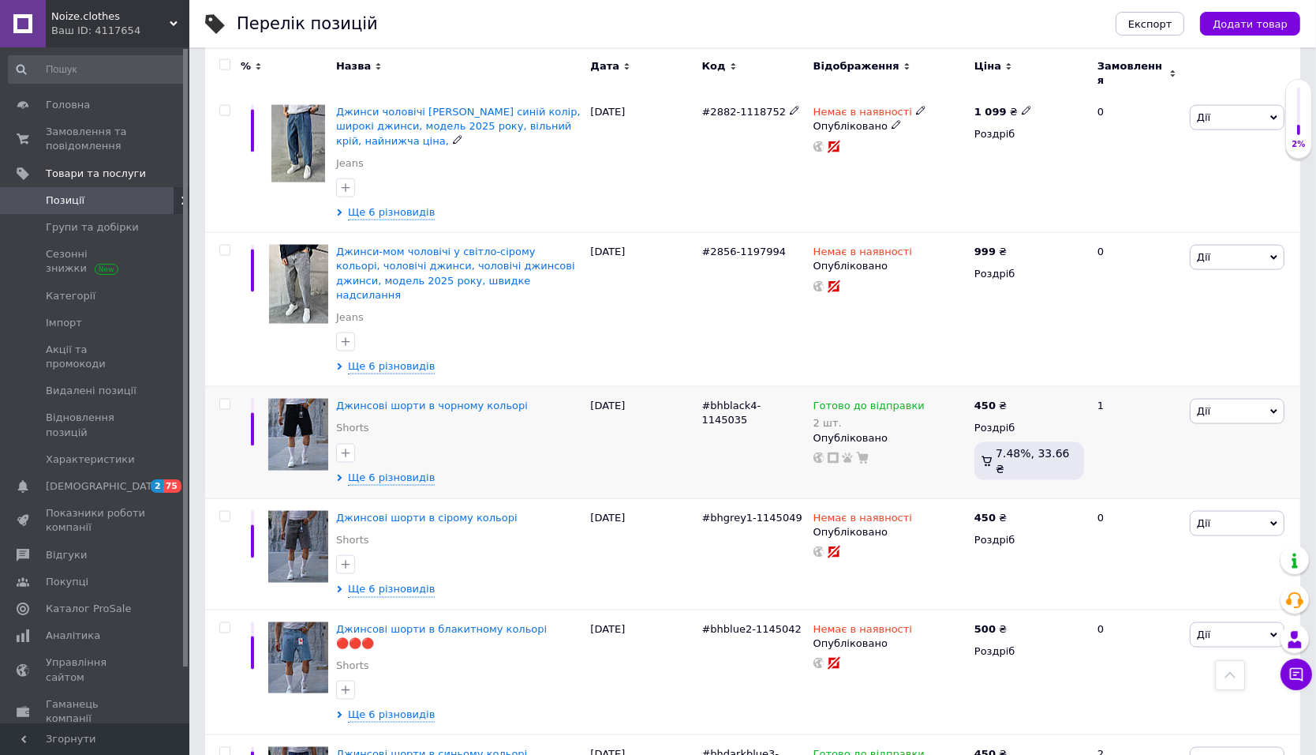
scroll to position [2668, 0]
click at [393, 470] on span "Ще 6 різновидів" at bounding box center [391, 477] width 87 height 14
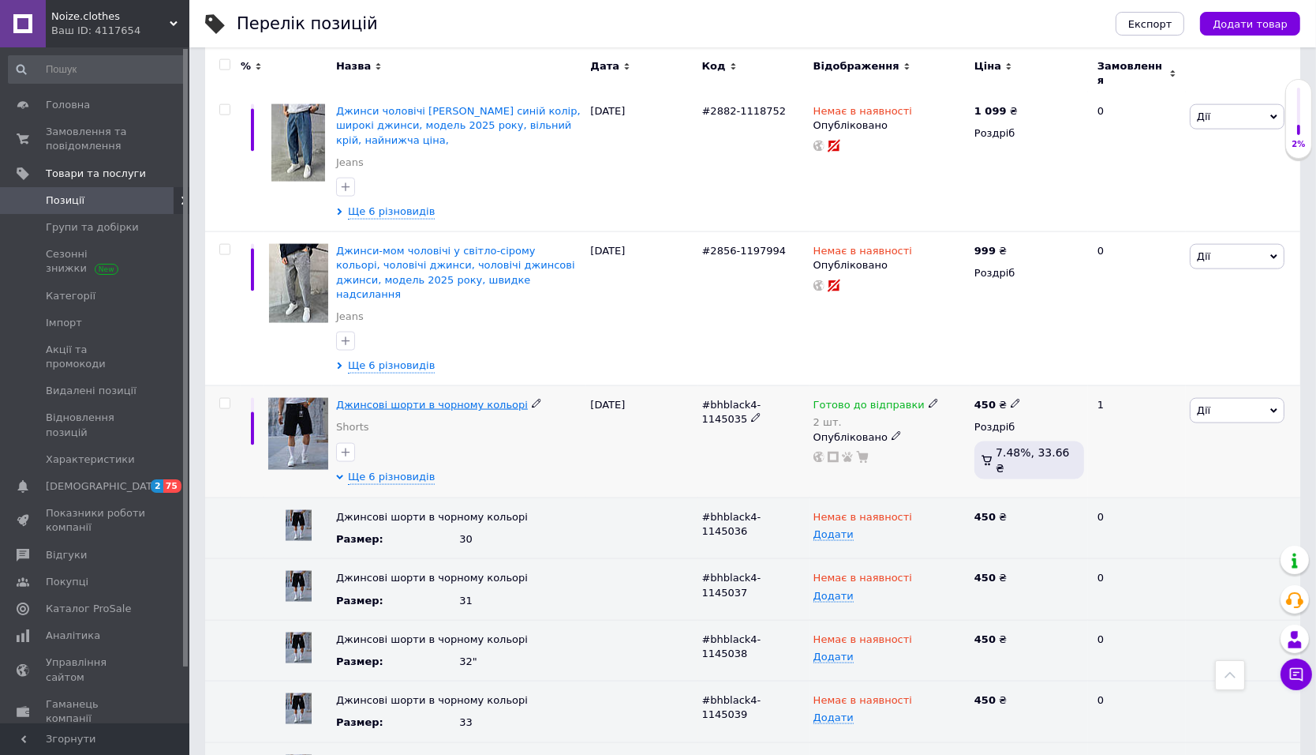
click at [408, 399] on span "Джинсові шорти в чорному кольорі" at bounding box center [432, 405] width 192 height 12
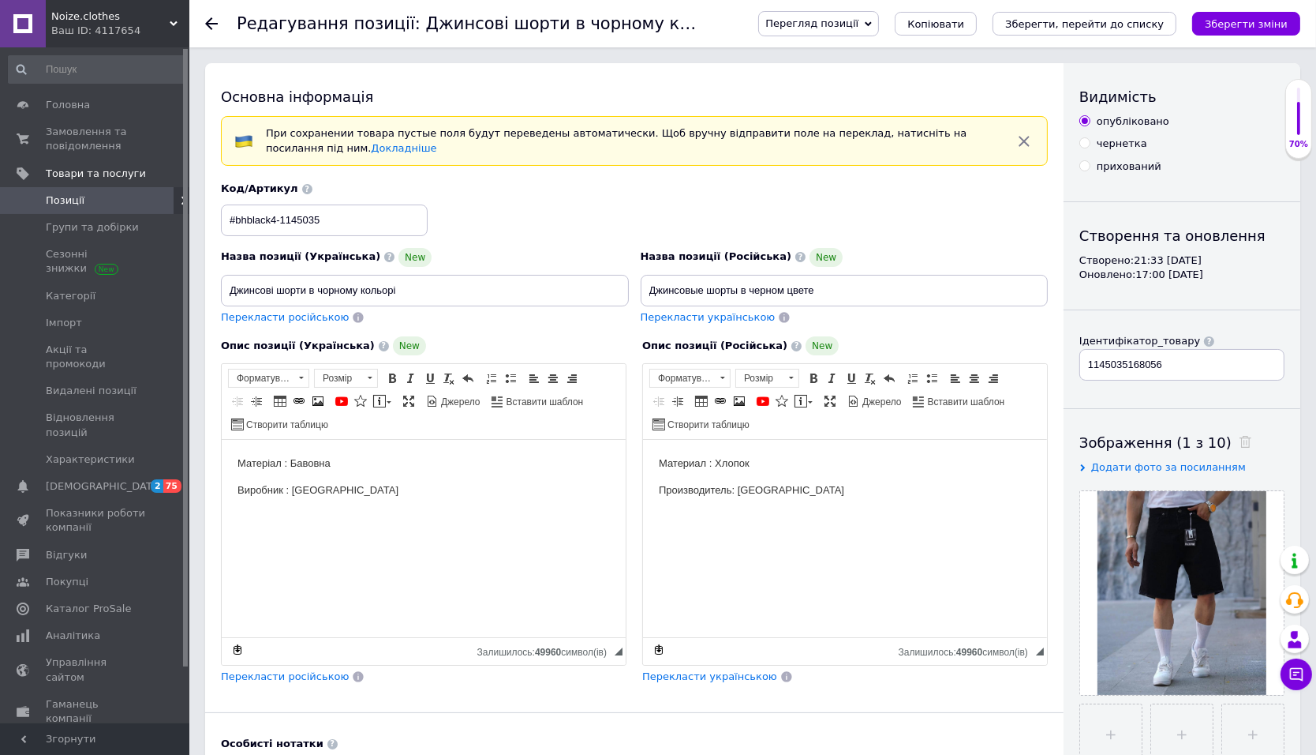
click at [222, 28] on div at bounding box center [221, 23] width 32 height 47
click at [210, 18] on icon at bounding box center [211, 23] width 13 height 13
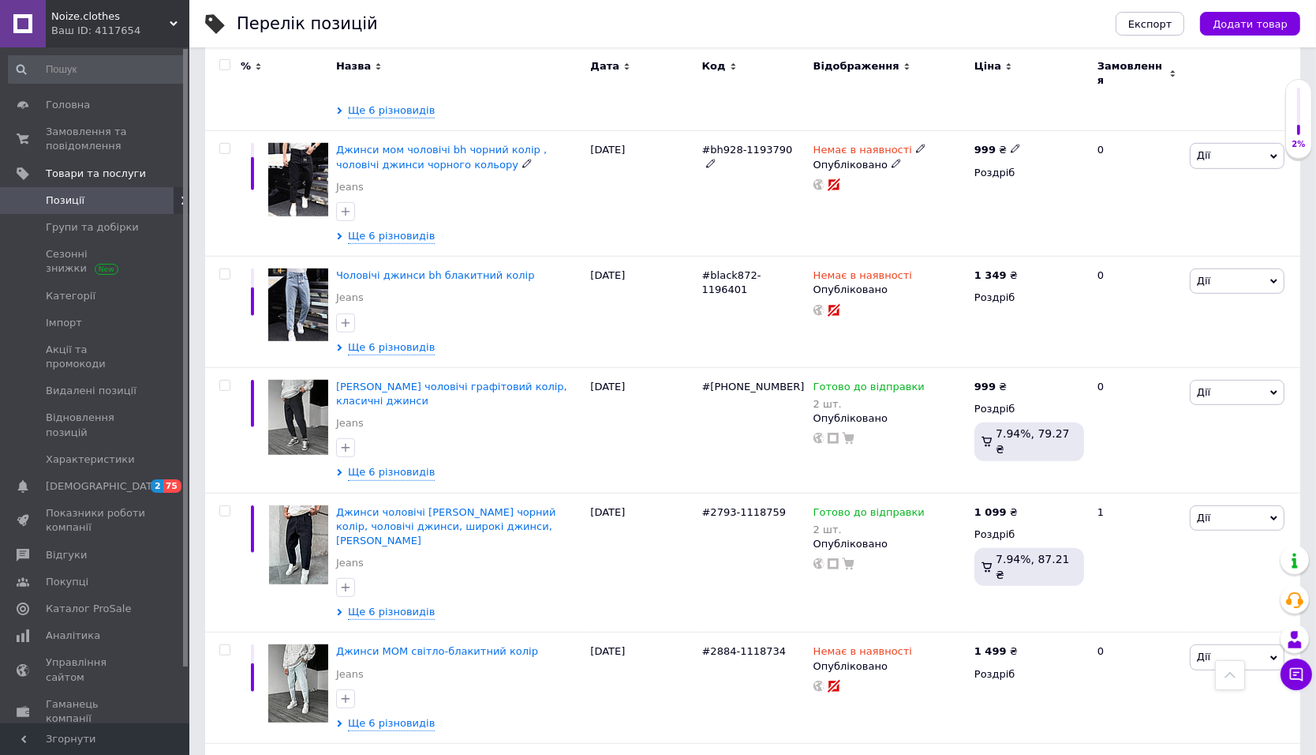
scroll to position [1377, 0]
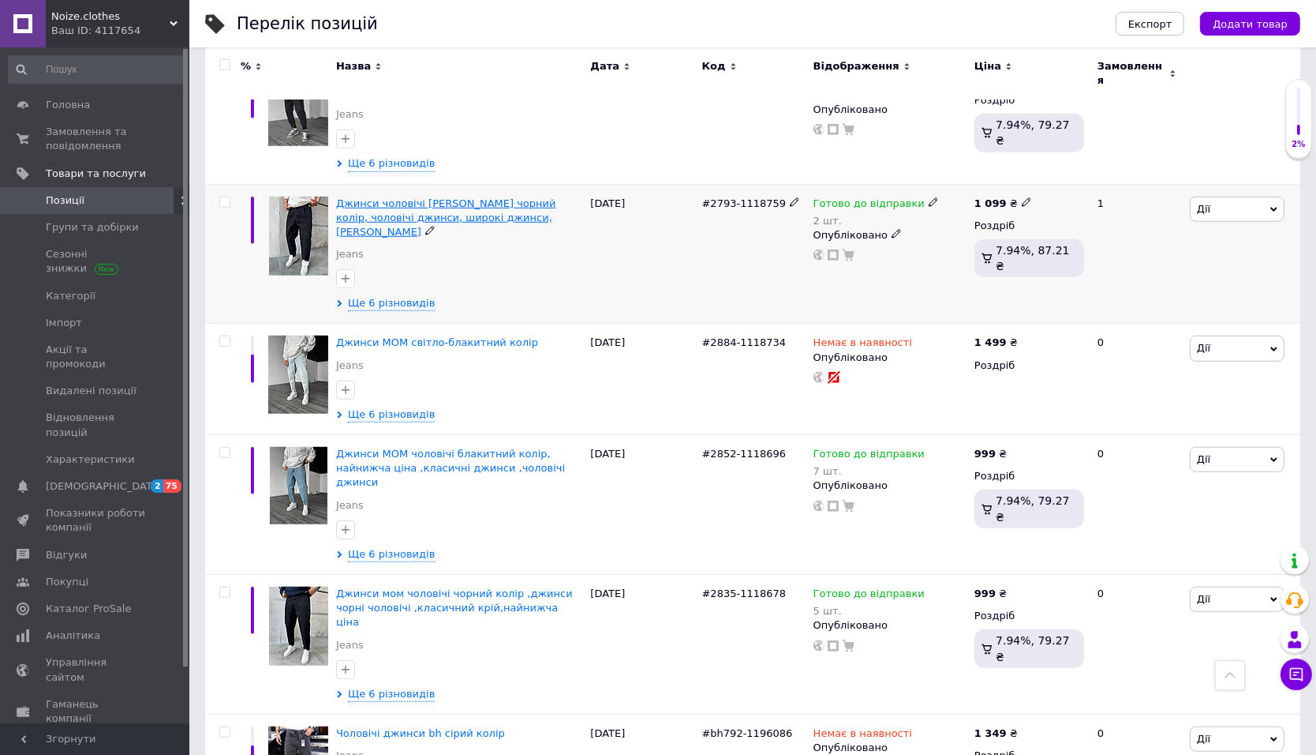
click at [391, 204] on span "Джинси чоловічі [PERSON_NAME] чорний колір, чоловічі джинси, широкі джинси, [PE…" at bounding box center [446, 217] width 220 height 40
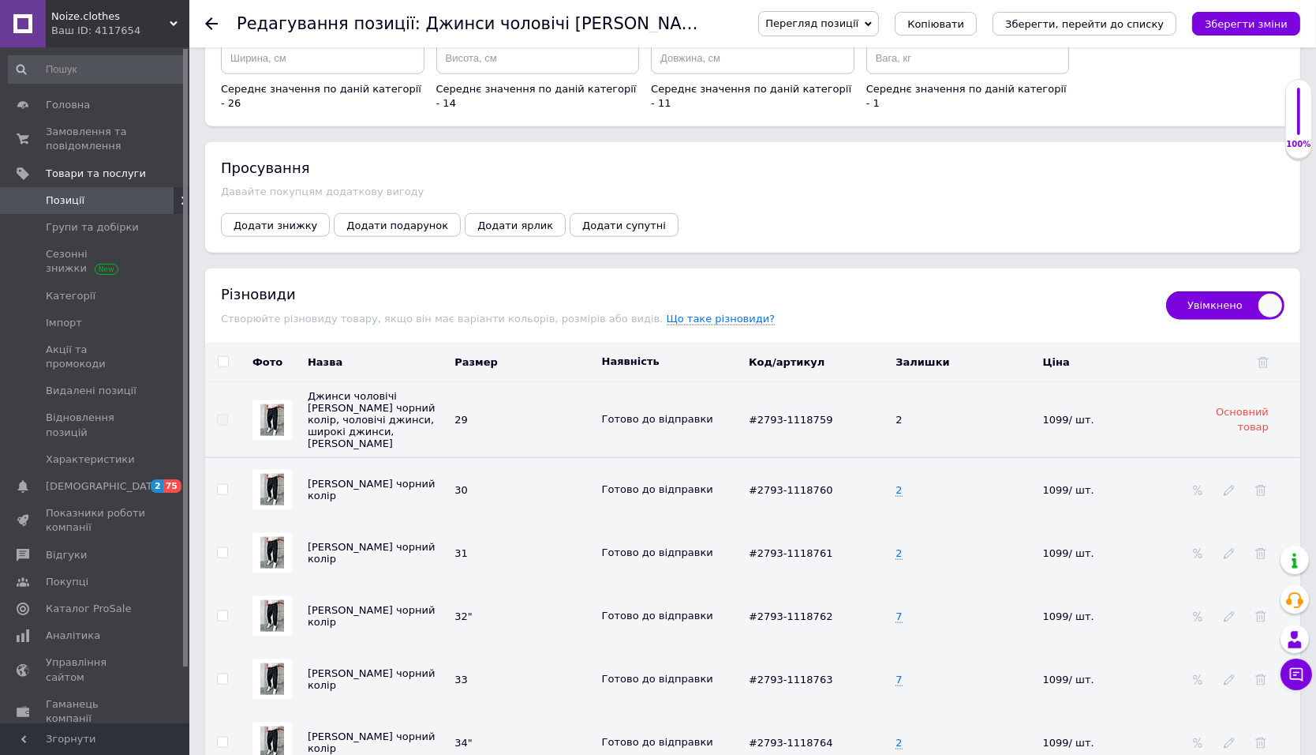
scroll to position [2238, 0]
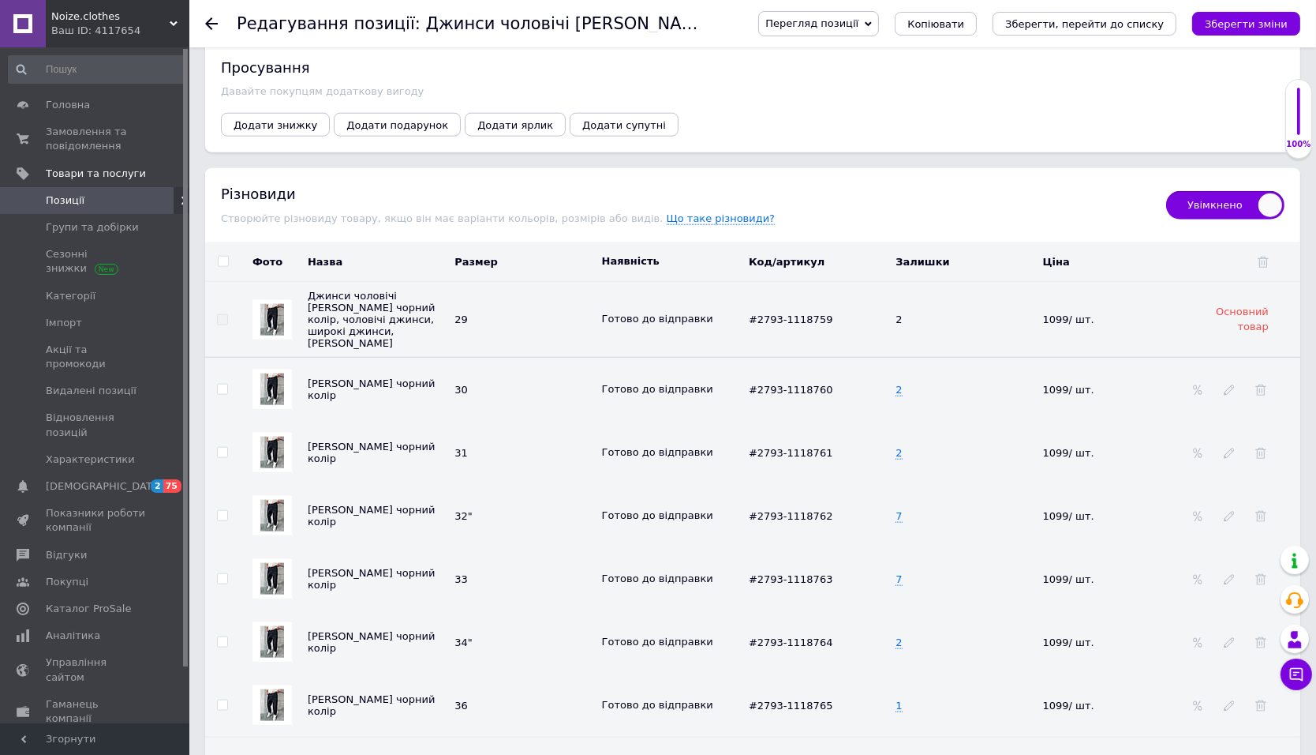
click at [895, 113] on div "Додати знижку Додати подарунок Додати ярлик Додати супутні" at bounding box center [753, 125] width 1064 height 24
click at [123, 25] on div "Ваш ID: 4117654" at bounding box center [120, 31] width 138 height 14
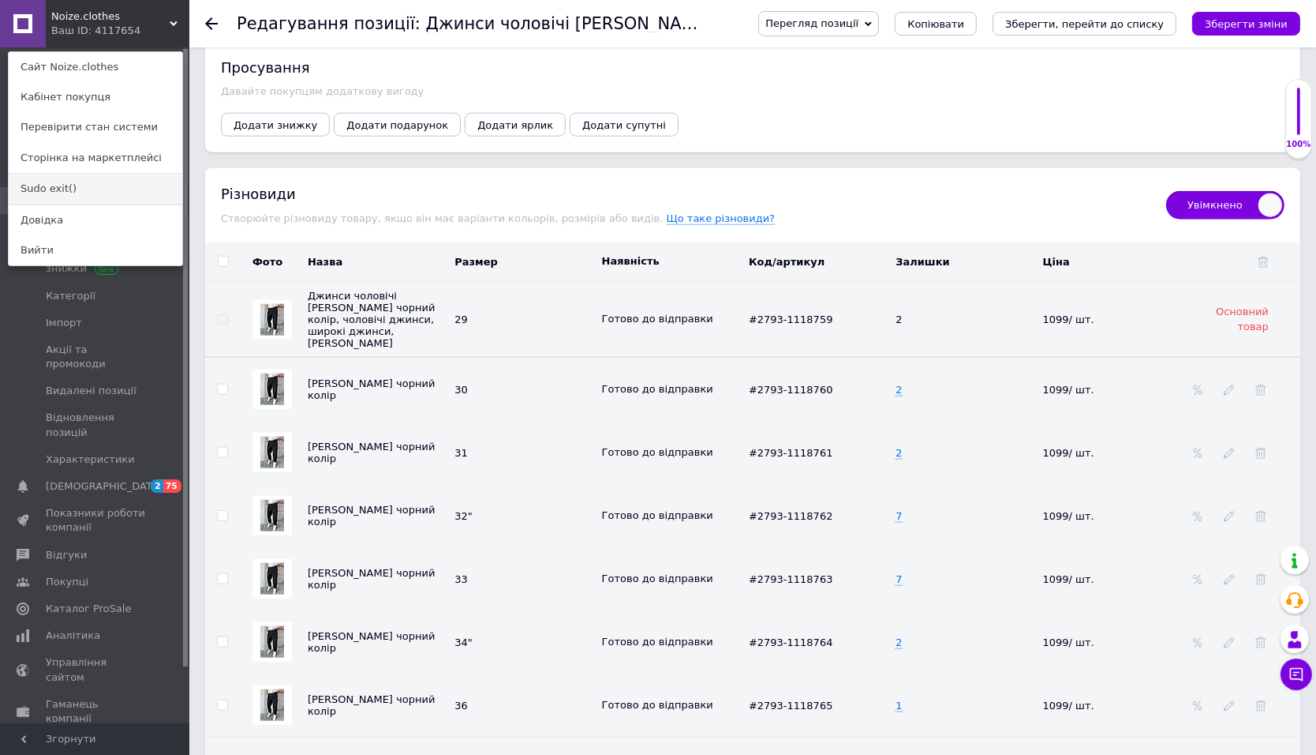
click at [67, 195] on link "Sudo exit()" at bounding box center [96, 189] width 174 height 30
